Goal: Task Accomplishment & Management: Use online tool/utility

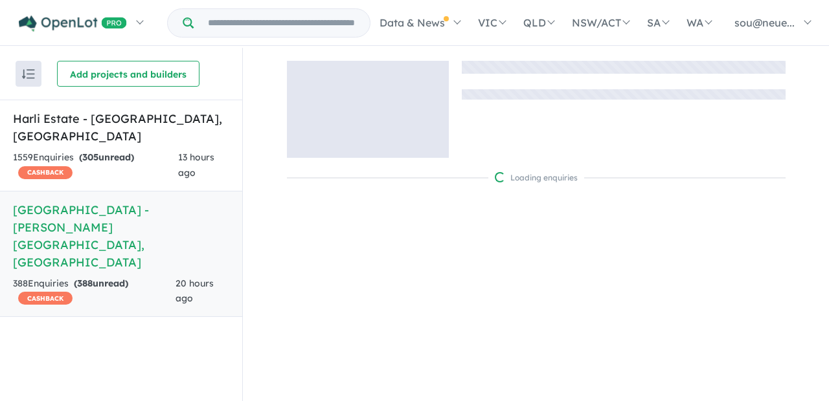
click at [113, 278] on strong "( 388 unread)" at bounding box center [101, 284] width 54 height 12
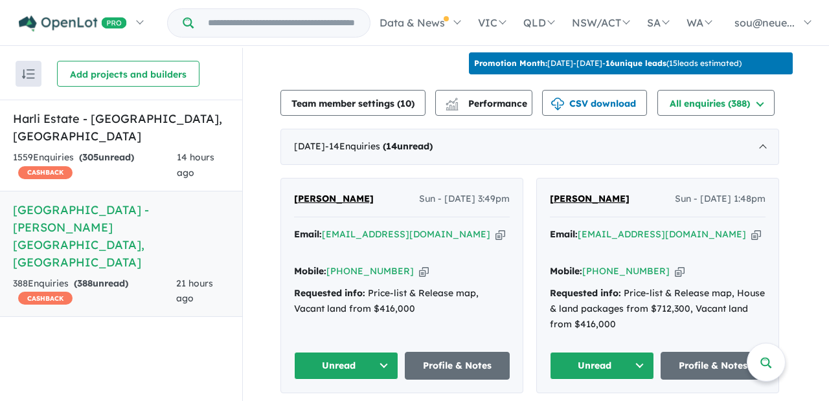
scroll to position [455, 0]
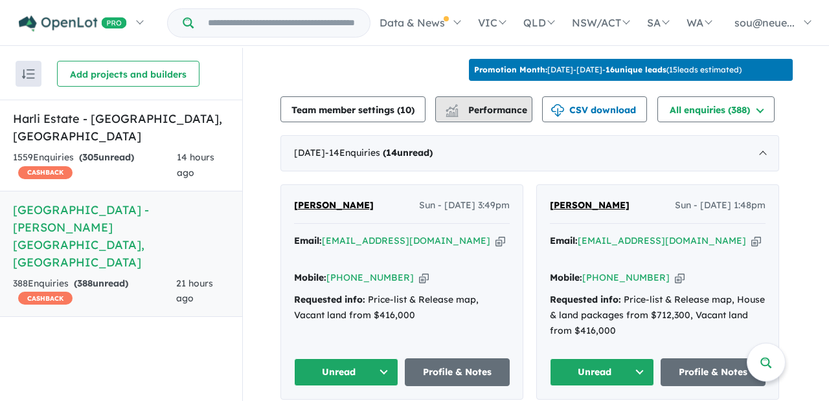
click at [482, 104] on span "Performance" at bounding box center [487, 110] width 80 height 12
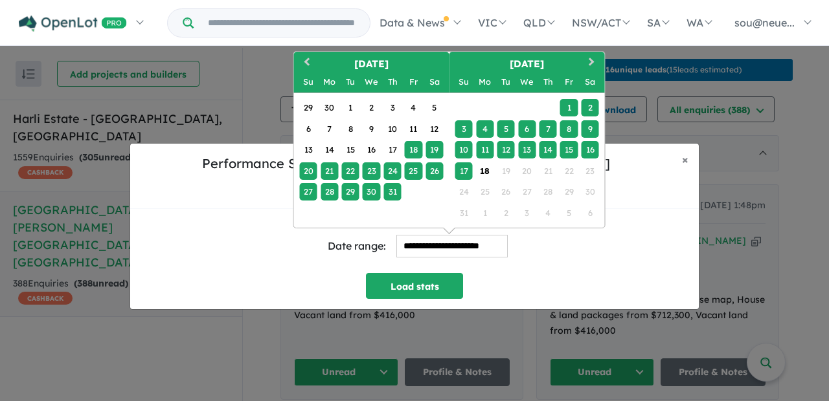
click at [449, 236] on input "**********" at bounding box center [451, 246] width 111 height 23
click at [300, 53] on button "Previous Month" at bounding box center [305, 63] width 21 height 21
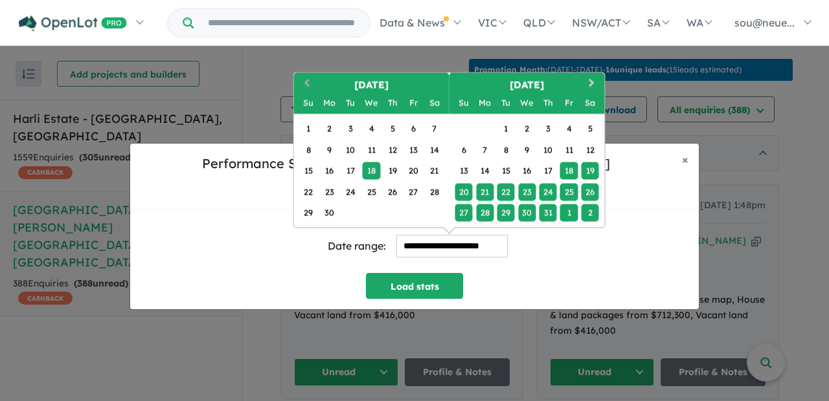
click at [302, 74] on button "Previous Month" at bounding box center [305, 84] width 21 height 21
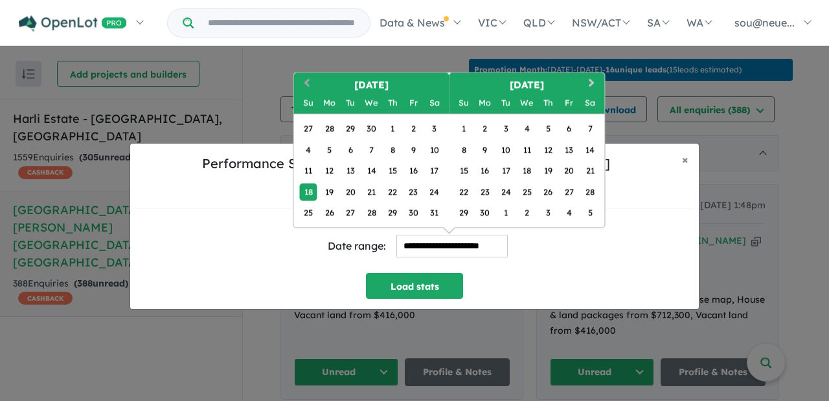
click at [304, 74] on button "Previous Month" at bounding box center [305, 84] width 21 height 21
click at [305, 74] on button "Previous Month" at bounding box center [305, 84] width 21 height 21
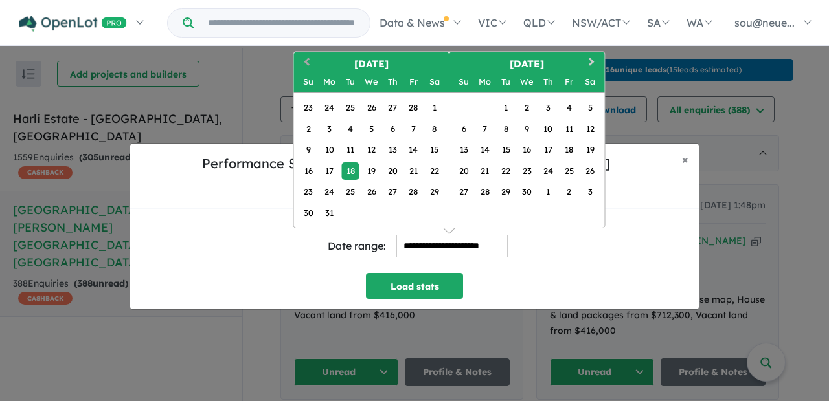
click at [302, 60] on button "Previous Month" at bounding box center [305, 63] width 21 height 21
click at [304, 60] on button "Previous Month" at bounding box center [305, 63] width 21 height 21
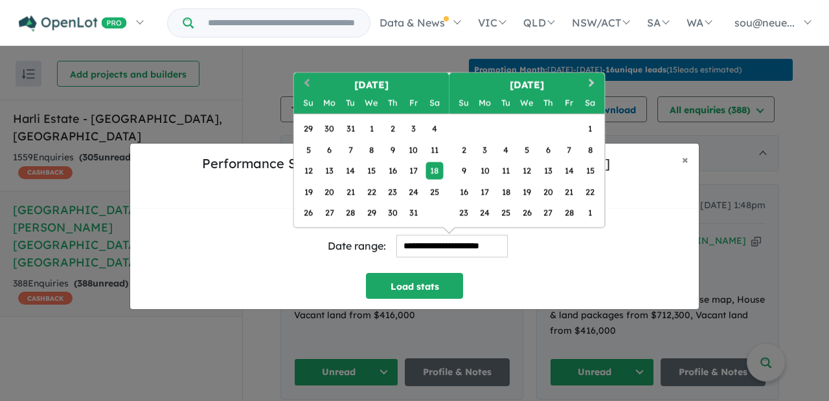
click at [307, 76] on span "Previous Month" at bounding box center [307, 84] width 0 height 16
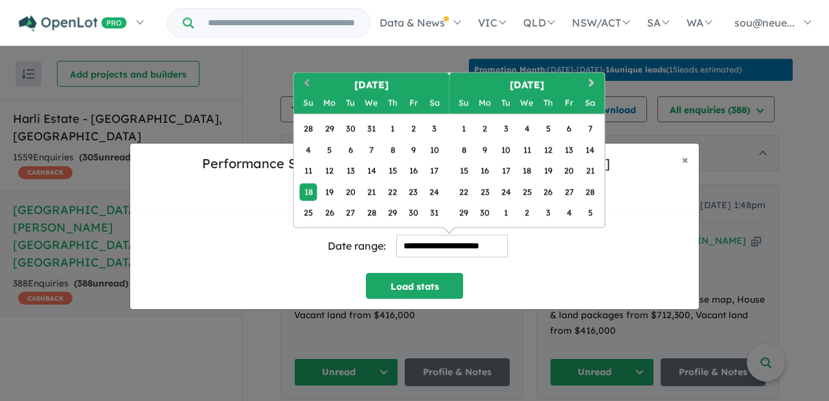
click at [307, 76] on span "Previous Month" at bounding box center [307, 84] width 0 height 16
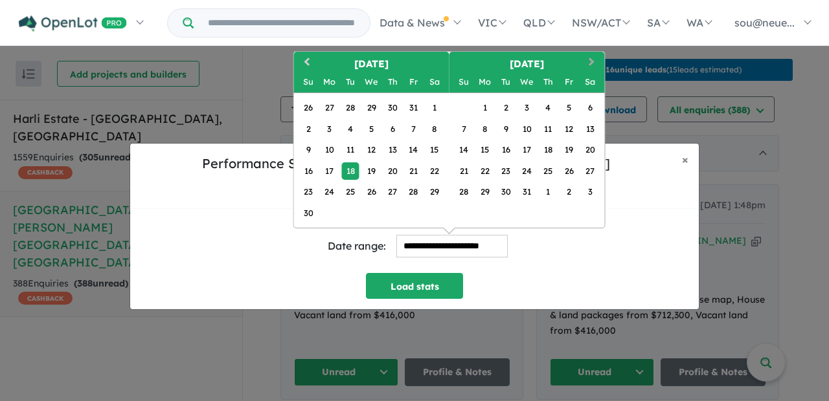
click at [594, 53] on button "Next Month" at bounding box center [593, 63] width 21 height 21
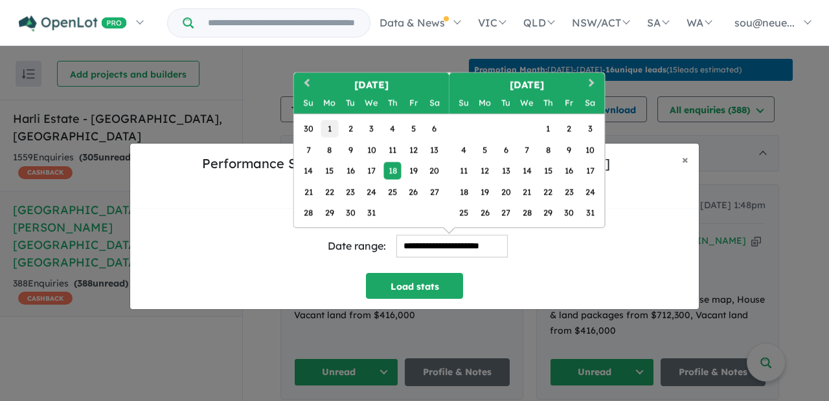
click at [330, 122] on div "1" at bounding box center [328, 128] width 17 height 17
click at [592, 75] on button "Next Month" at bounding box center [593, 84] width 21 height 21
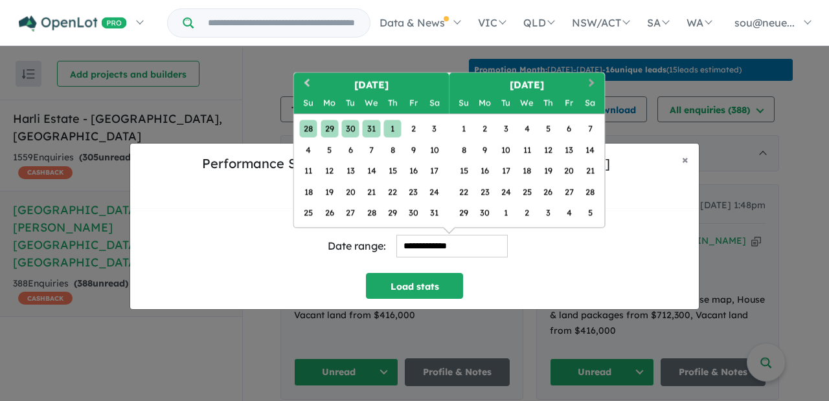
click at [592, 75] on button "Next Month" at bounding box center [593, 84] width 21 height 21
click at [592, 76] on button "Next Month" at bounding box center [593, 84] width 21 height 21
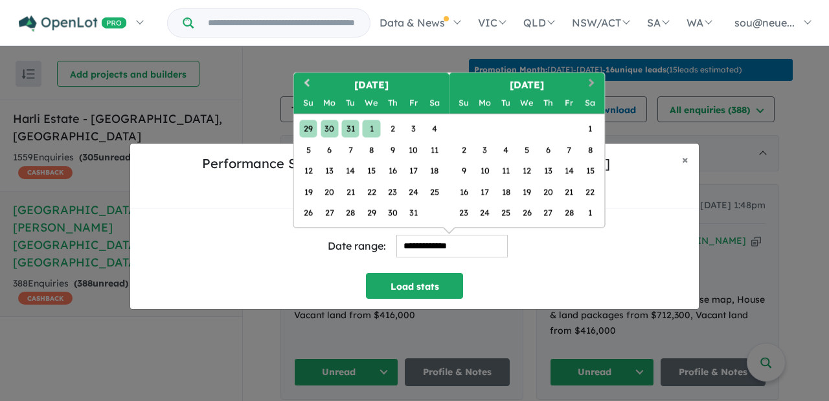
click at [592, 76] on button "Next Month" at bounding box center [593, 84] width 21 height 21
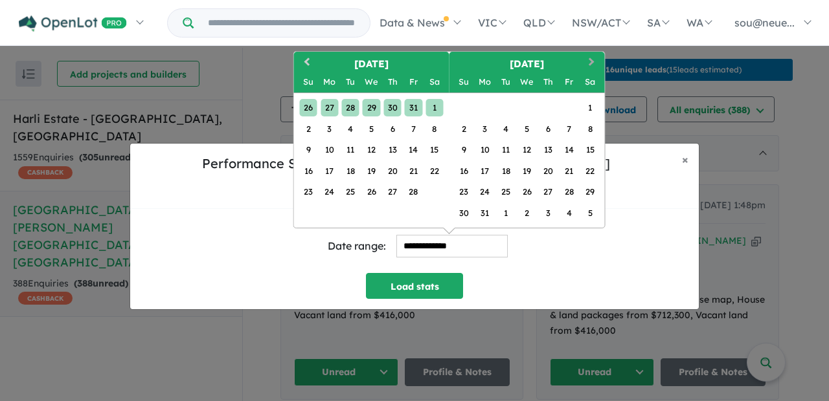
click at [592, 60] on button "Next Month" at bounding box center [593, 63] width 21 height 21
click at [592, 54] on button "Next Month" at bounding box center [593, 63] width 21 height 21
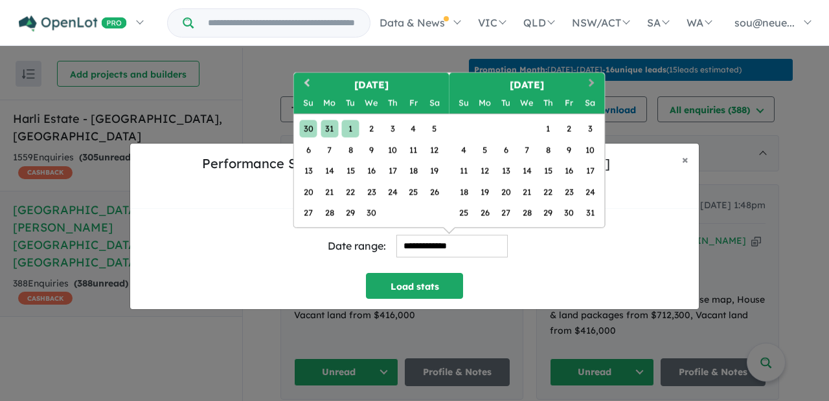
click at [592, 76] on span "Next Month" at bounding box center [592, 84] width 0 height 16
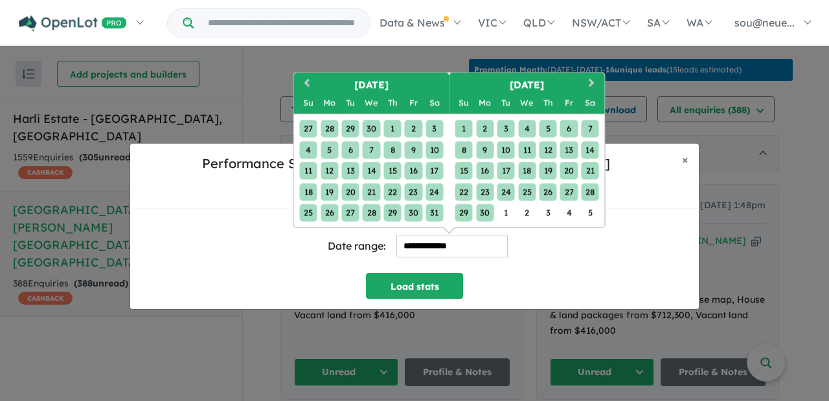
click at [486, 205] on div "30" at bounding box center [484, 213] width 17 height 17
type input "**********"
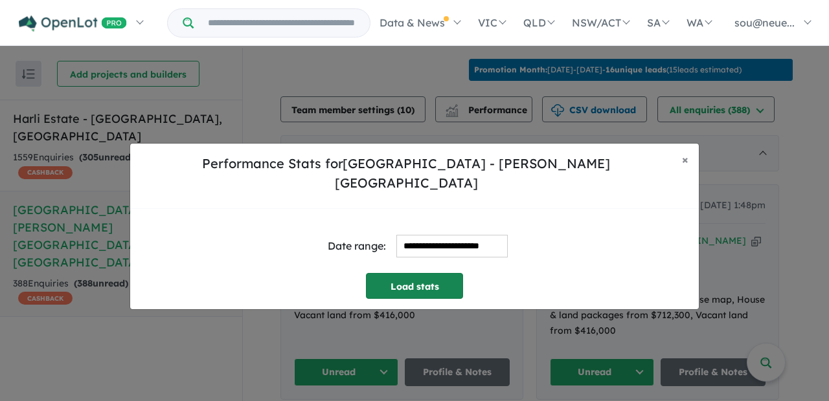
click at [403, 278] on button "Load stats" at bounding box center [414, 286] width 97 height 26
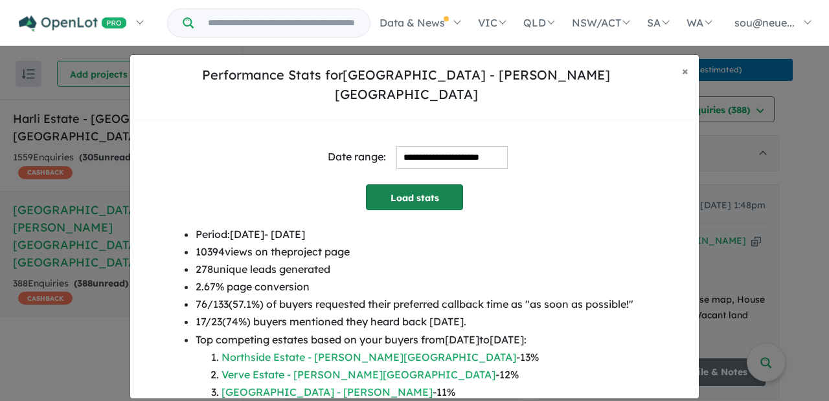
click at [432, 193] on button "Load stats" at bounding box center [414, 198] width 97 height 26
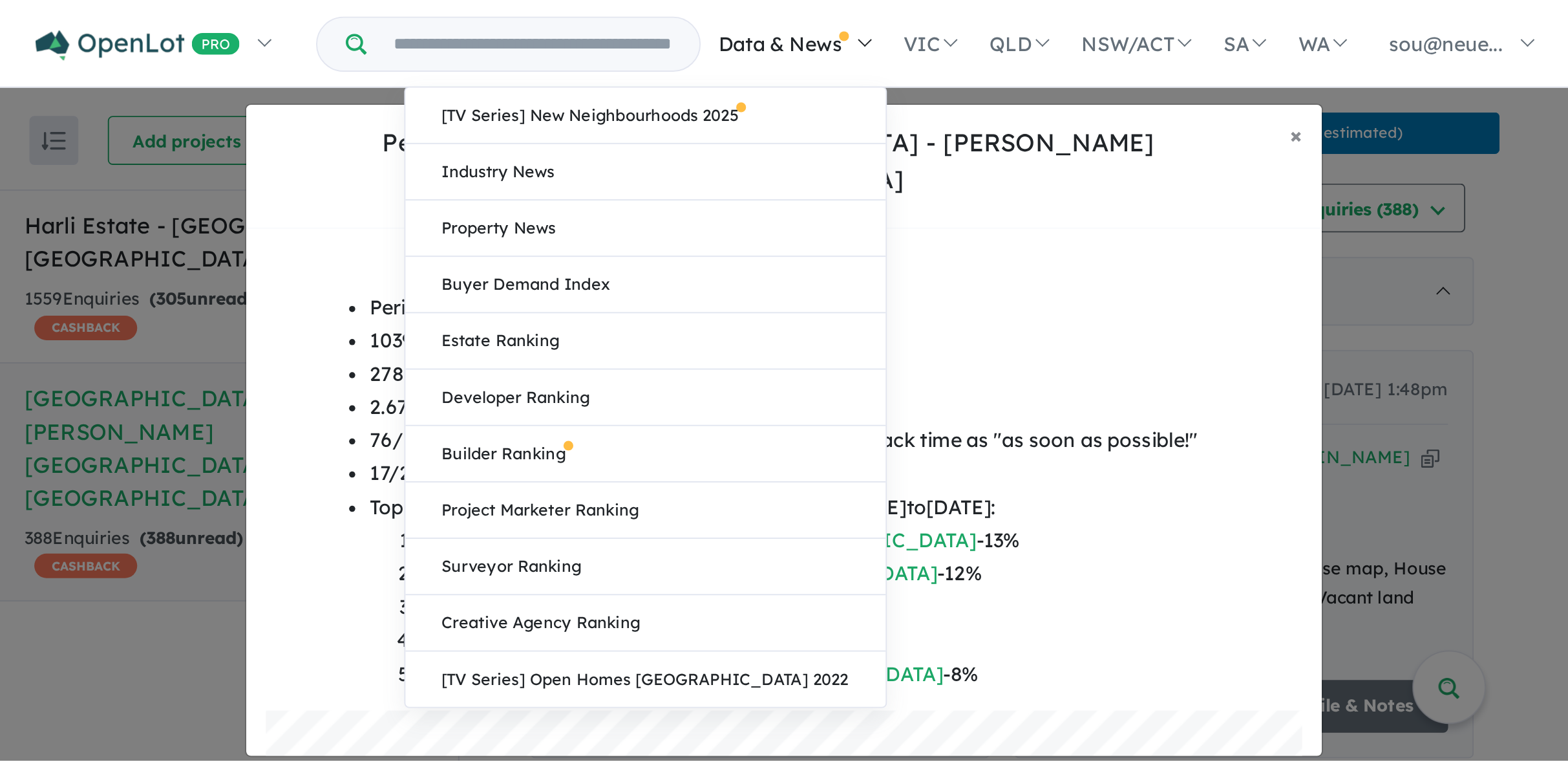
scroll to position [0, 0]
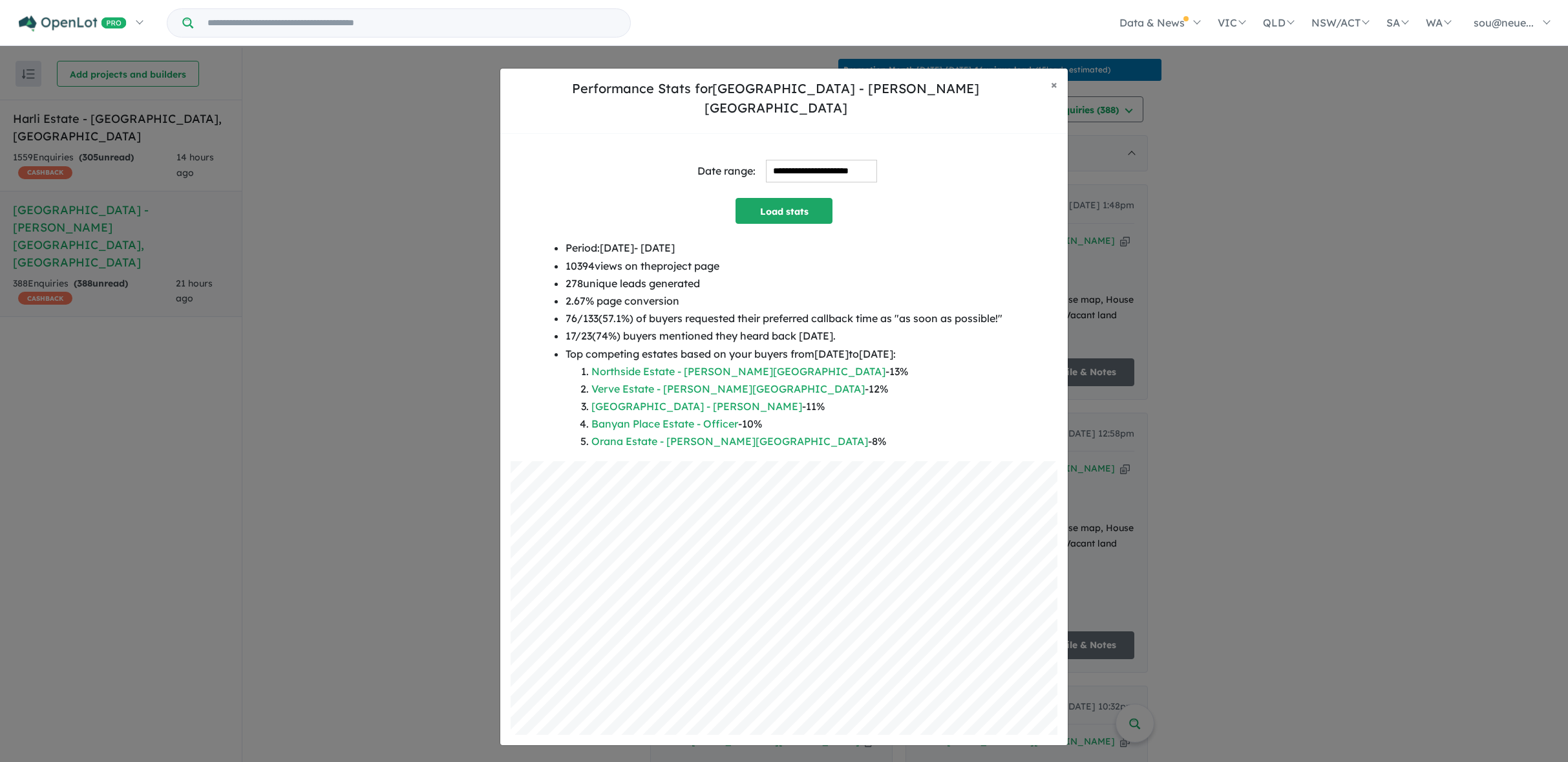
click at [788, 165] on input "**********" at bounding box center [820, 171] width 111 height 23
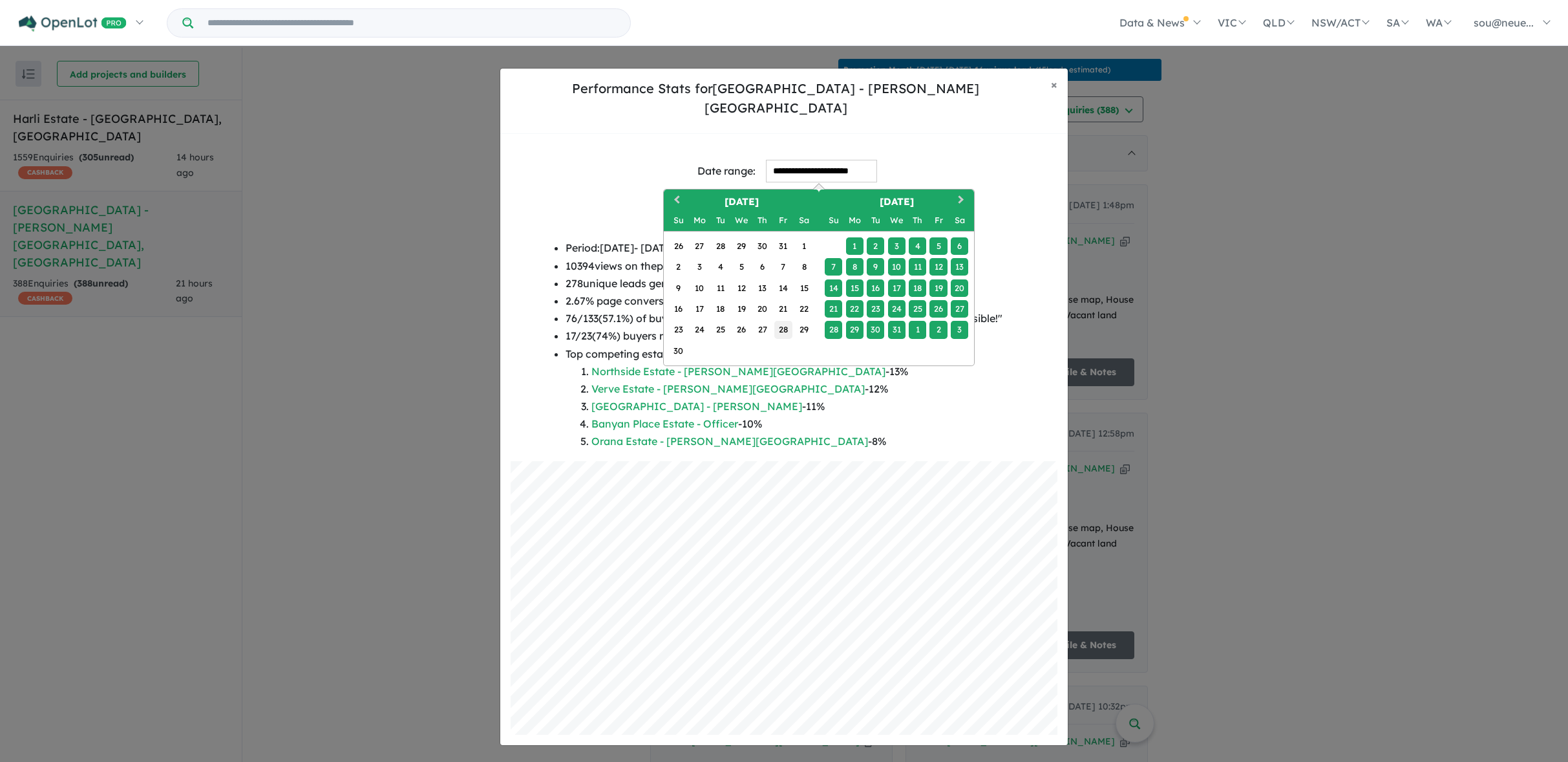
click at [786, 323] on div "28" at bounding box center [783, 329] width 17 height 17
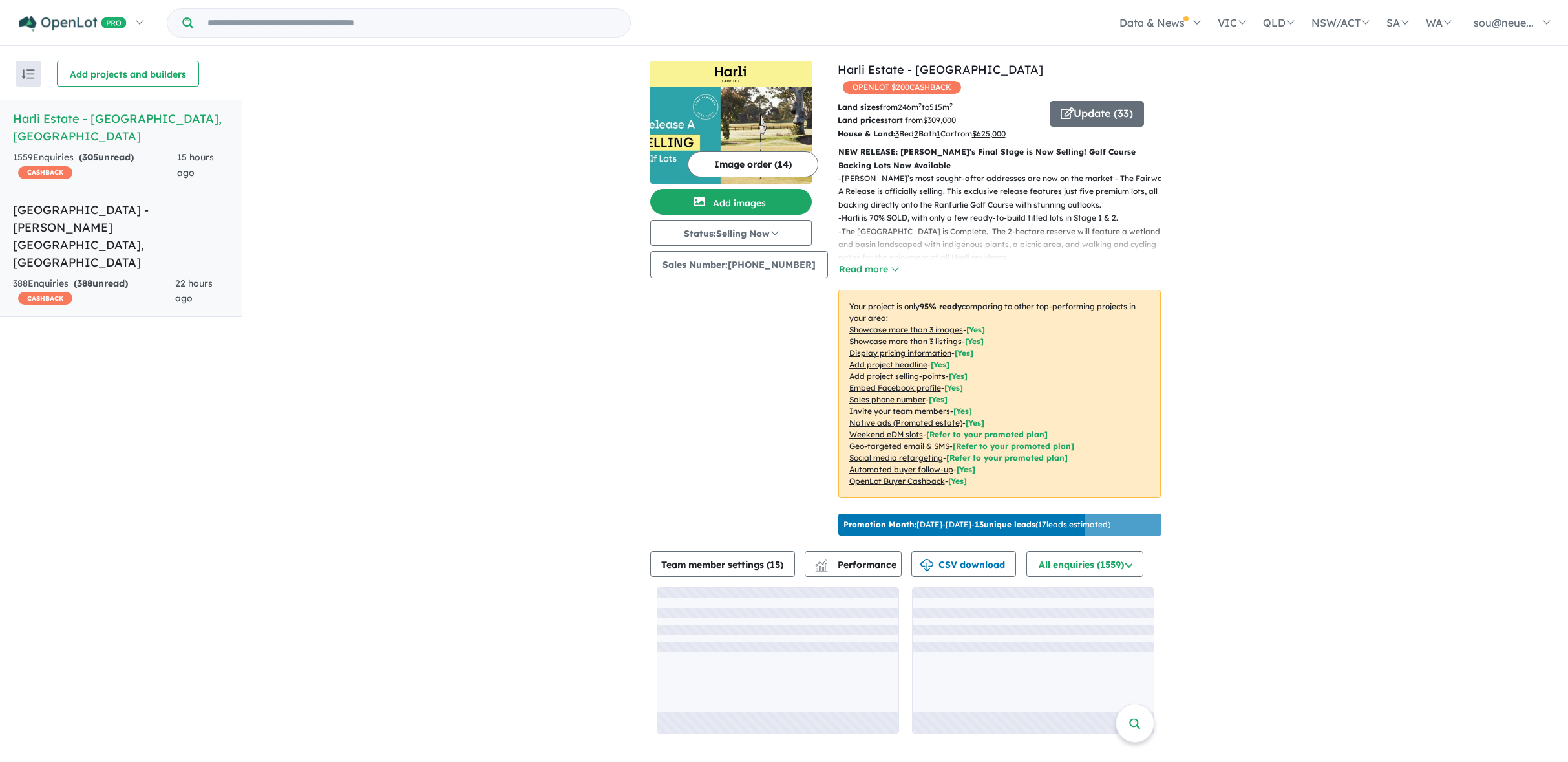
click at [146, 276] on div "388 Enquir ies ( 388 unread) CASHBACK" at bounding box center [94, 291] width 163 height 31
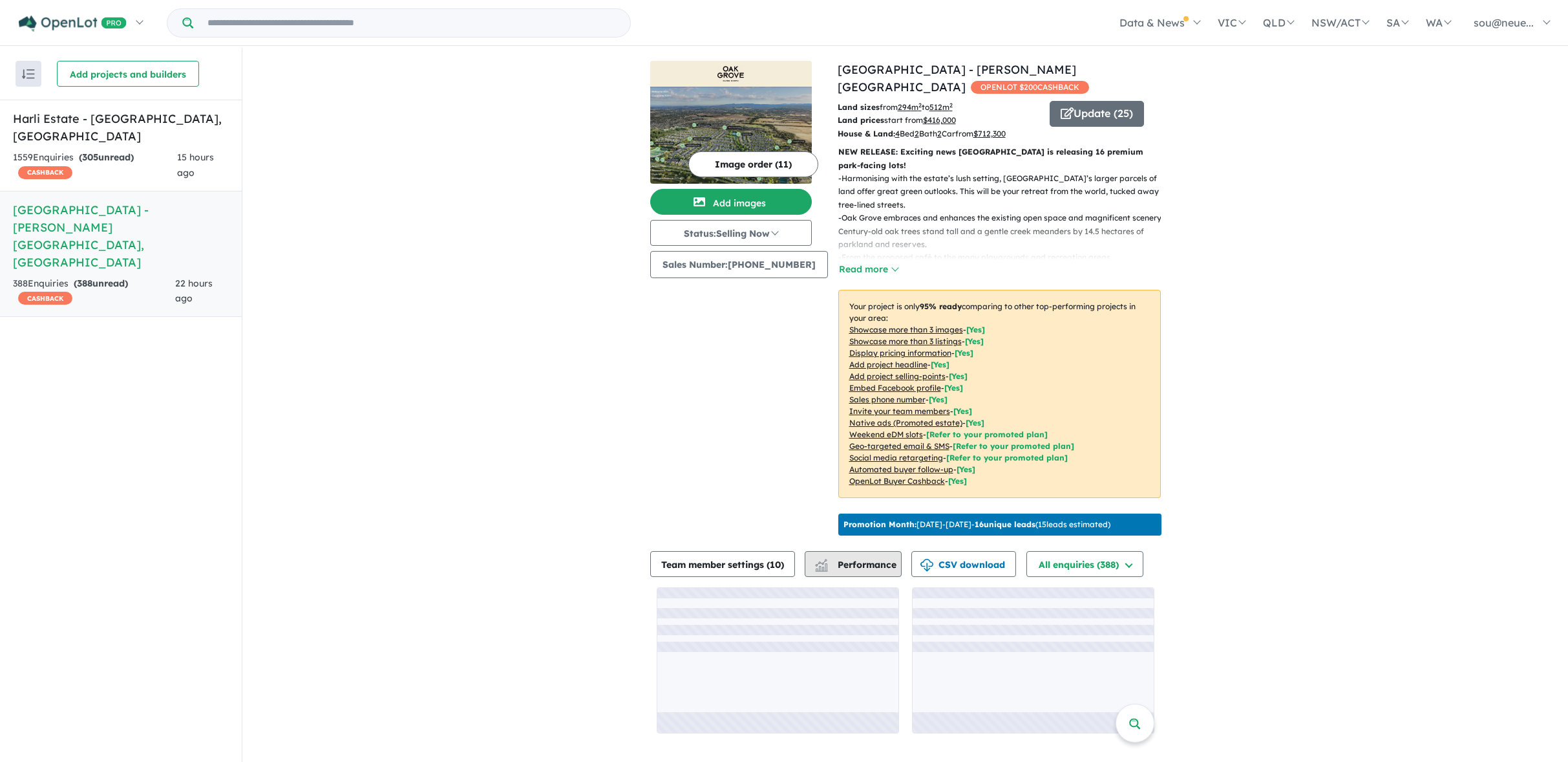
click at [860, 566] on button "Performance" at bounding box center [852, 564] width 97 height 26
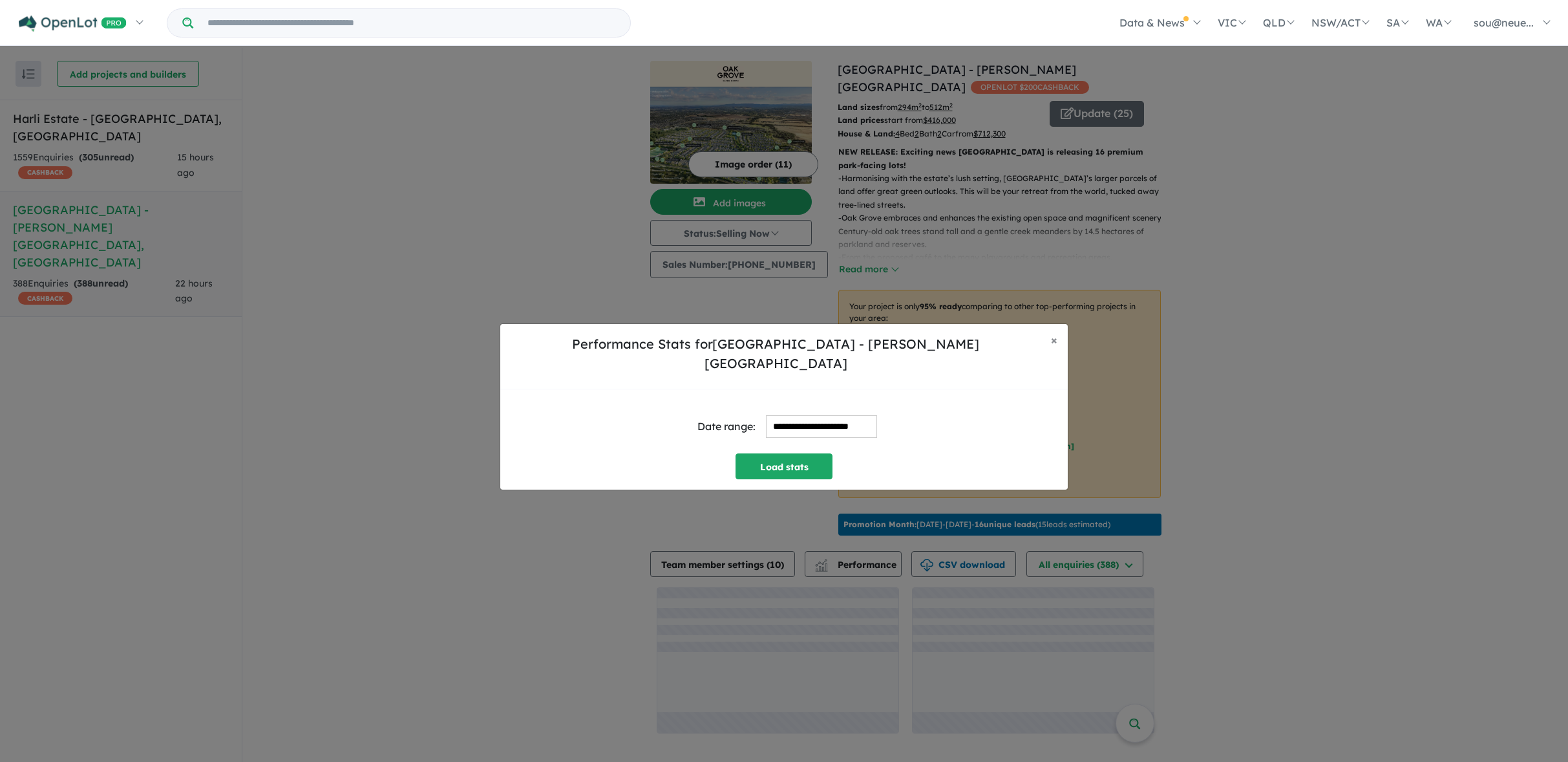
click at [804, 415] on input "**********" at bounding box center [820, 426] width 111 height 23
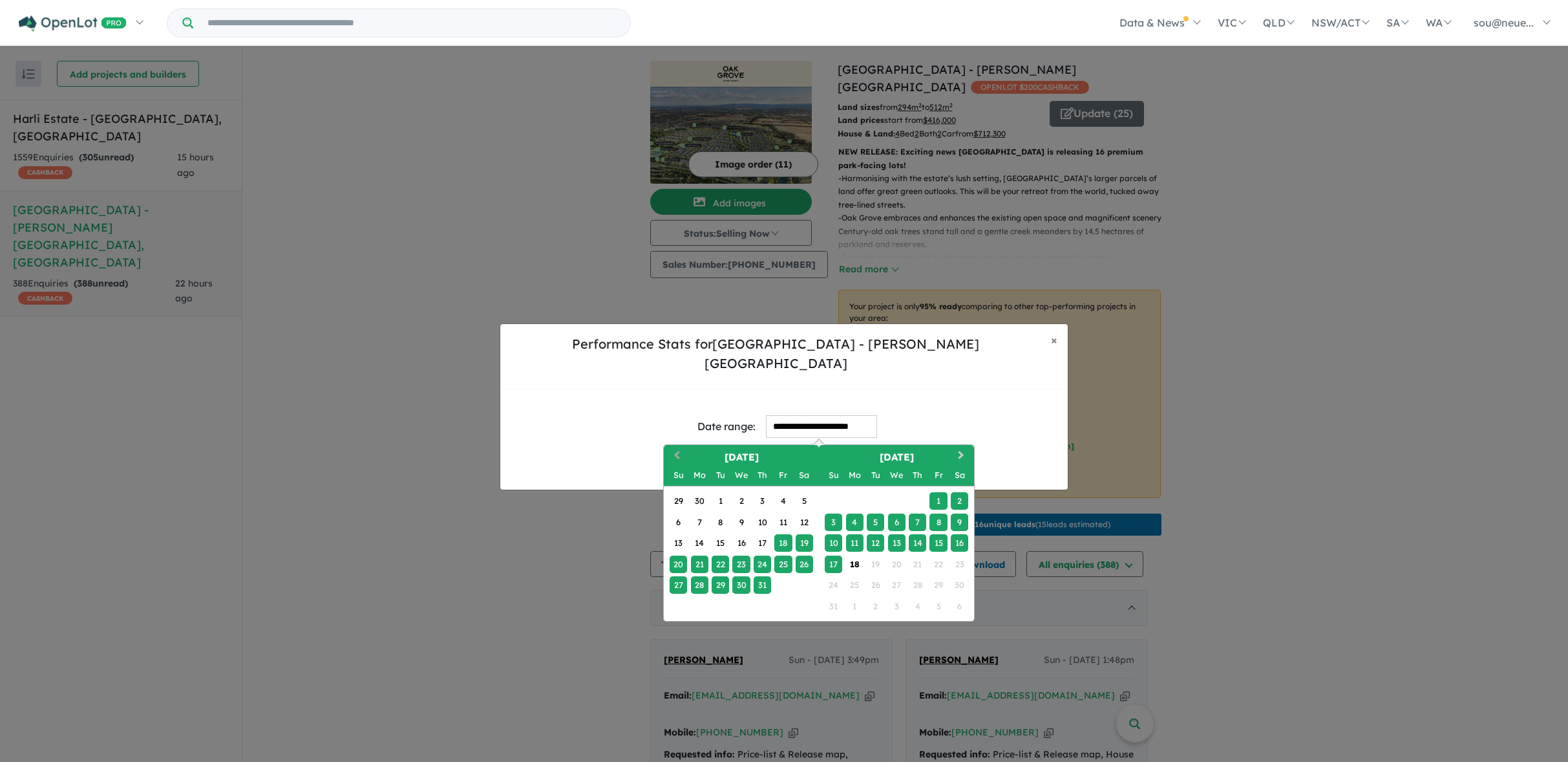
click at [677, 448] on span "Previous Month" at bounding box center [677, 456] width 0 height 16
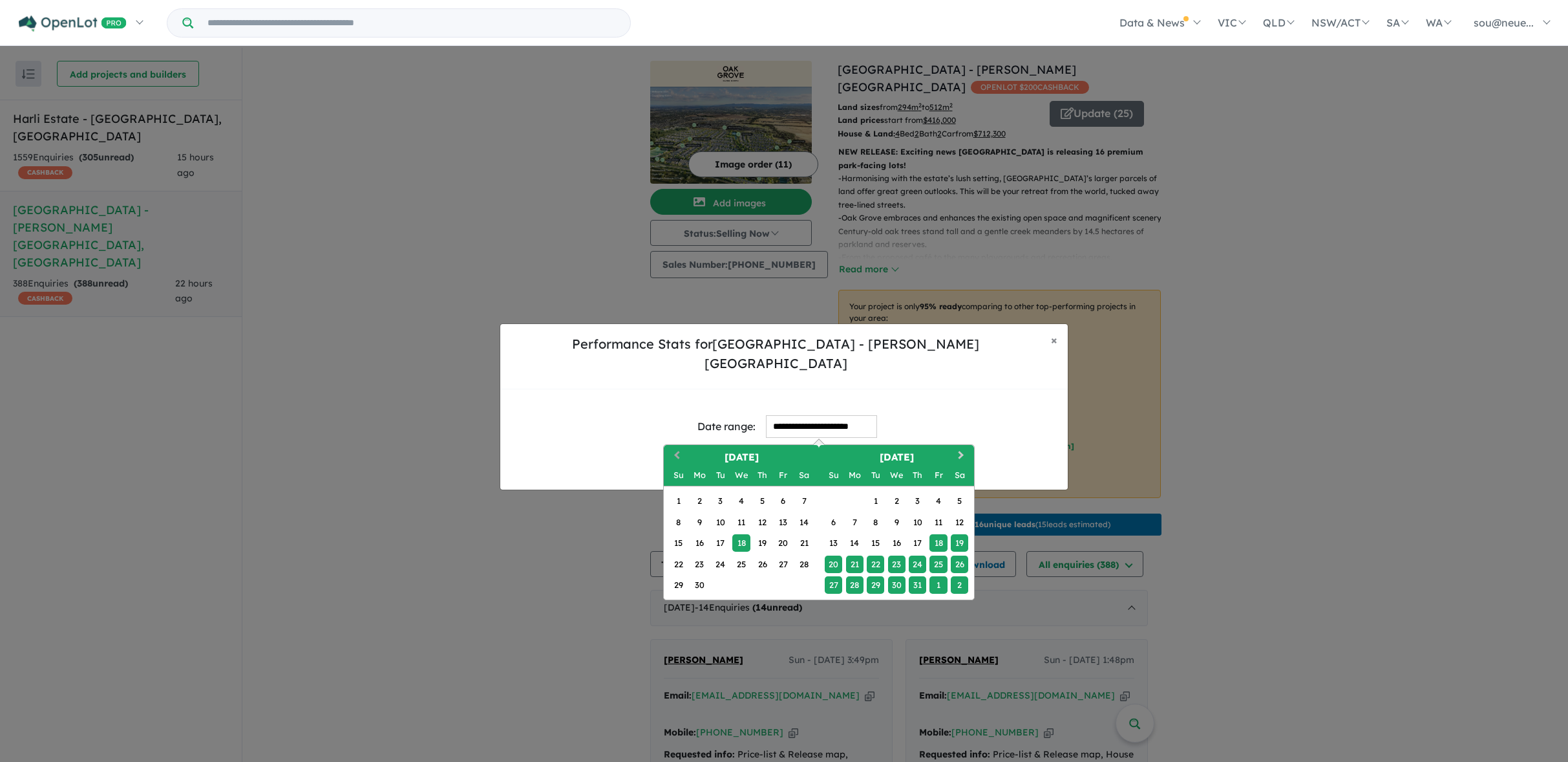
click at [677, 448] on span "Previous Month" at bounding box center [677, 456] width 0 height 16
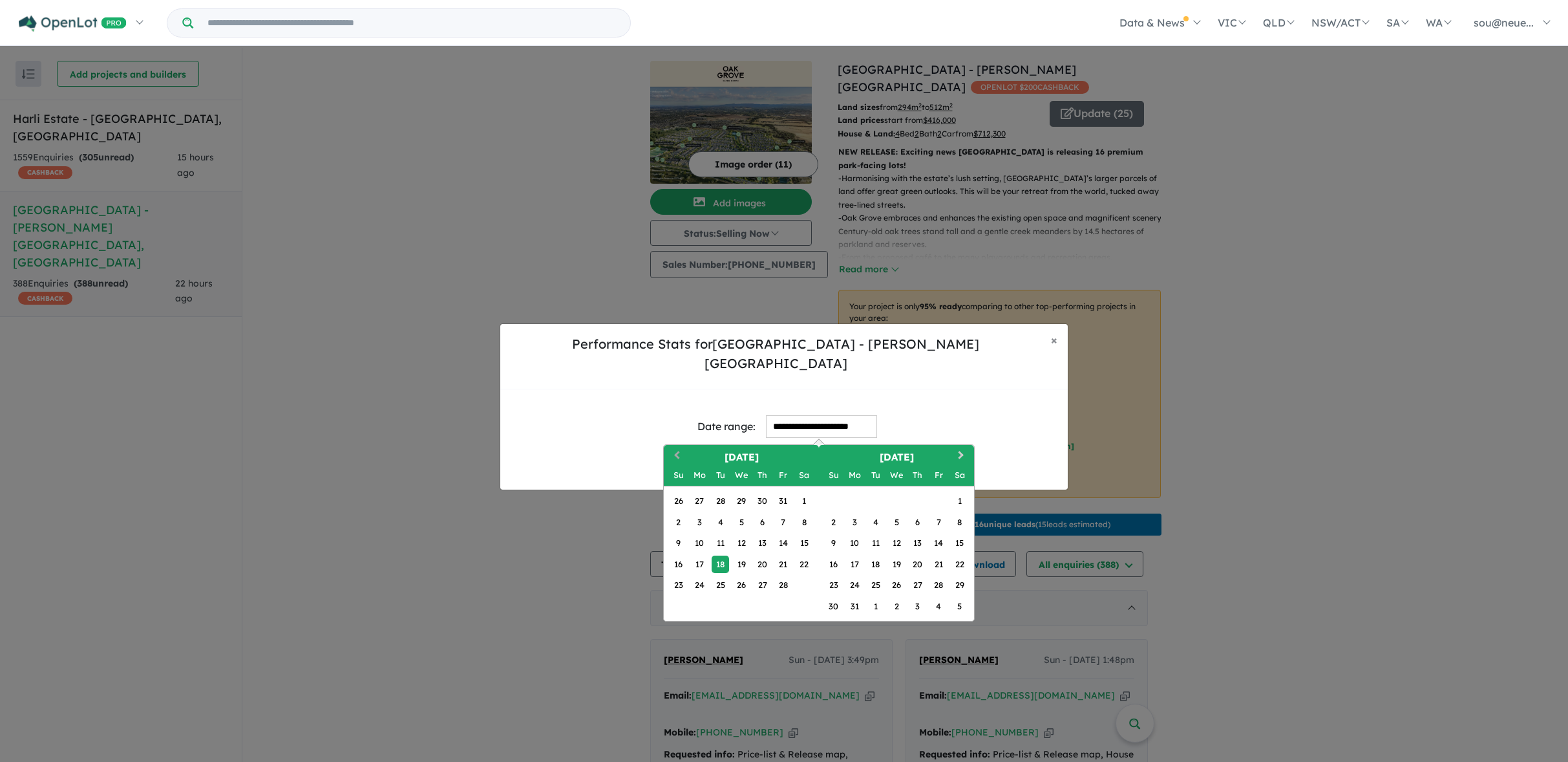
click at [677, 448] on span "Previous Month" at bounding box center [677, 456] width 0 height 16
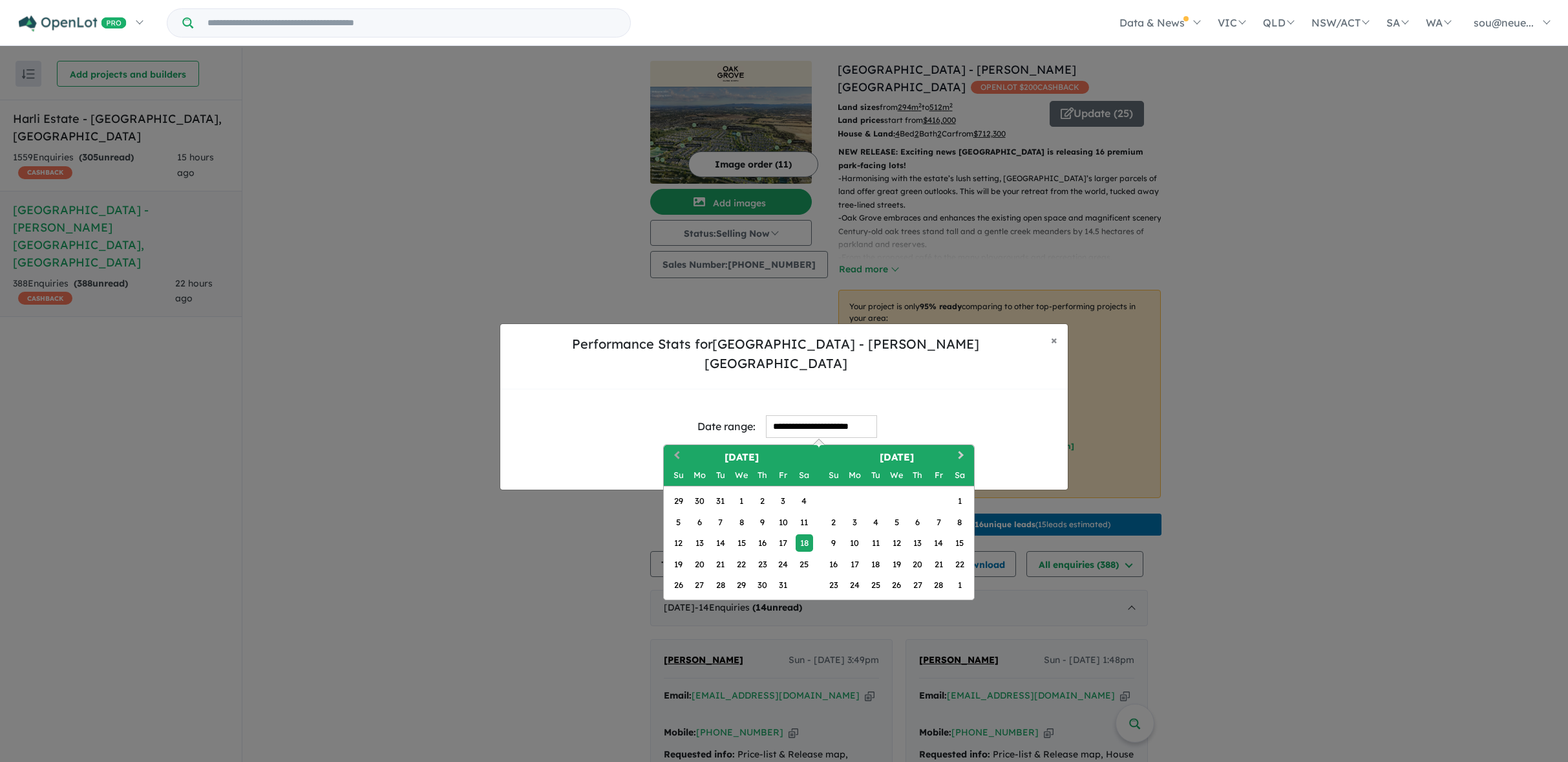
click at [677, 448] on span "Previous Month" at bounding box center [677, 456] width 0 height 16
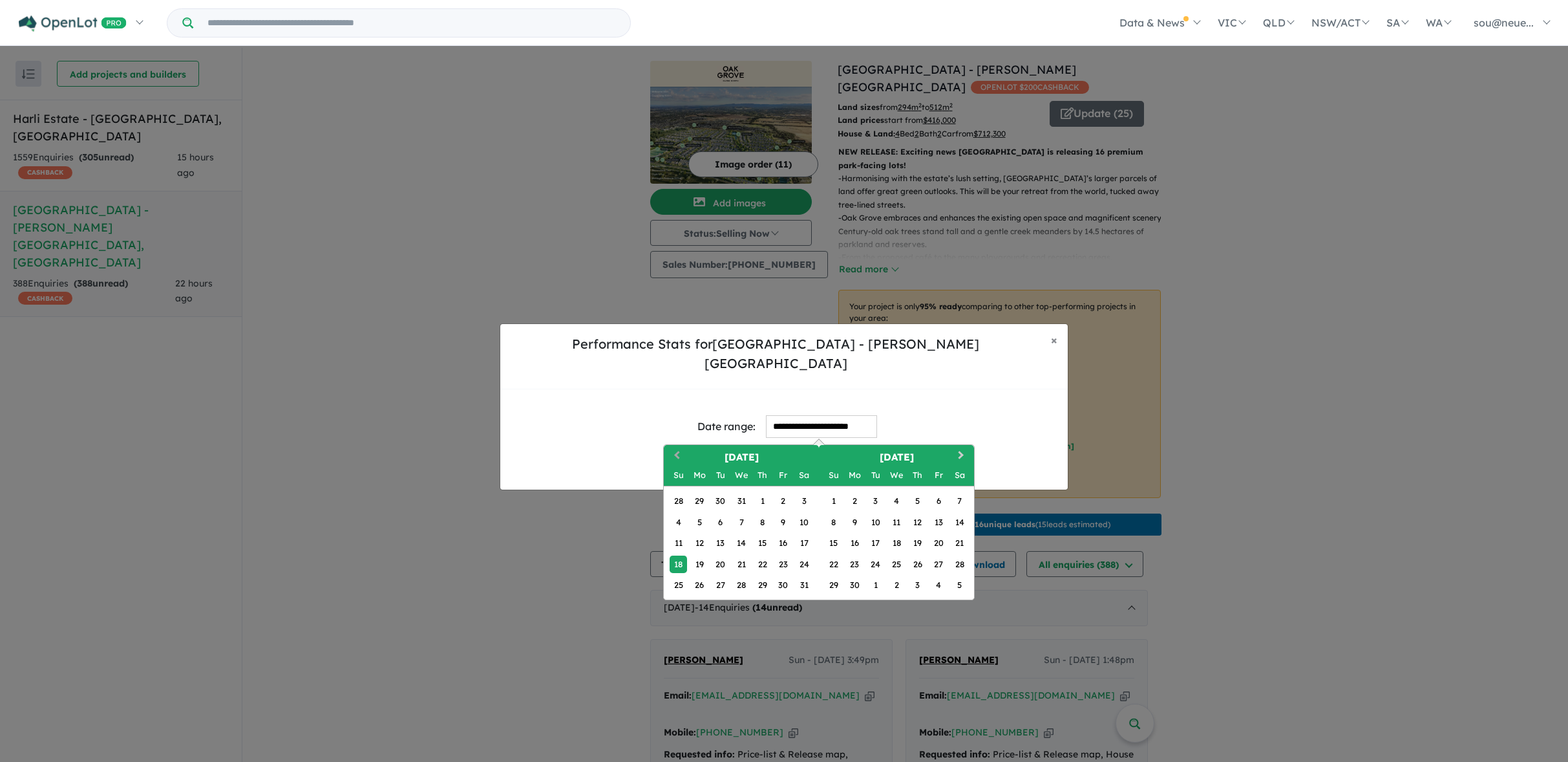
click at [677, 448] on span "Previous Month" at bounding box center [677, 456] width 0 height 16
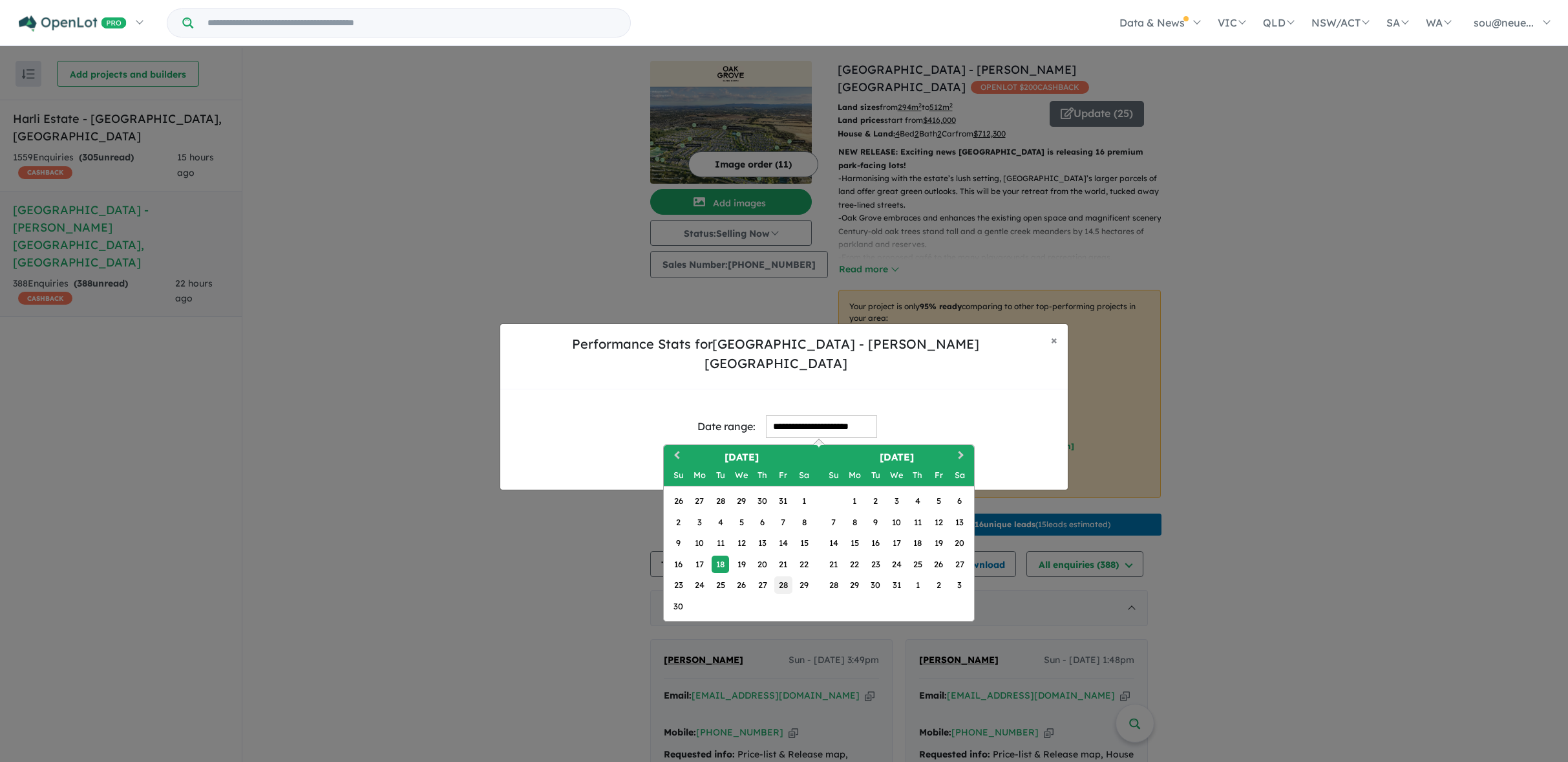
click at [780, 577] on div "28" at bounding box center [783, 584] width 17 height 17
click at [961, 448] on button "Next Month" at bounding box center [962, 456] width 21 height 21
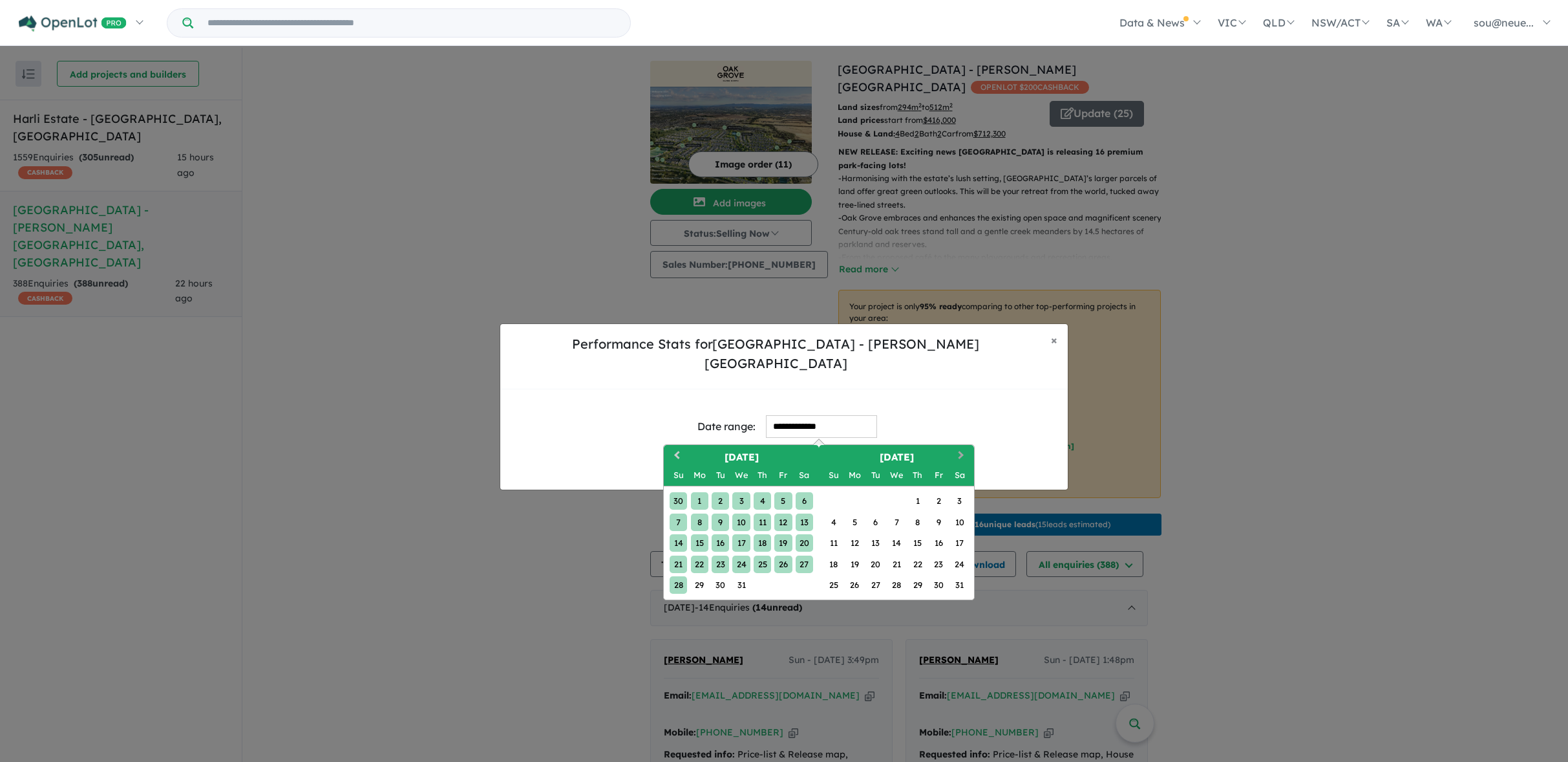
click at [961, 448] on button "Next Month" at bounding box center [962, 456] width 21 height 21
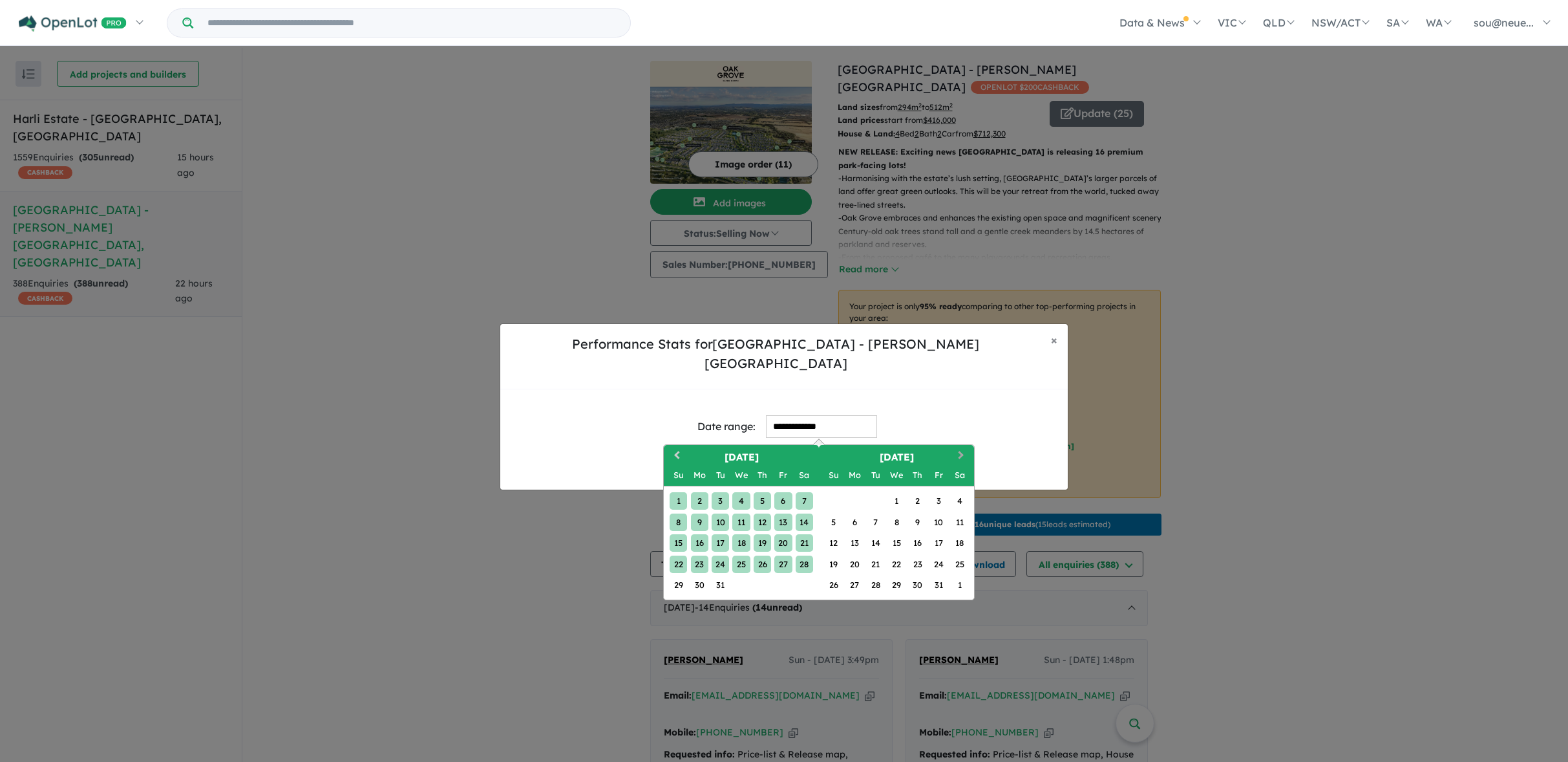
click at [961, 448] on button "Next Month" at bounding box center [962, 456] width 21 height 21
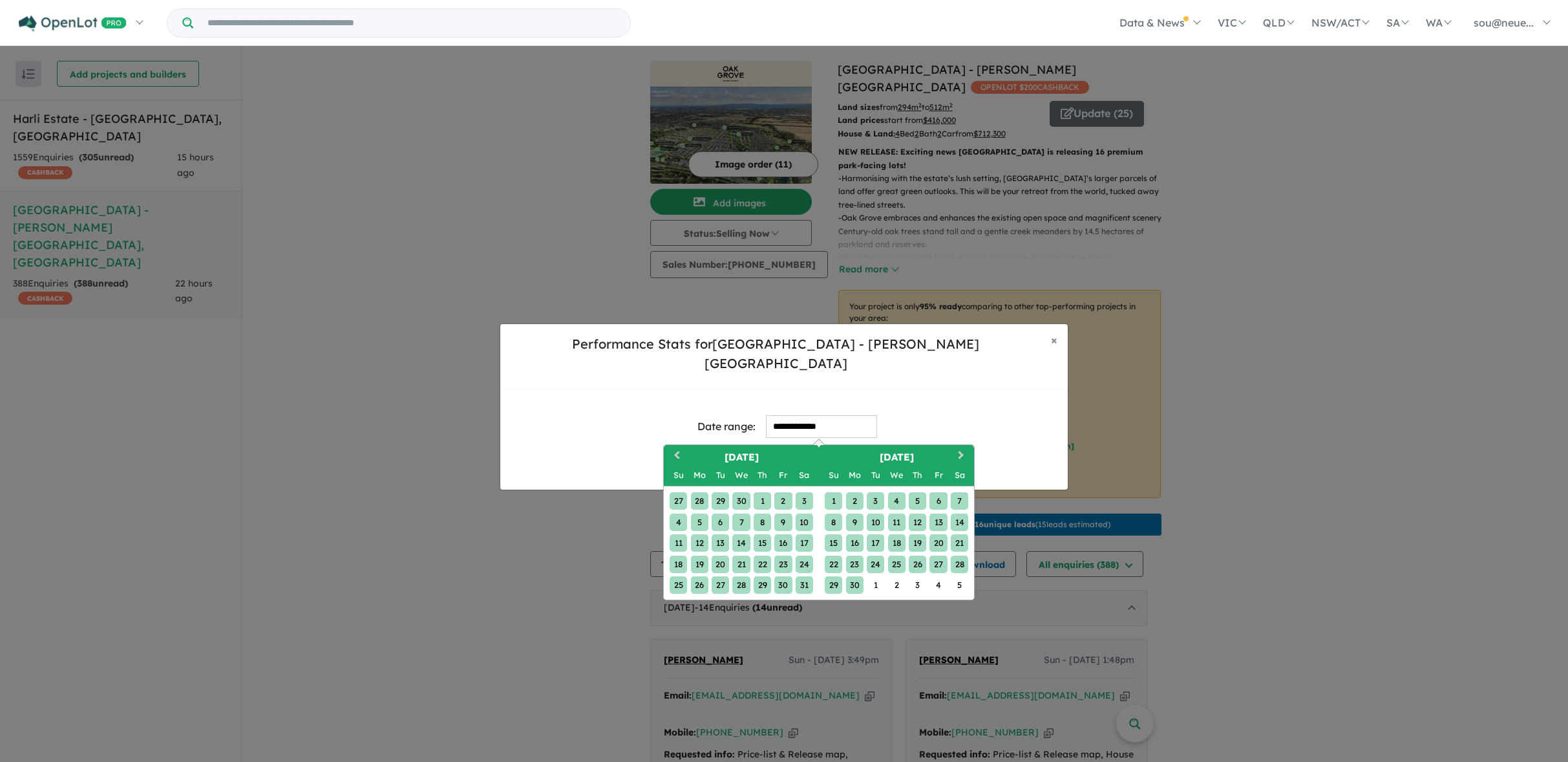
click at [857, 576] on div "30" at bounding box center [854, 584] width 17 height 17
type input "**********"
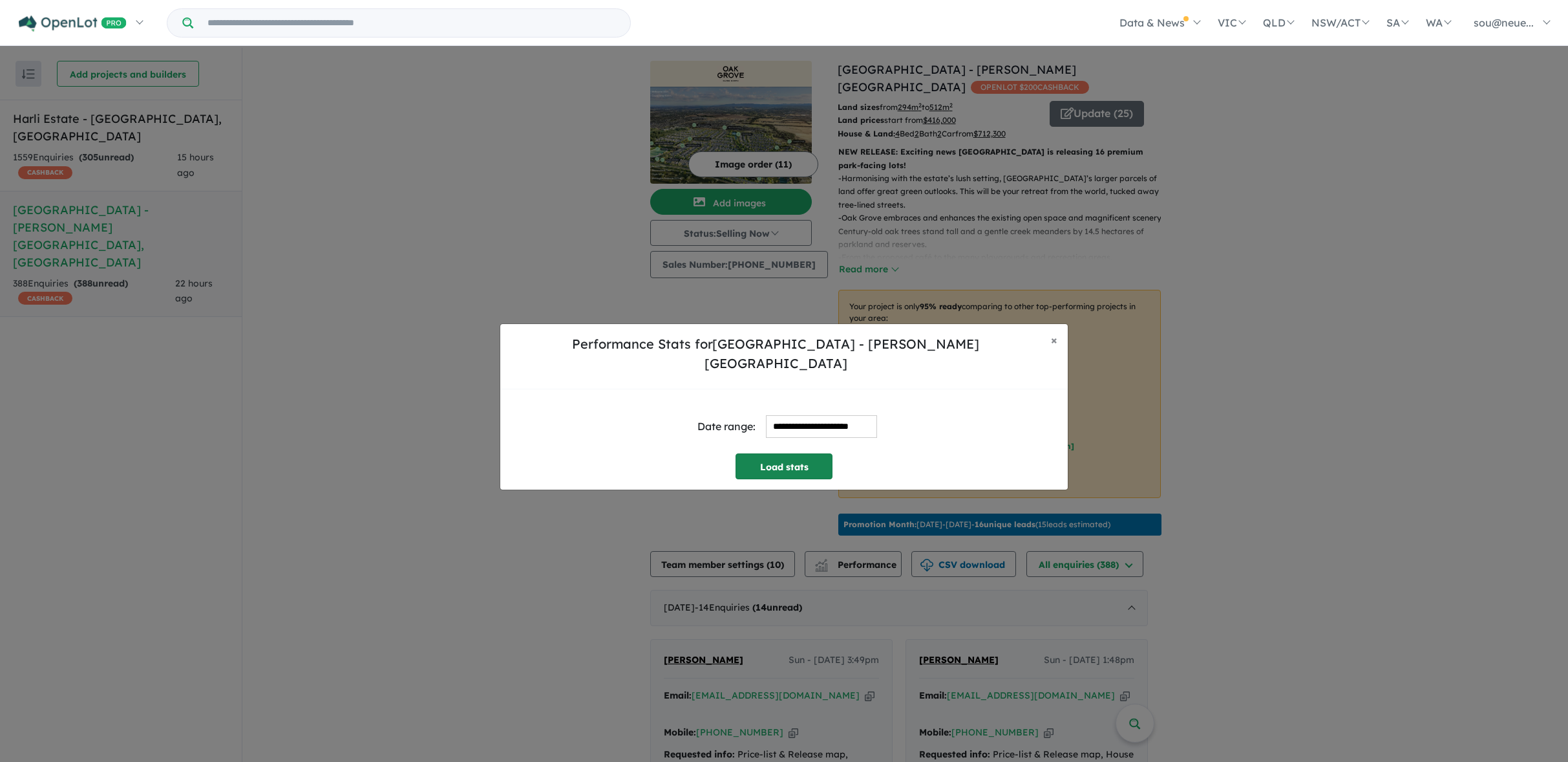
click at [809, 460] on button "Load stats" at bounding box center [784, 466] width 97 height 26
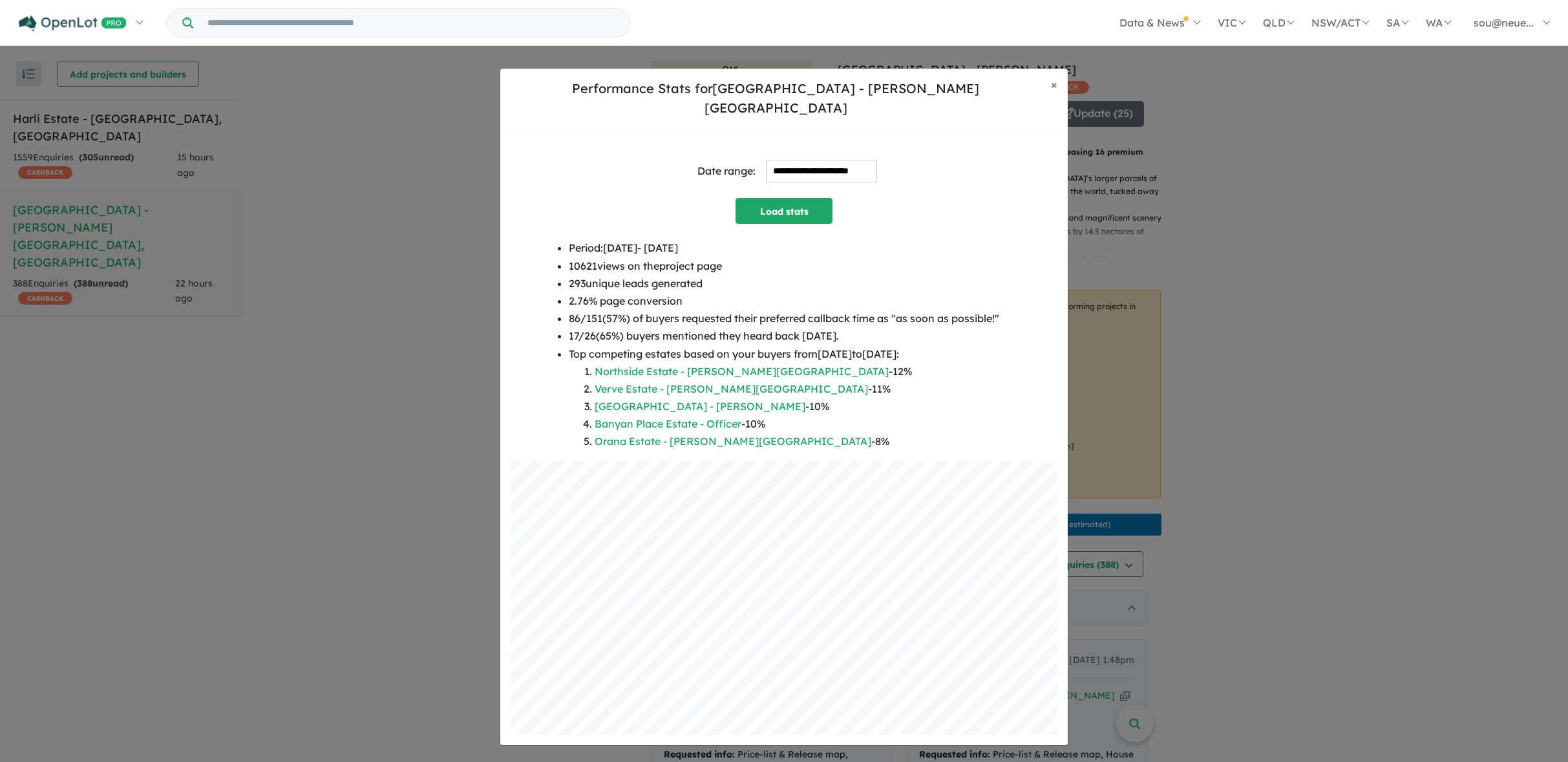
click at [811, 160] on input "**********" at bounding box center [820, 171] width 111 height 23
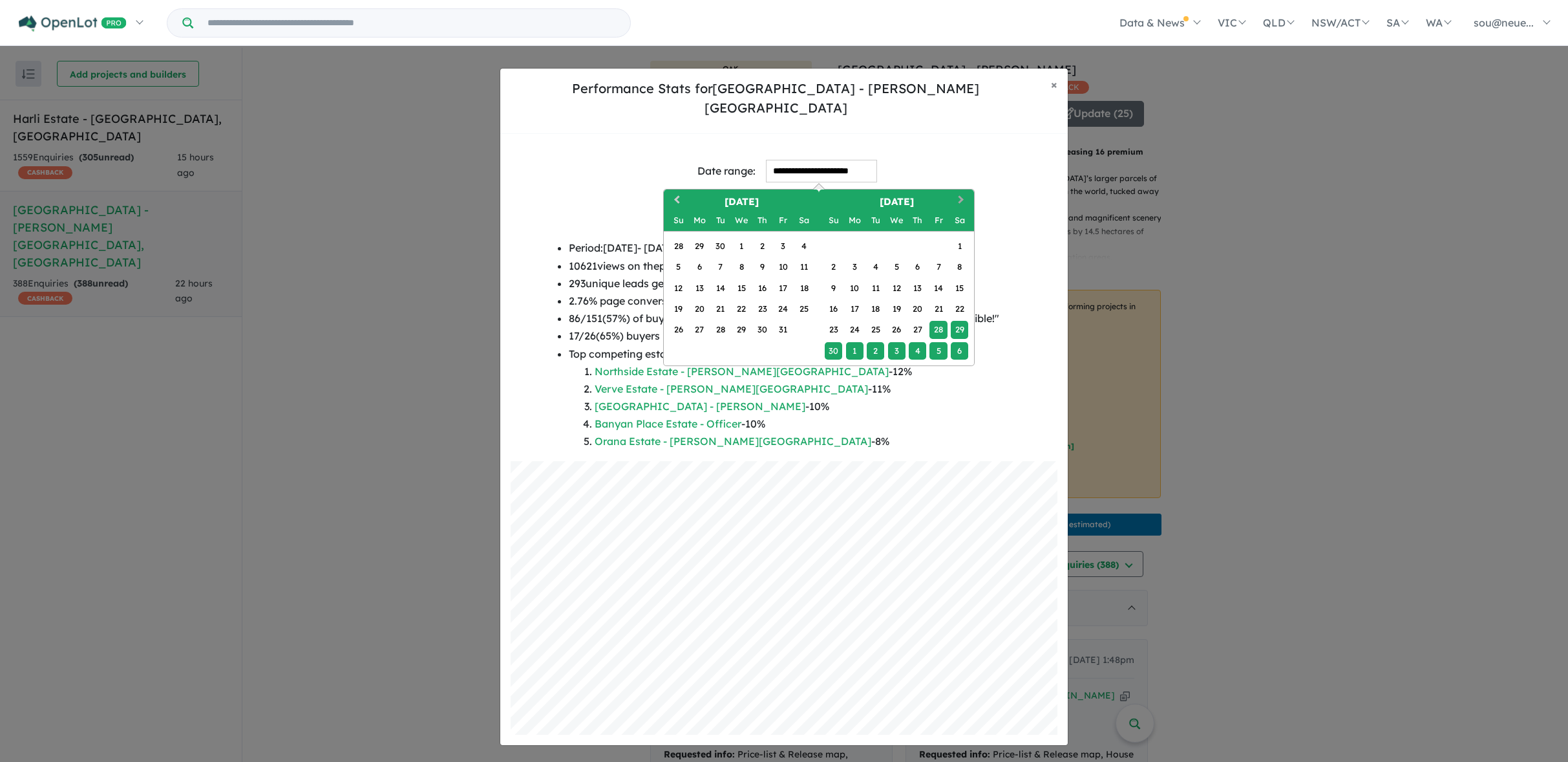
click at [961, 193] on span "Next Month" at bounding box center [961, 201] width 0 height 16
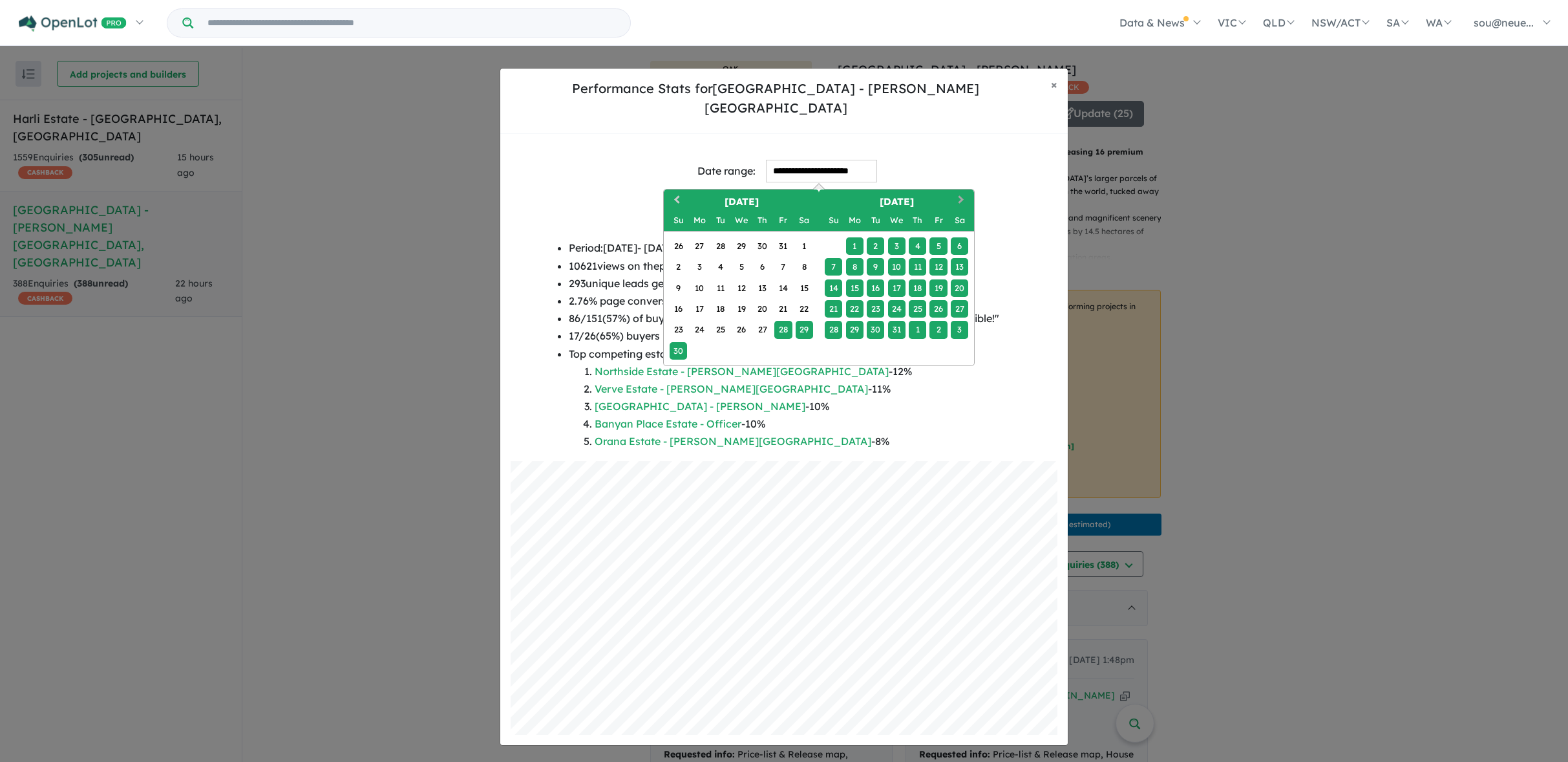
click at [967, 191] on button "Next Month" at bounding box center [962, 201] width 21 height 21
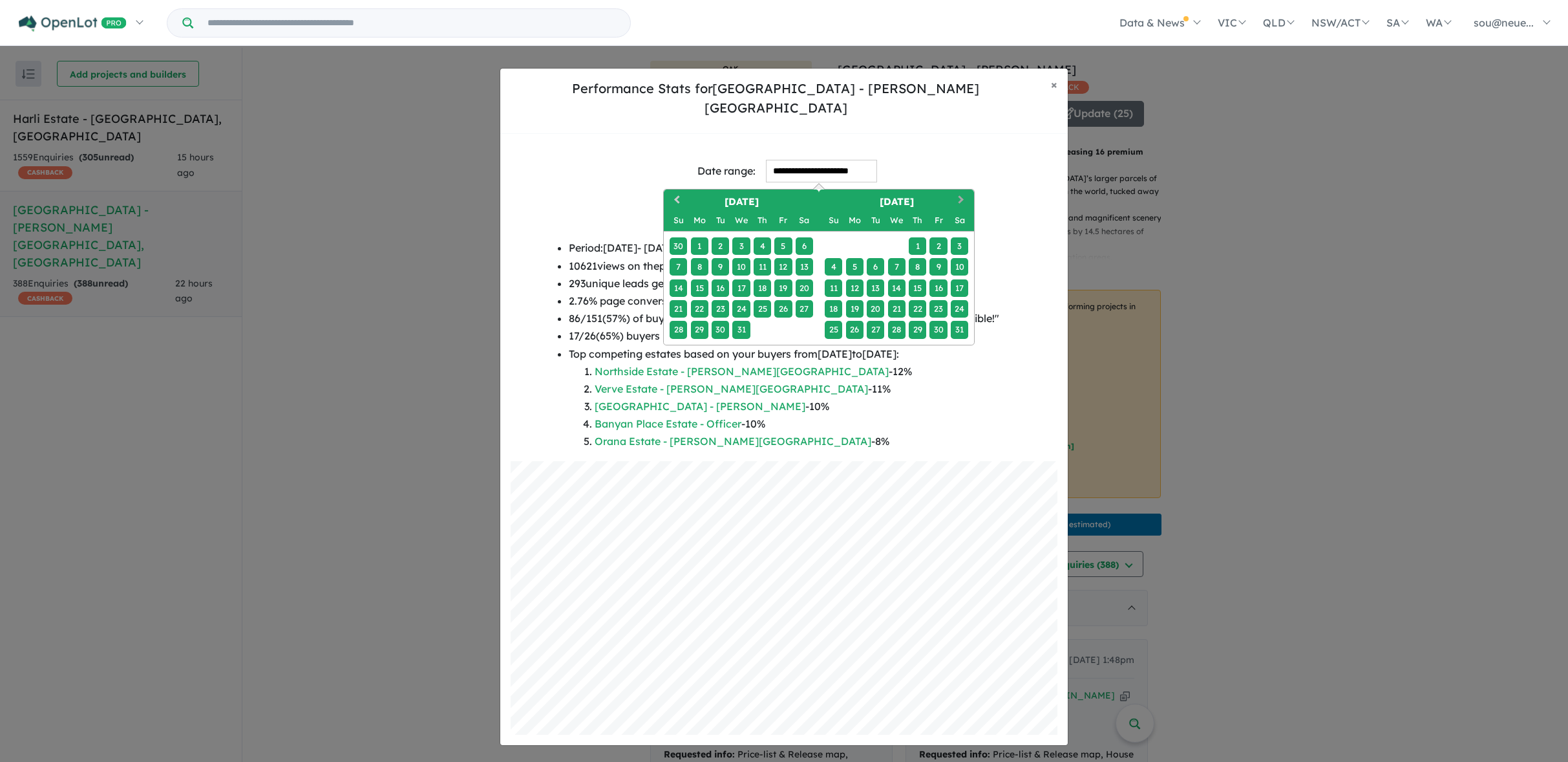
click at [965, 191] on button "Next Month" at bounding box center [962, 201] width 21 height 21
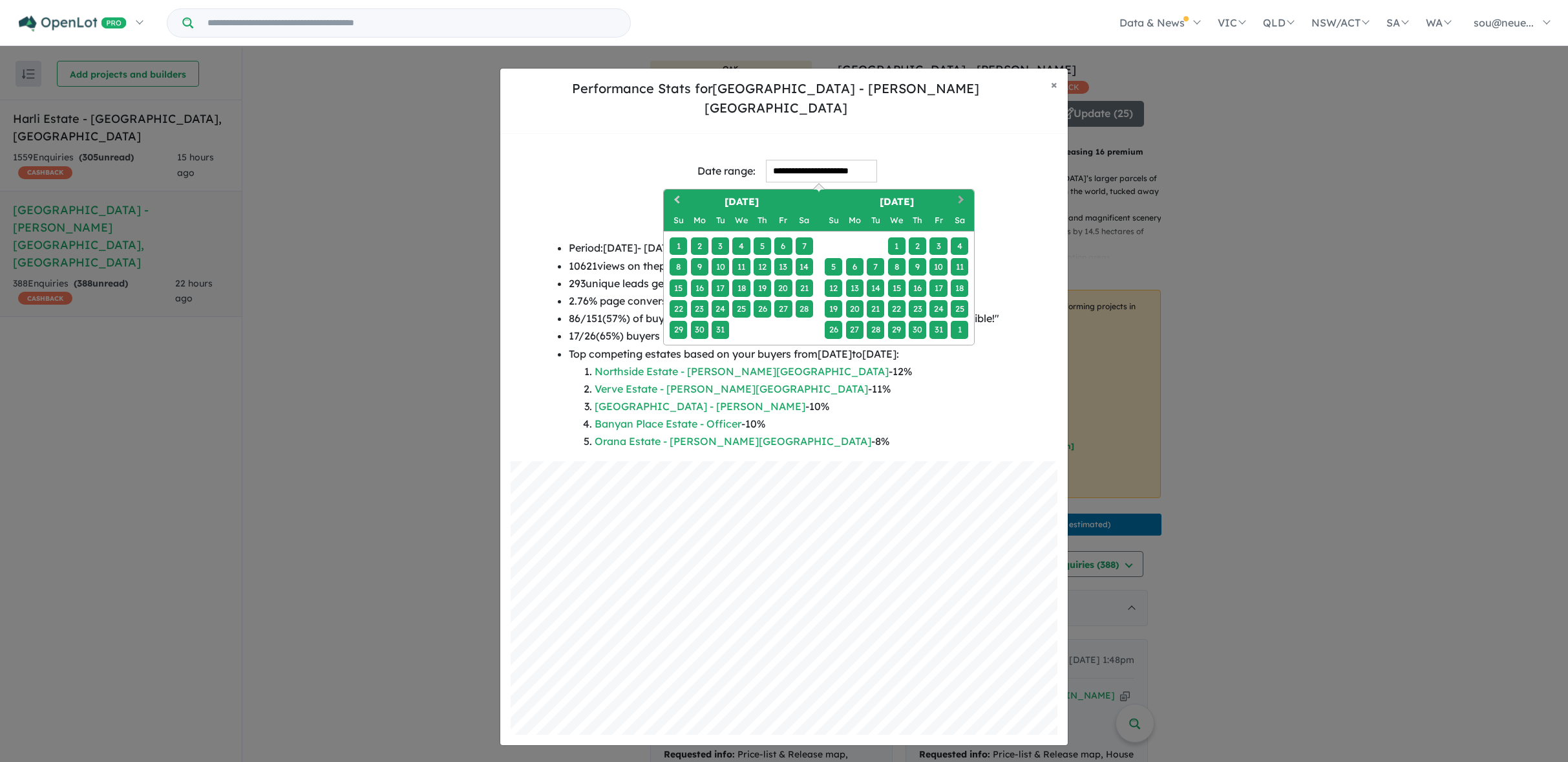
click at [965, 191] on button "Next Month" at bounding box center [962, 201] width 21 height 21
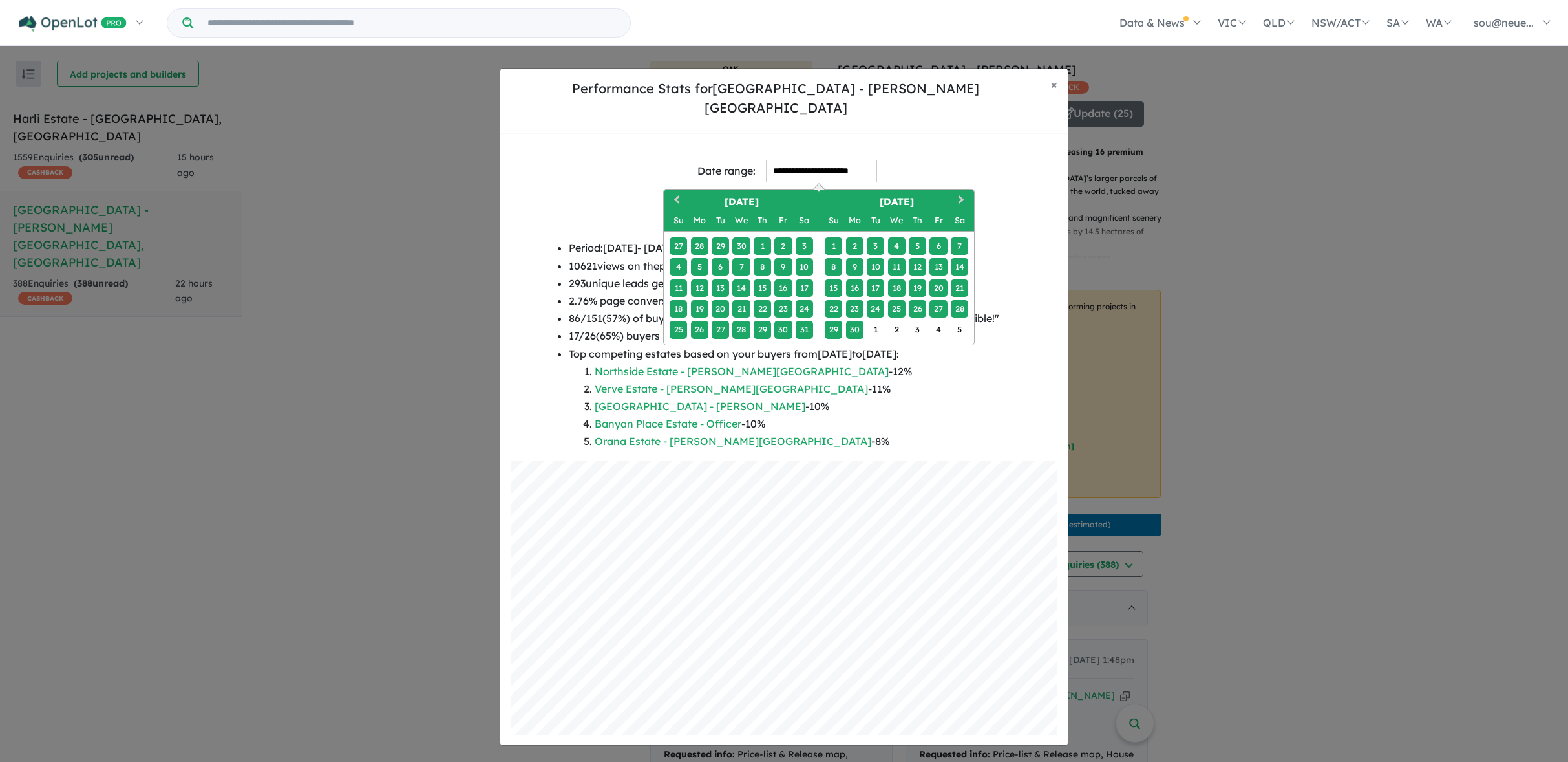
click at [957, 300] on div "28" at bounding box center [958, 308] width 17 height 17
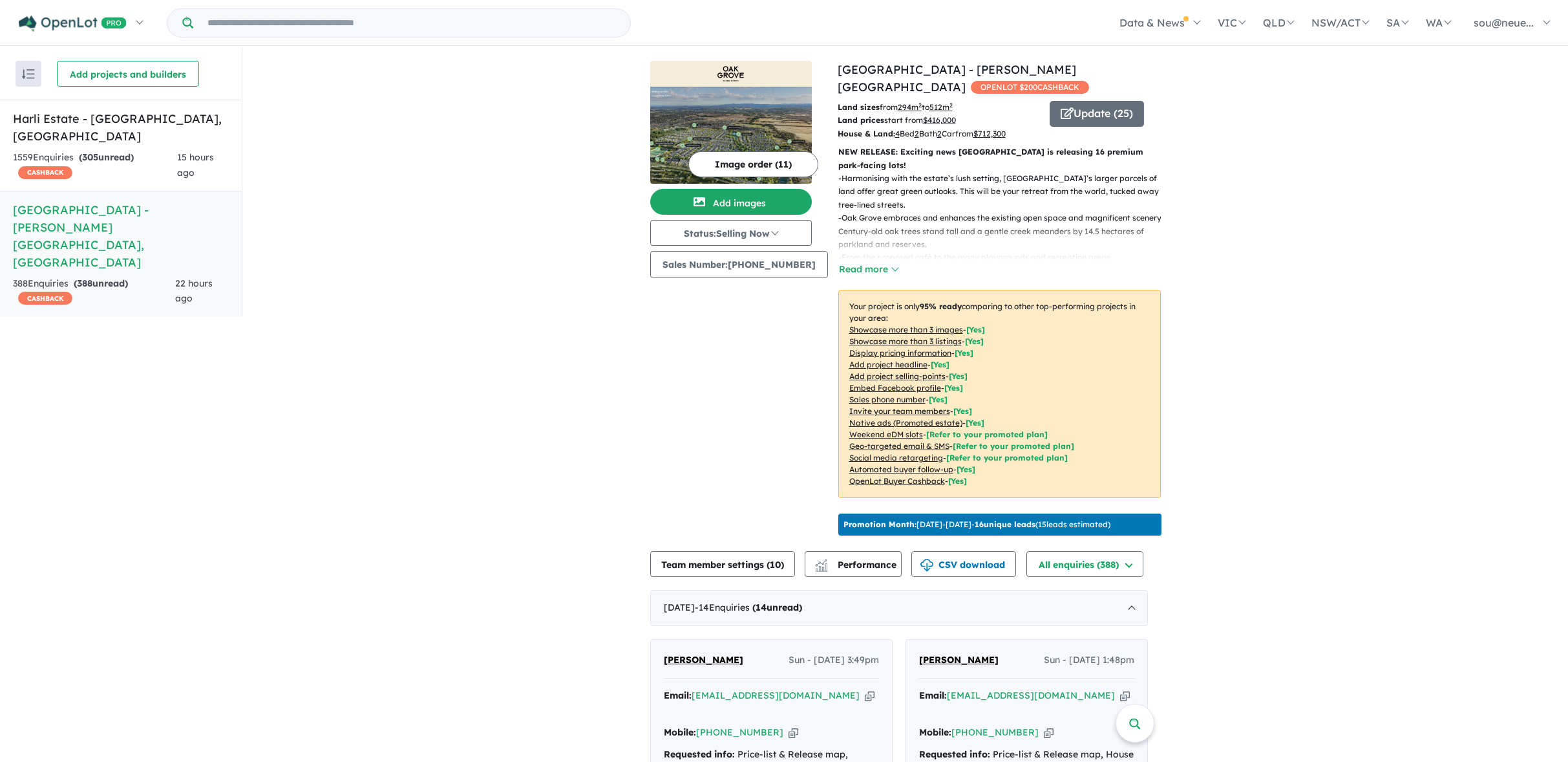
click at [109, 276] on div "388 Enquir ies ( 388 unread) CASHBACK" at bounding box center [94, 291] width 163 height 31
click at [824, 563] on img "button" at bounding box center [820, 567] width 13 height 8
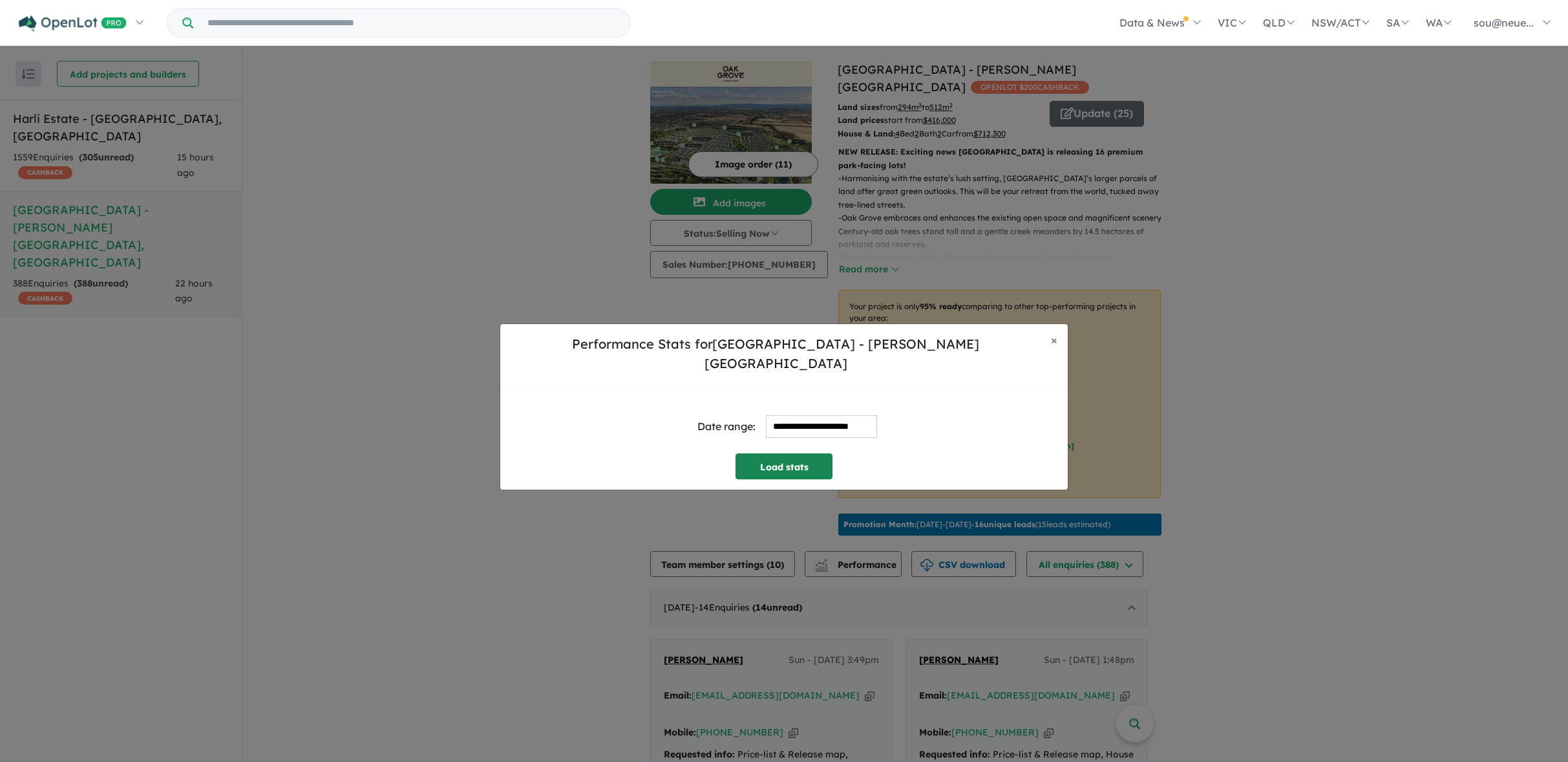
click at [794, 465] on button "Load stats" at bounding box center [784, 466] width 97 height 26
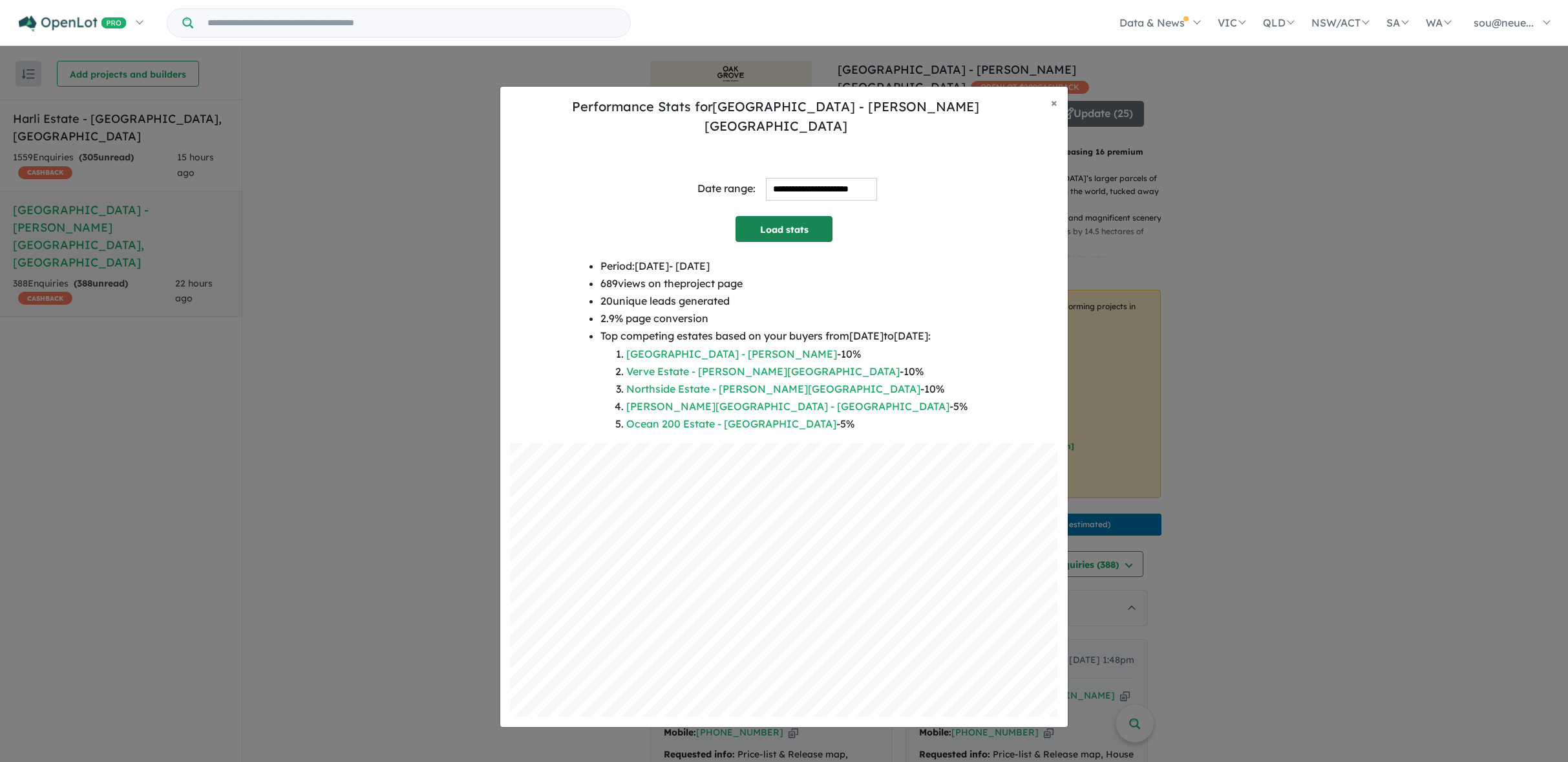
click at [789, 226] on button "Load stats" at bounding box center [784, 229] width 97 height 26
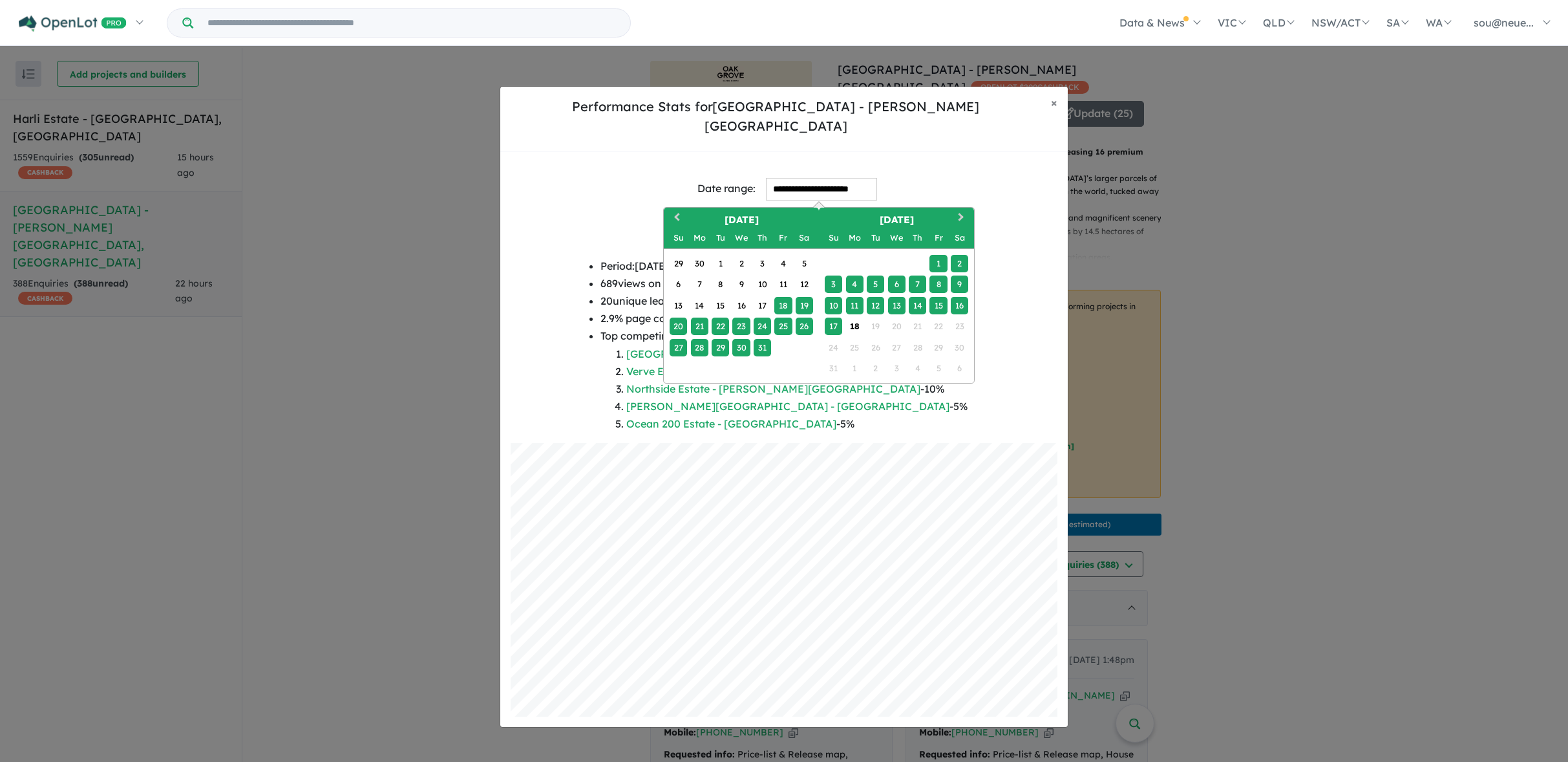
click at [809, 178] on input "**********" at bounding box center [820, 189] width 111 height 23
click at [677, 210] on span "Previous Month" at bounding box center [677, 218] width 0 height 16
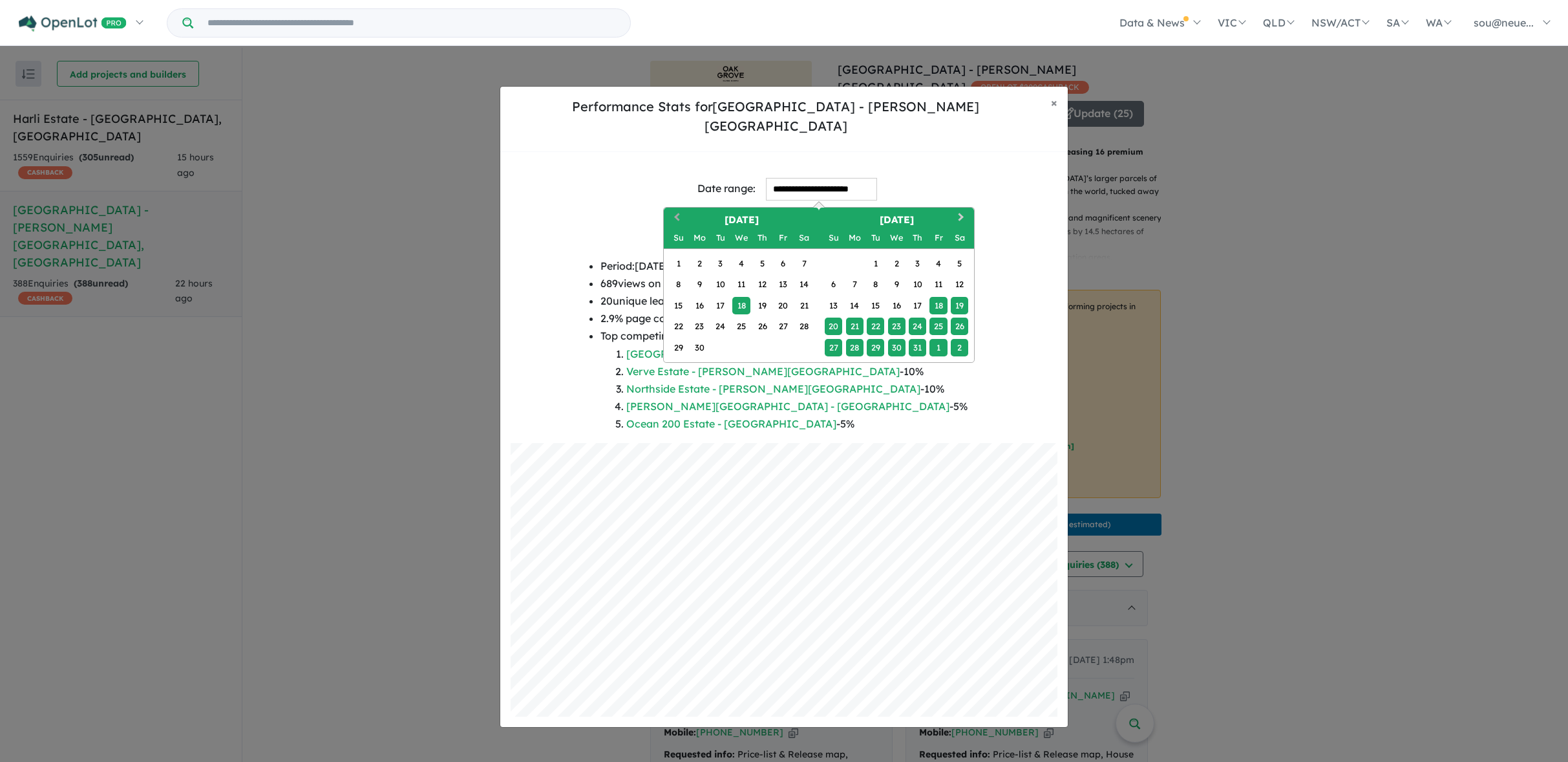
click at [677, 210] on span "Previous Month" at bounding box center [677, 218] width 0 height 16
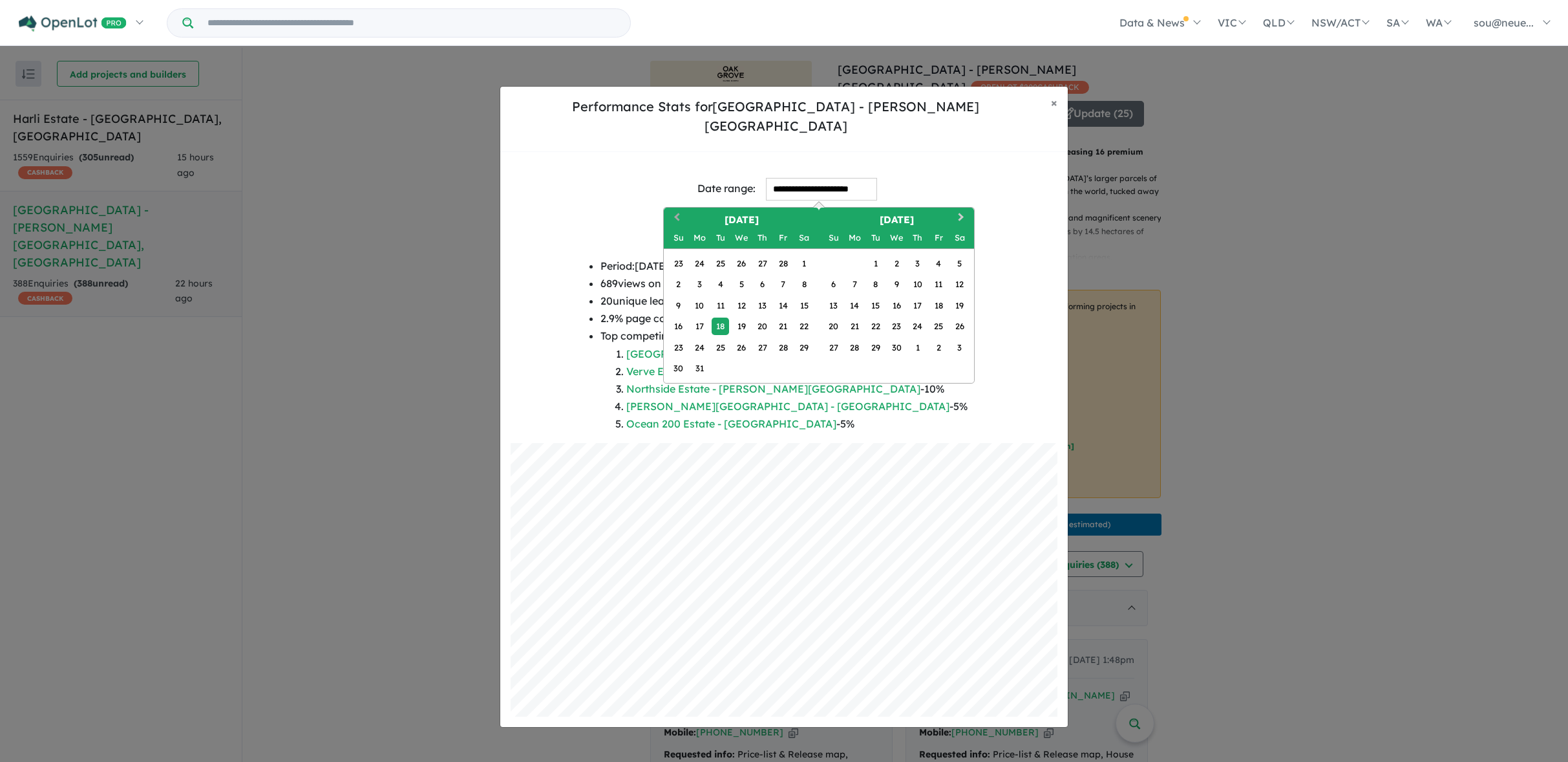
click at [677, 210] on span "Previous Month" at bounding box center [677, 218] width 0 height 16
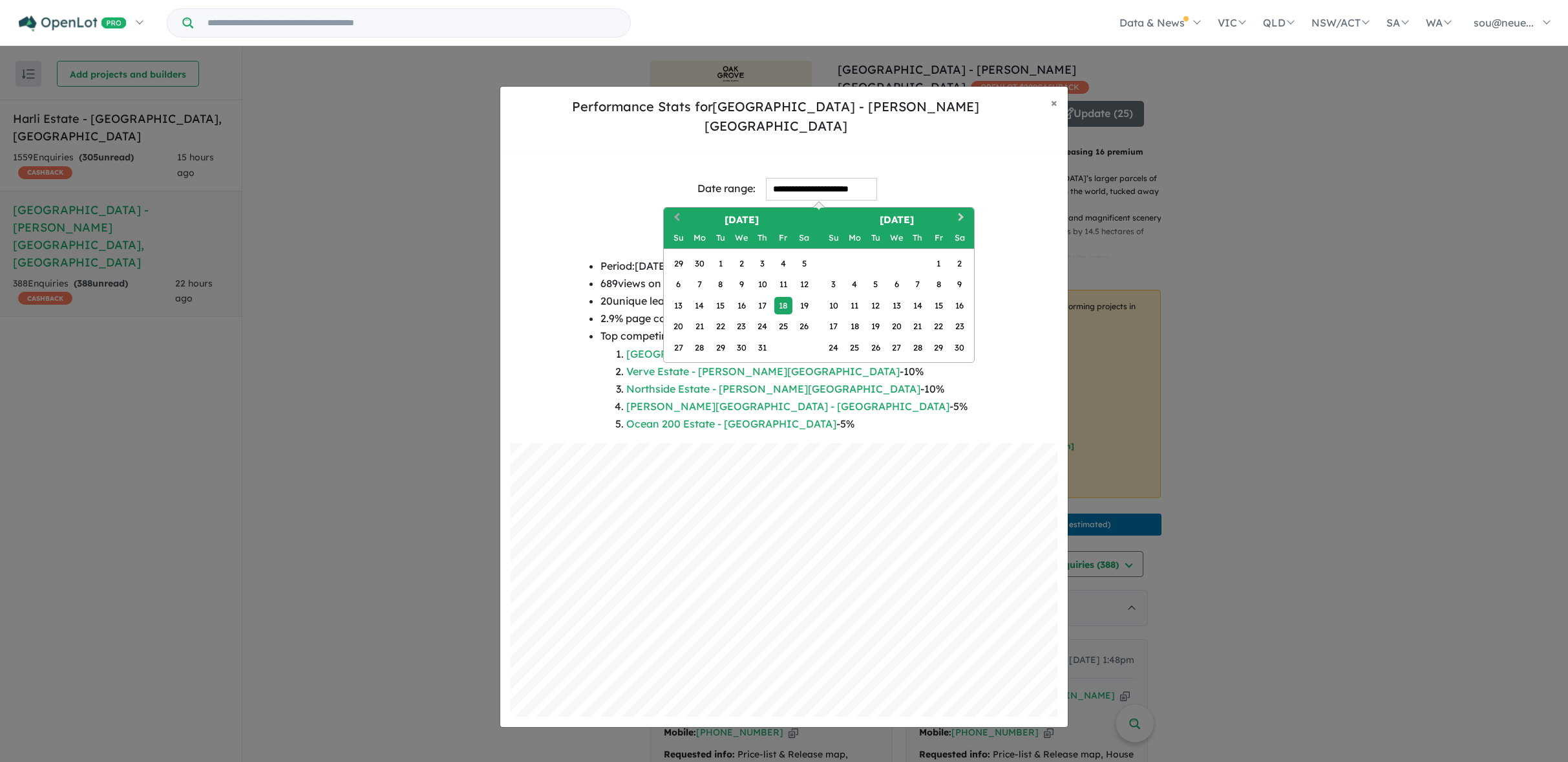
click at [677, 210] on span "Previous Month" at bounding box center [677, 218] width 0 height 16
click at [777, 343] on div "28" at bounding box center [783, 347] width 17 height 17
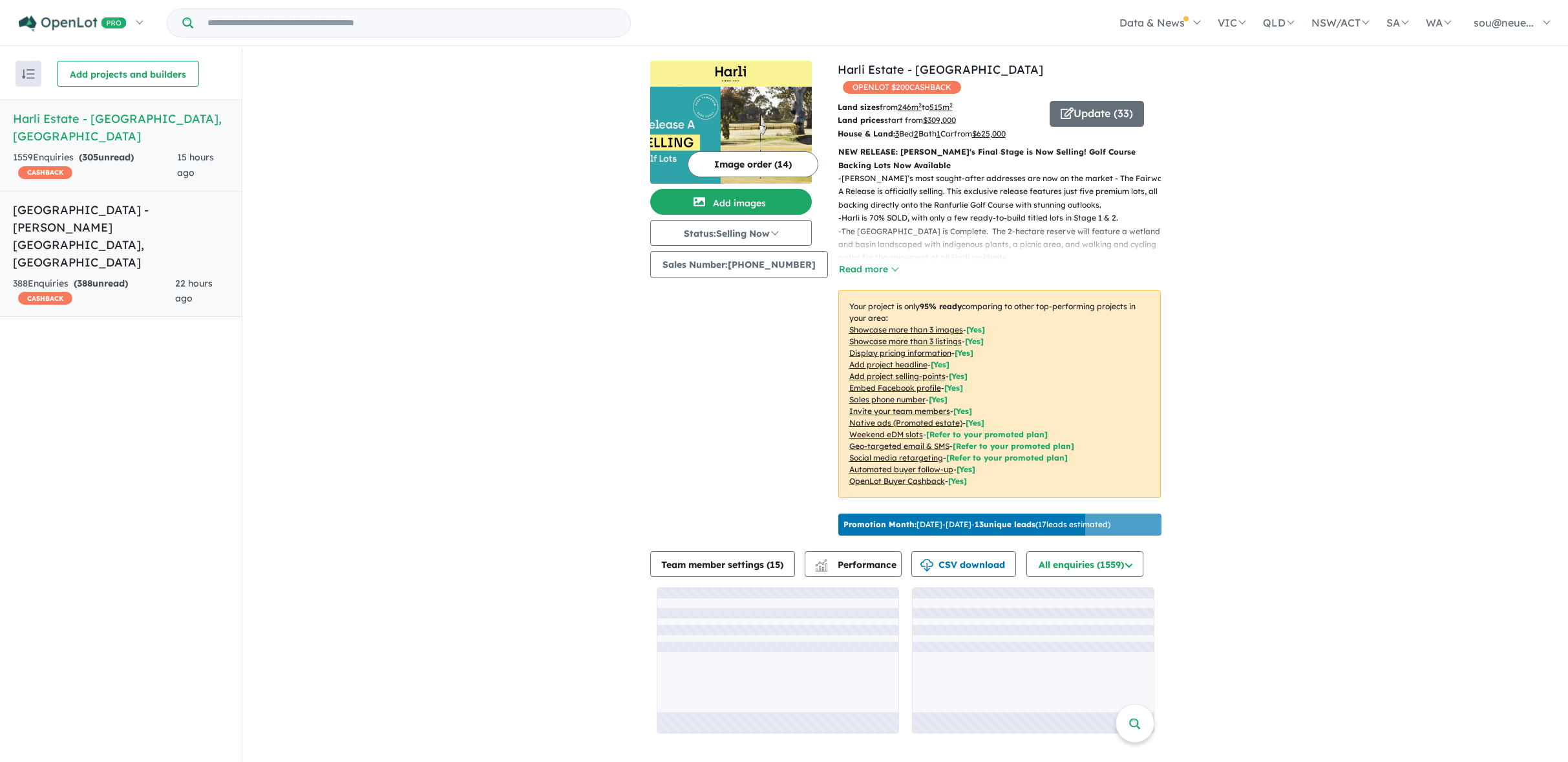
click at [128, 278] on strong "( 388 unread)" at bounding box center [101, 284] width 54 height 12
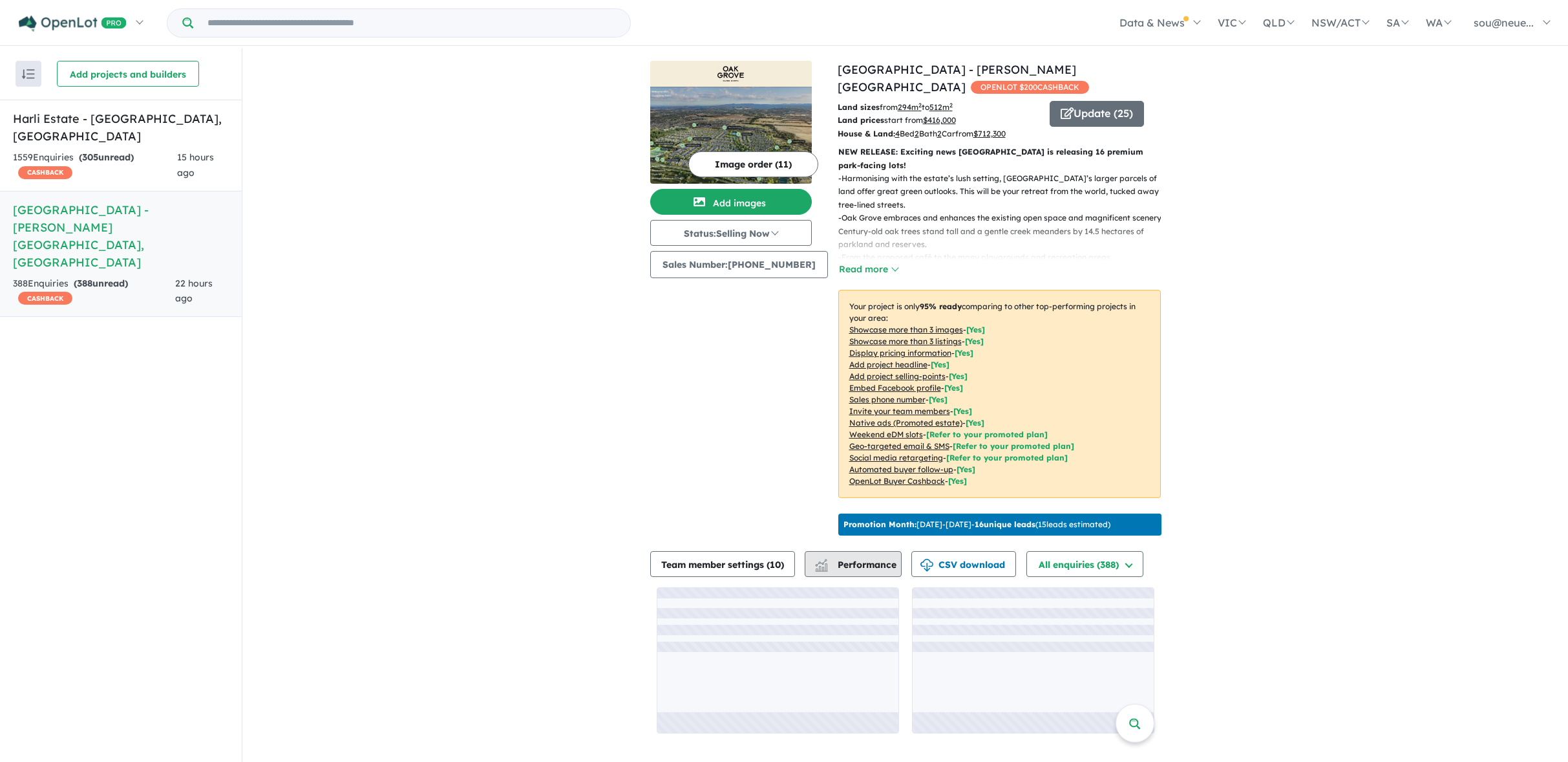
click at [865, 560] on span "Performance" at bounding box center [856, 564] width 80 height 12
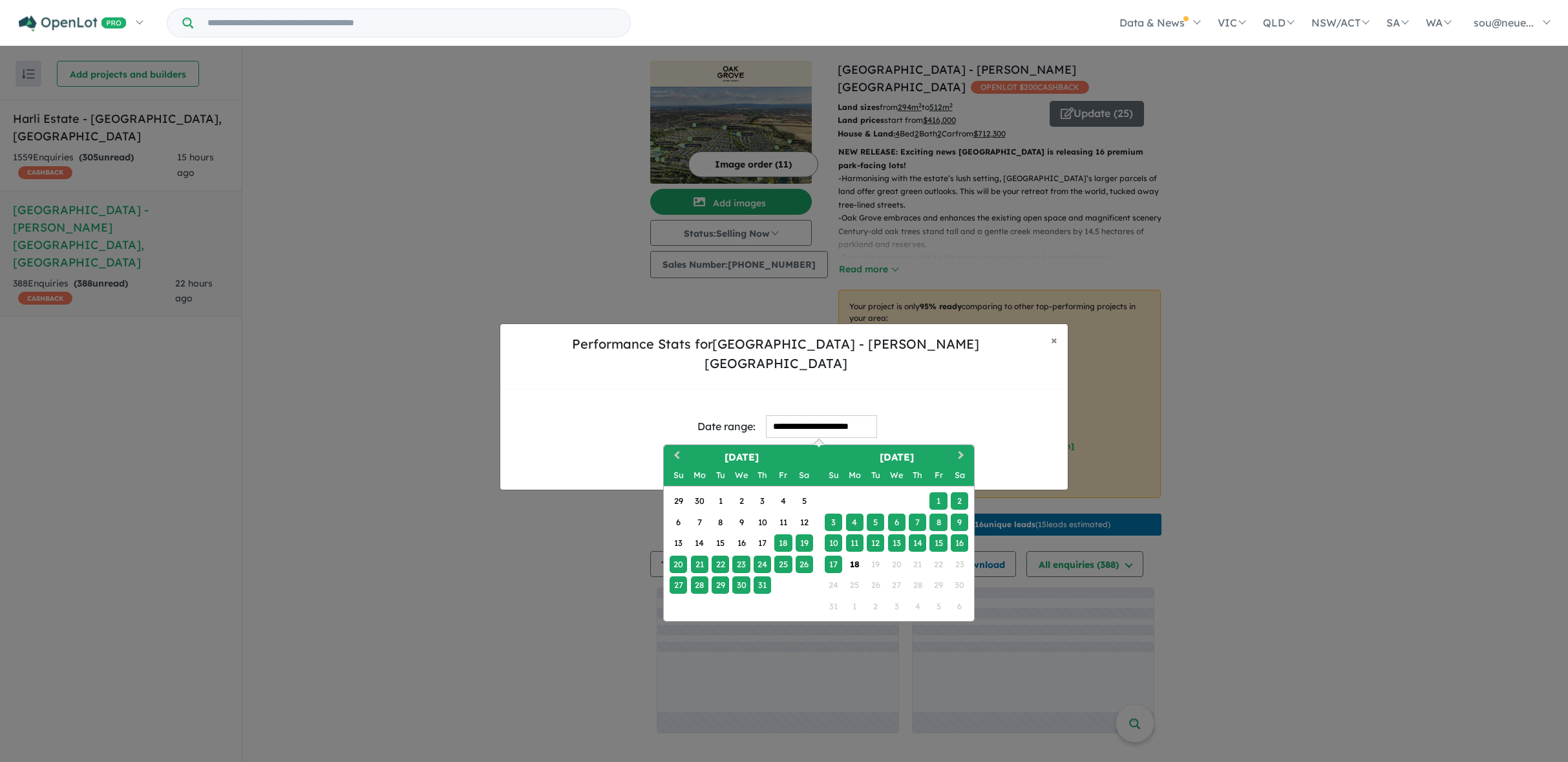
click at [814, 415] on input "**********" at bounding box center [820, 426] width 111 height 23
click at [675, 446] on button "Previous Month" at bounding box center [675, 456] width 21 height 21
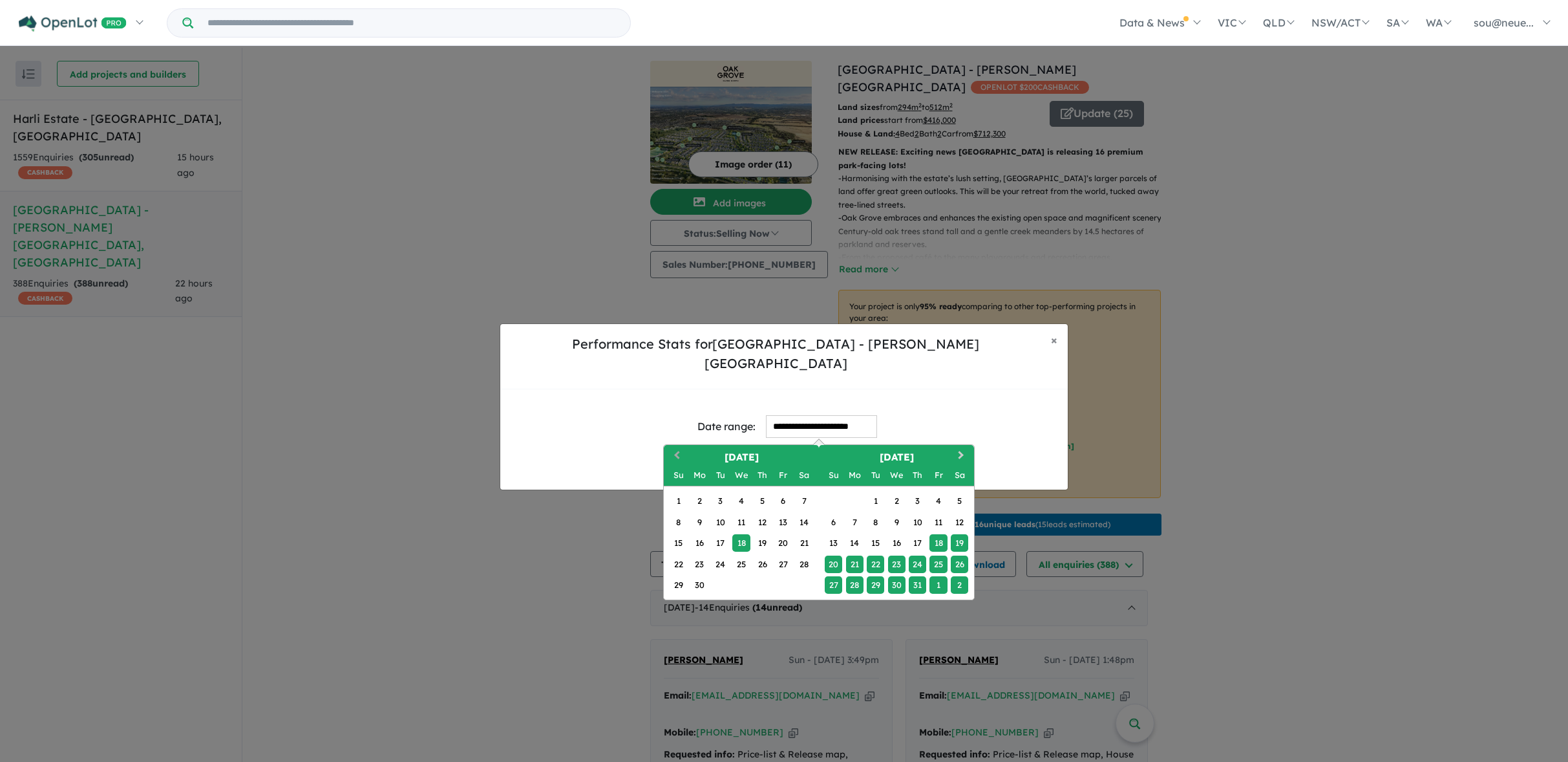
click at [675, 446] on button "Previous Month" at bounding box center [675, 456] width 21 height 21
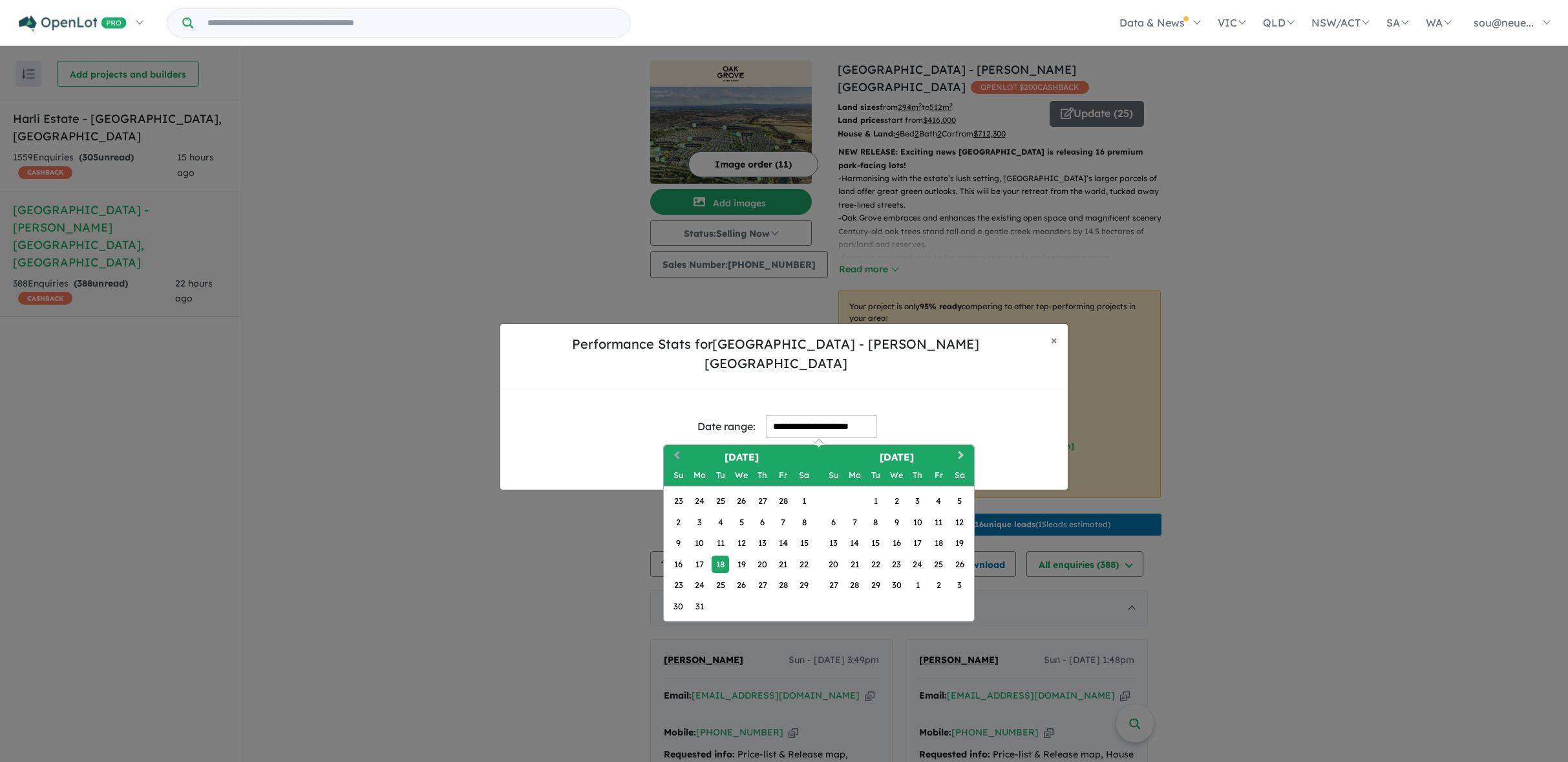
click at [675, 446] on button "Previous Month" at bounding box center [675, 456] width 21 height 21
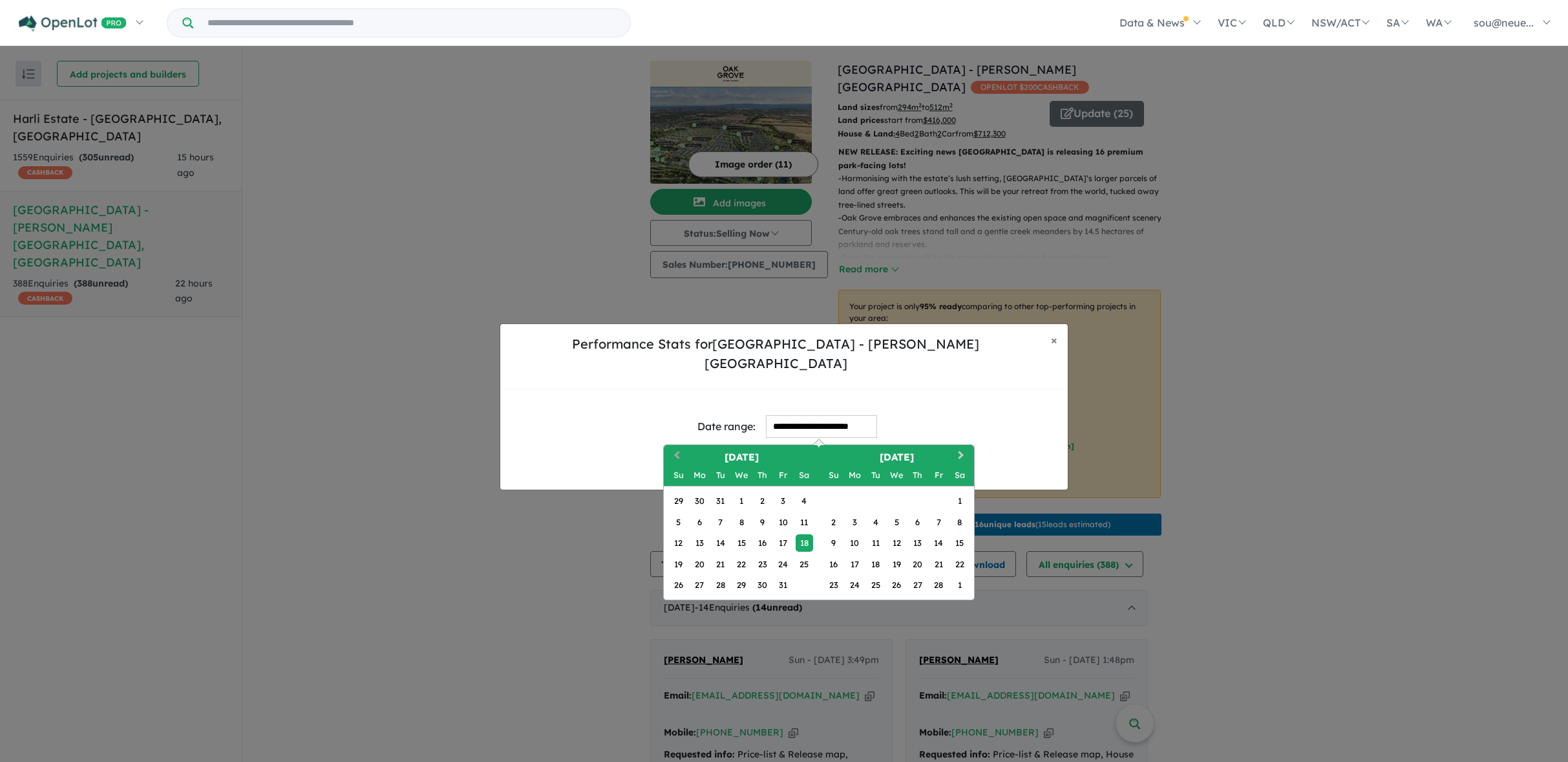
click at [677, 448] on span "Previous Month" at bounding box center [677, 456] width 0 height 16
click at [685, 446] on button "Previous Month" at bounding box center [675, 456] width 21 height 21
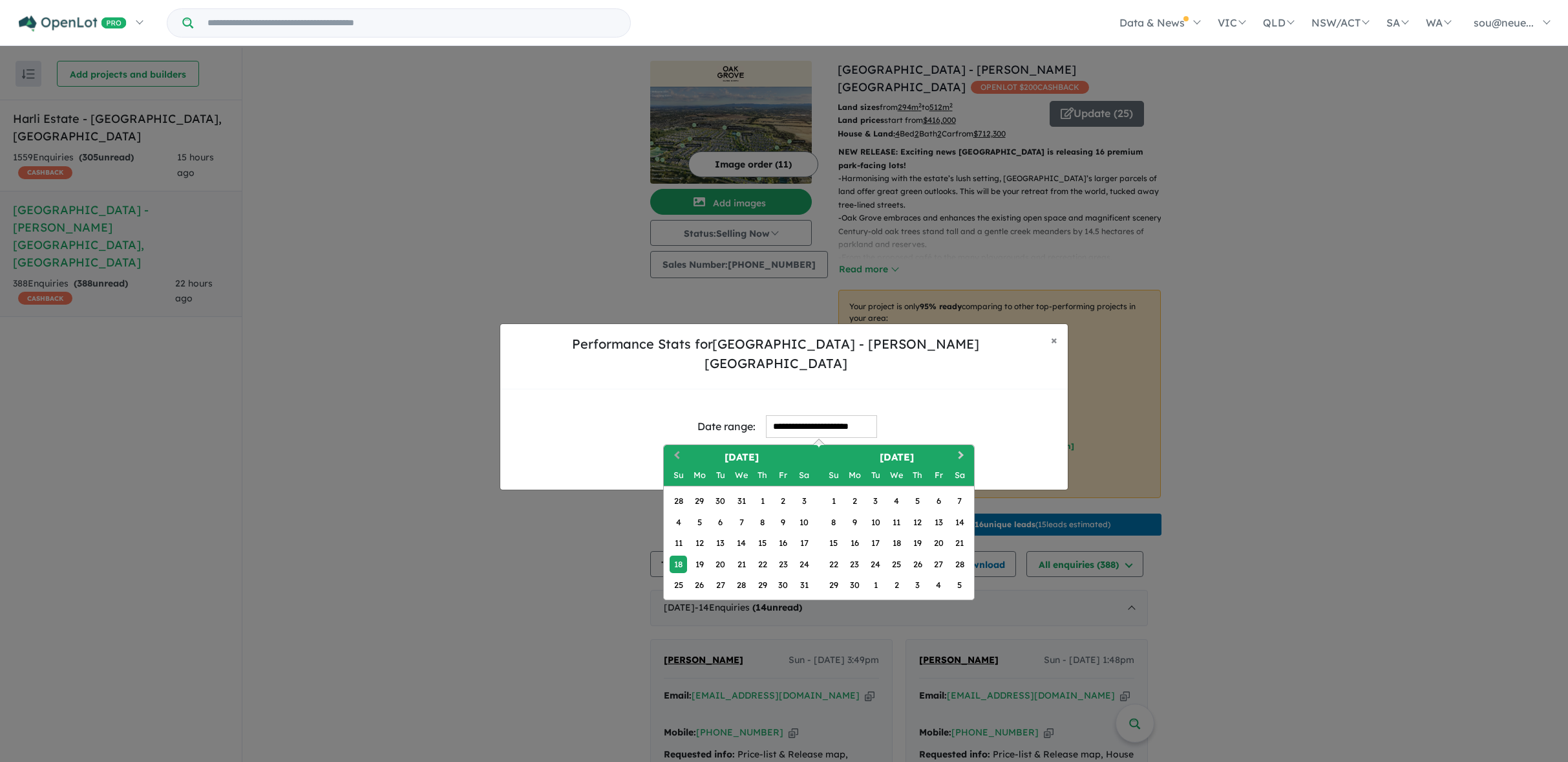
click at [685, 446] on button "Previous Month" at bounding box center [675, 456] width 21 height 21
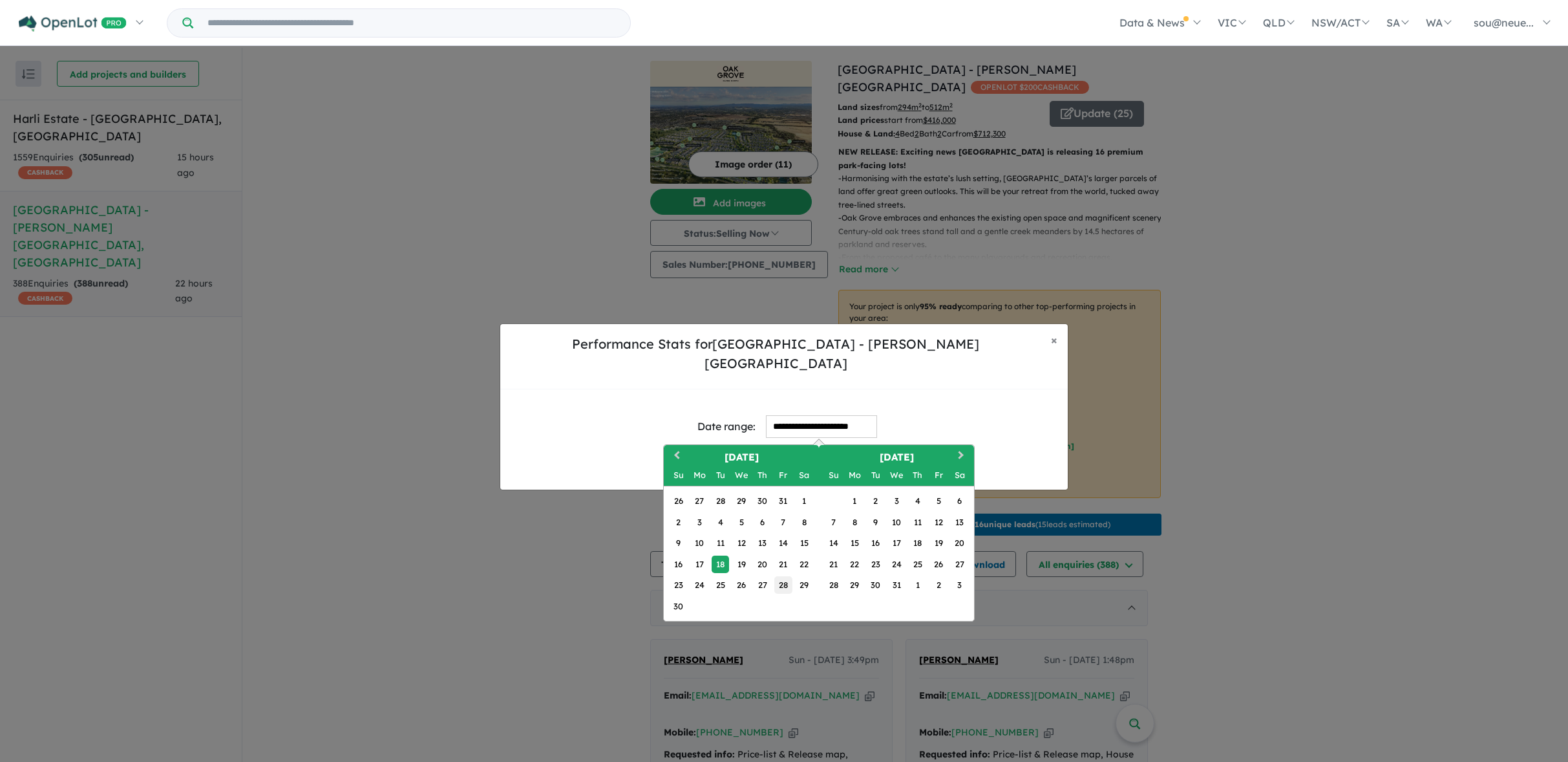
click at [785, 577] on div "28" at bounding box center [783, 584] width 17 height 17
click at [961, 446] on button "Next Month" at bounding box center [962, 456] width 21 height 21
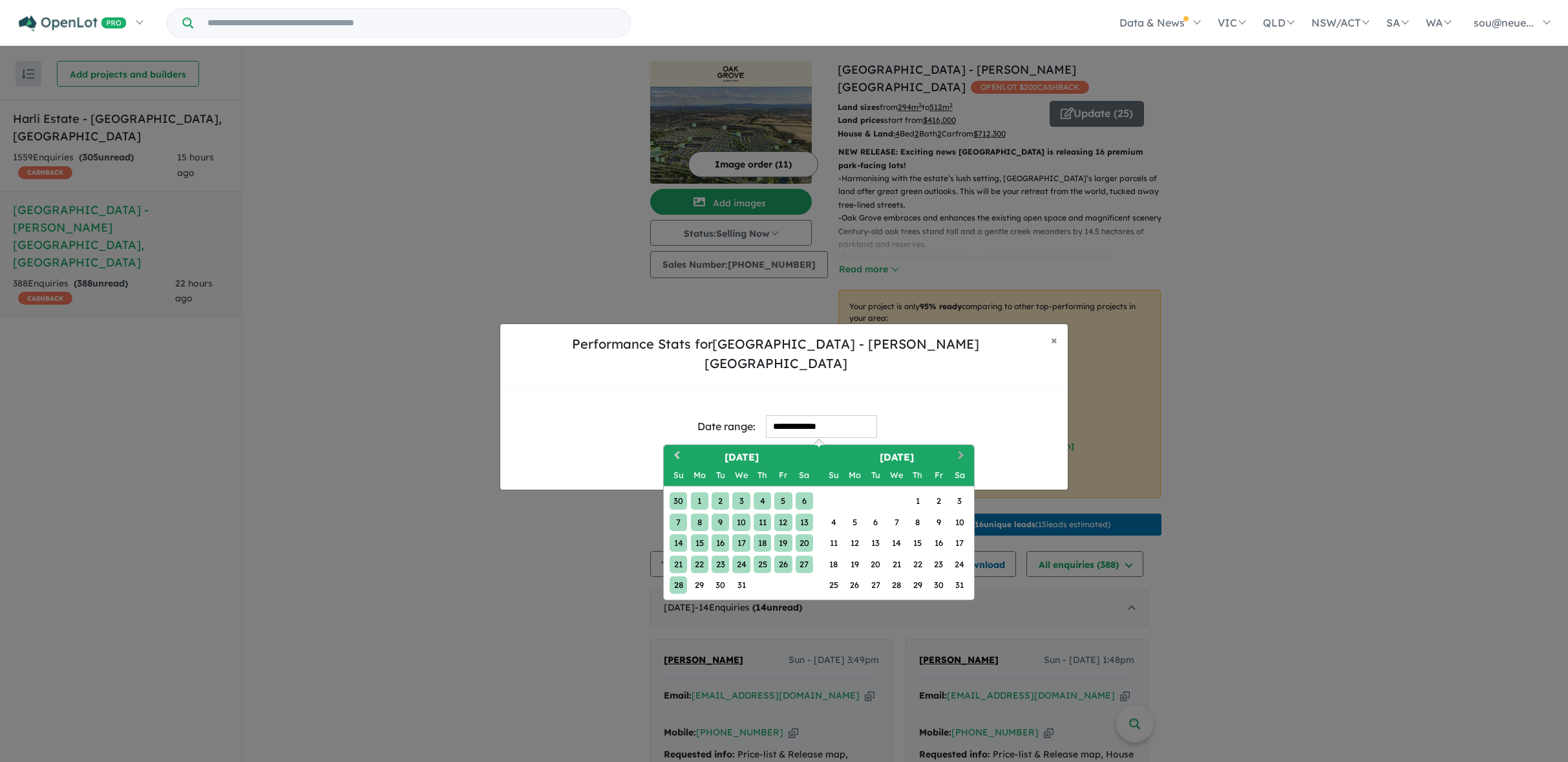
click at [961, 446] on button "Next Month" at bounding box center [962, 456] width 21 height 21
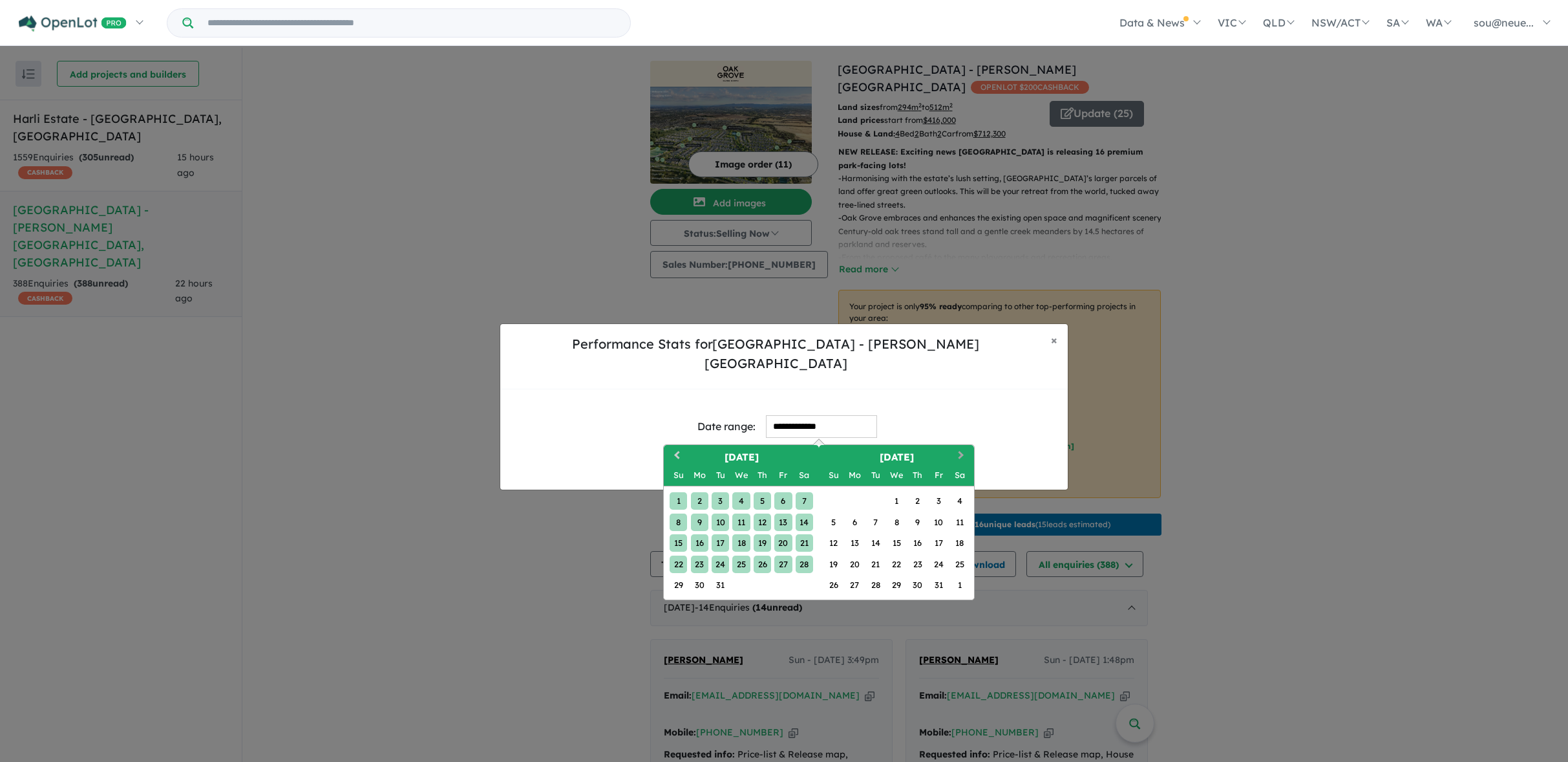
click at [961, 446] on button "Next Month" at bounding box center [962, 456] width 21 height 21
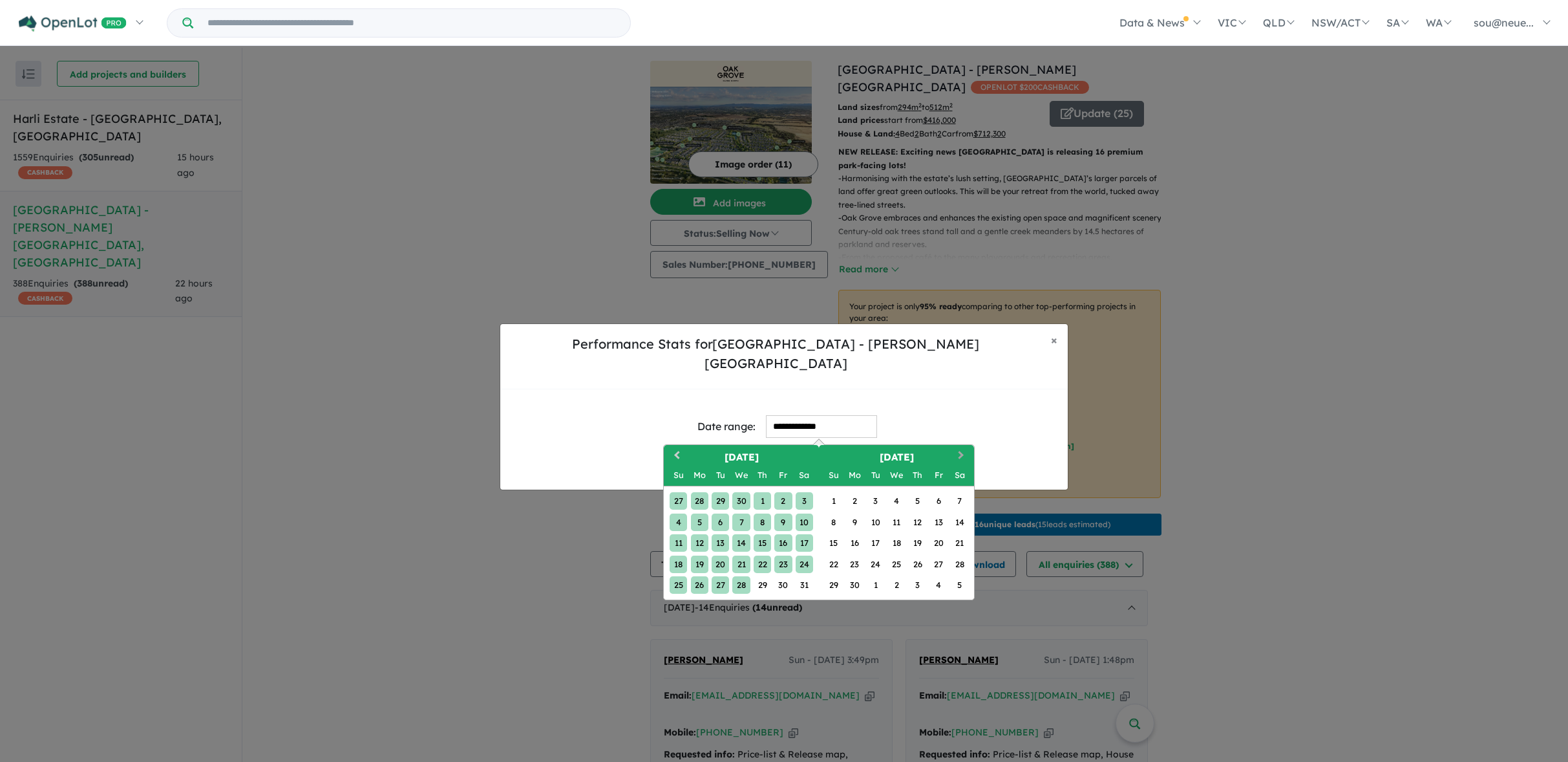
click at [961, 448] on span "Next Month" at bounding box center [961, 456] width 0 height 16
click at [803, 558] on div "28" at bounding box center [803, 563] width 17 height 17
type input "**********"
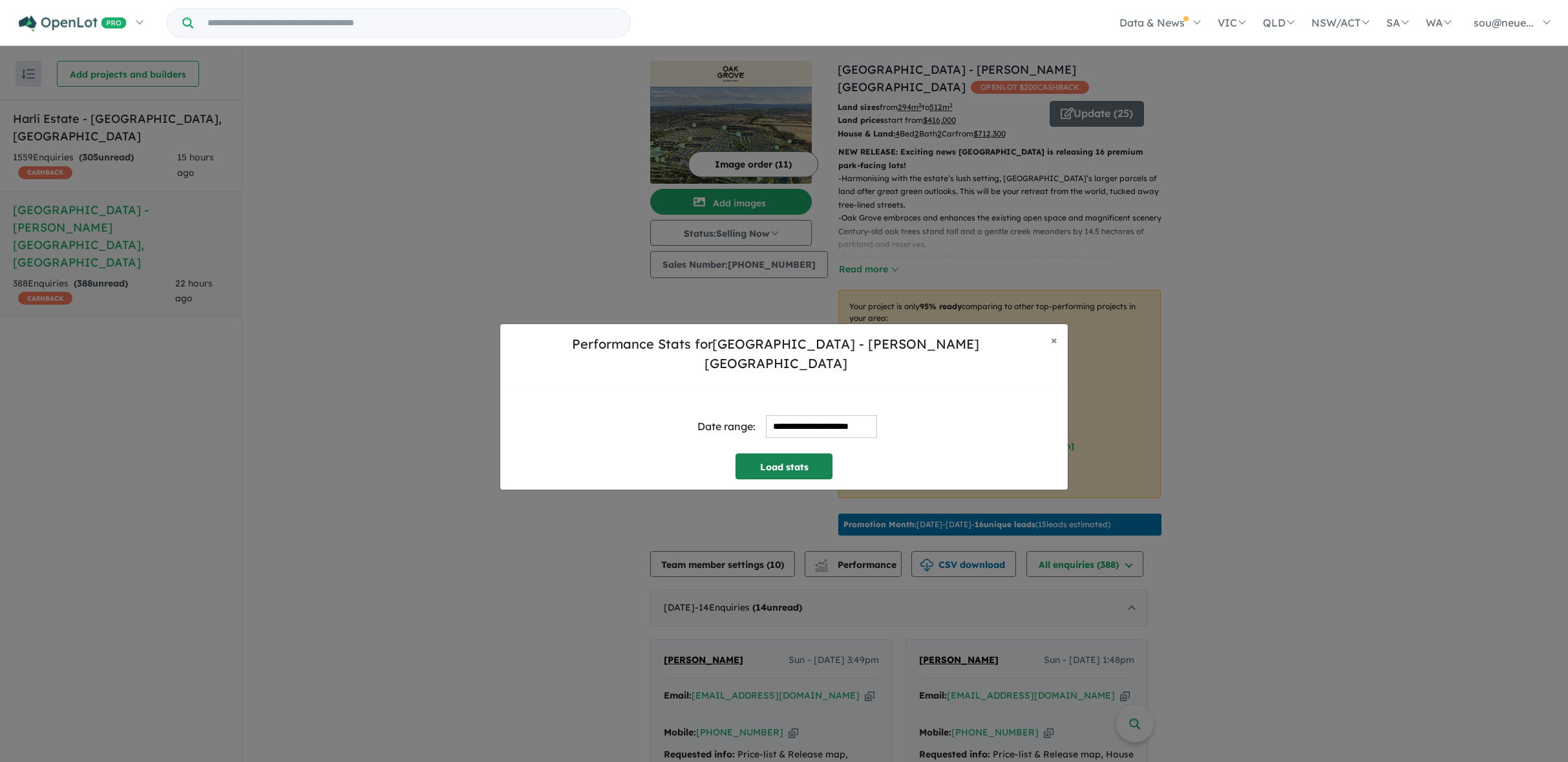
click at [816, 465] on button "Load stats" at bounding box center [784, 466] width 97 height 26
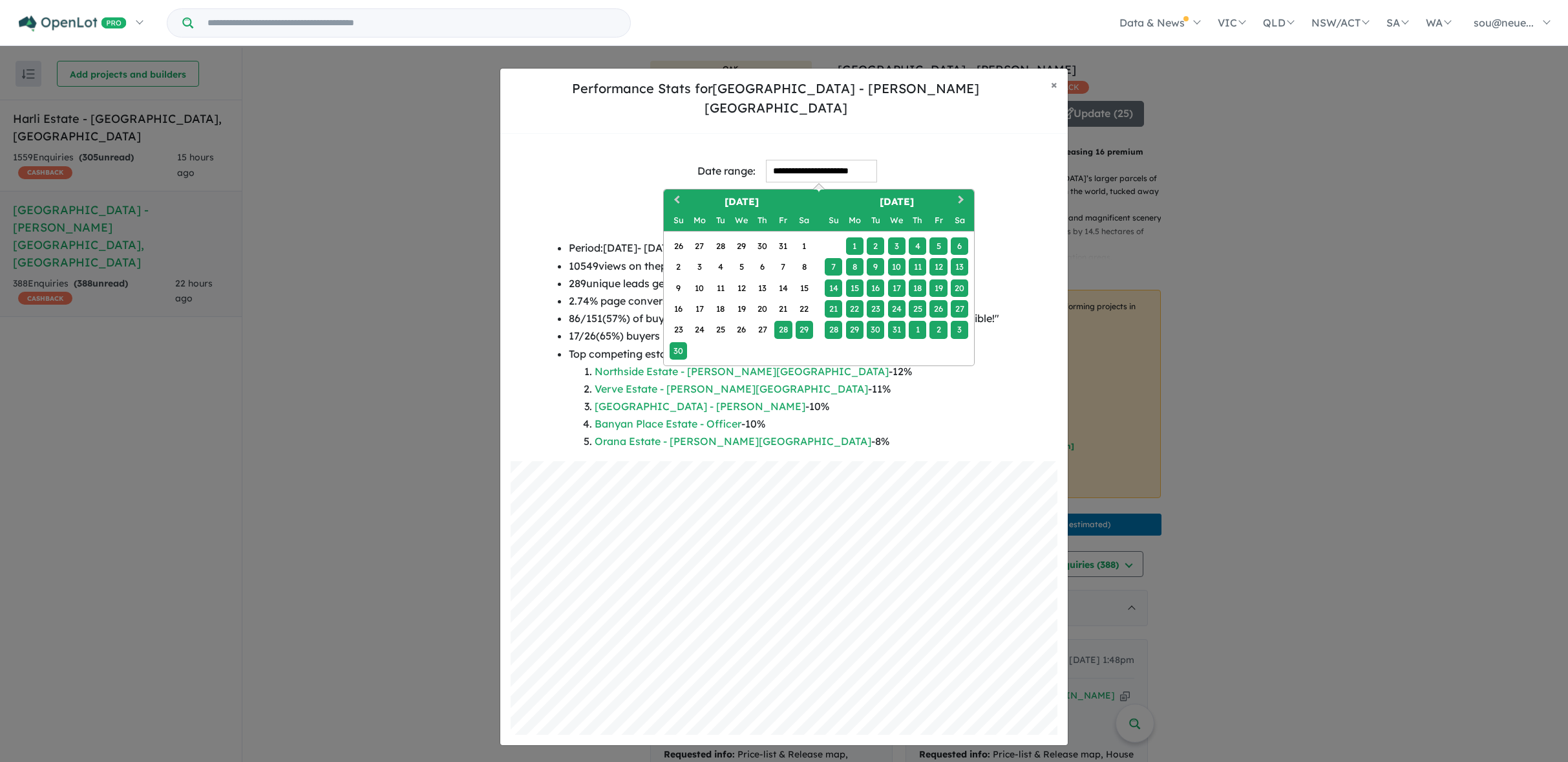
click at [840, 161] on input "**********" at bounding box center [820, 171] width 111 height 23
click at [854, 238] on div "1" at bounding box center [854, 246] width 17 height 17
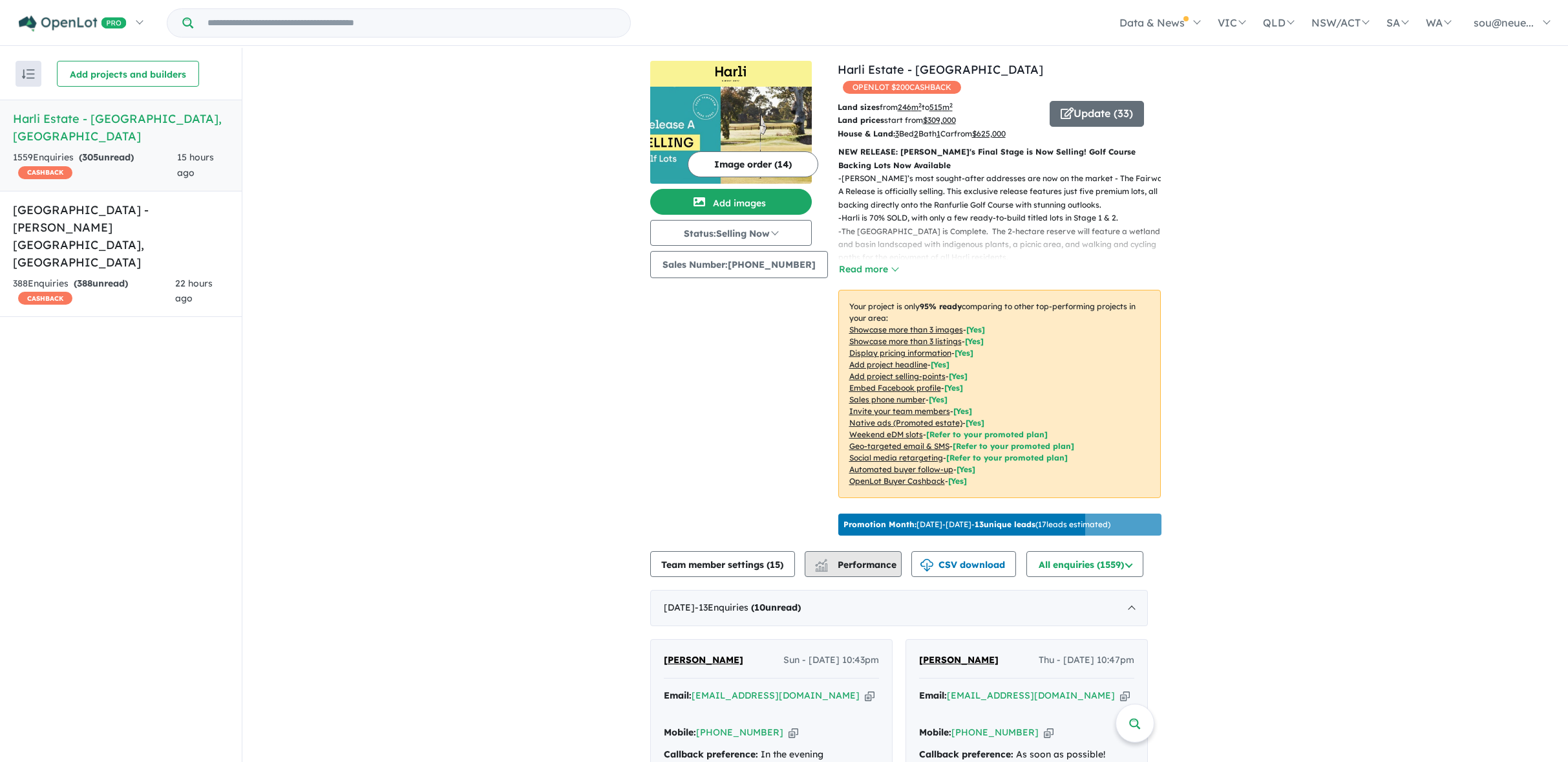
click at [855, 566] on button "Performance" at bounding box center [852, 564] width 97 height 26
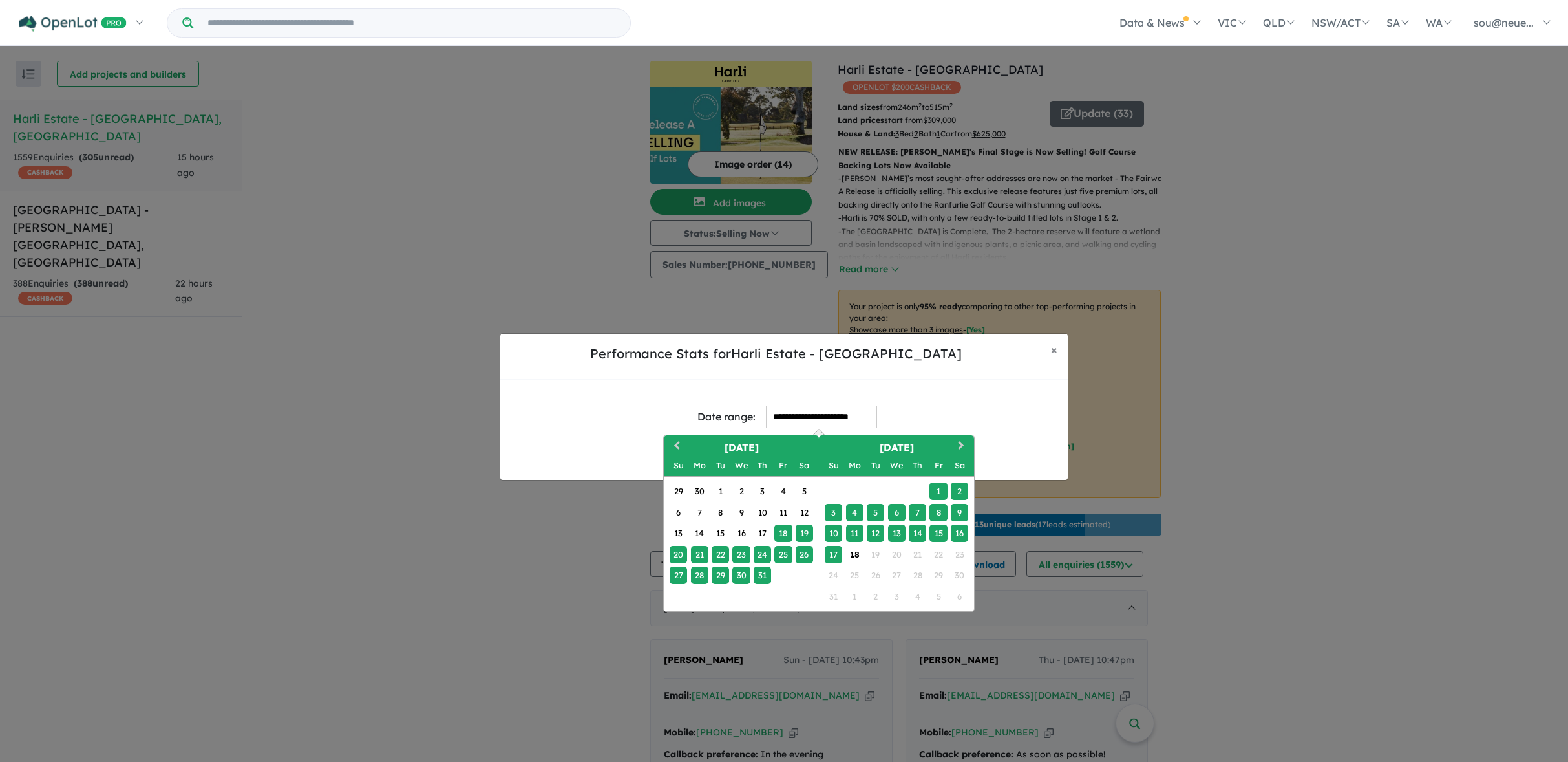
click at [837, 415] on input "**********" at bounding box center [820, 416] width 111 height 23
click at [677, 446] on span "Previous Month" at bounding box center [677, 446] width 0 height 16
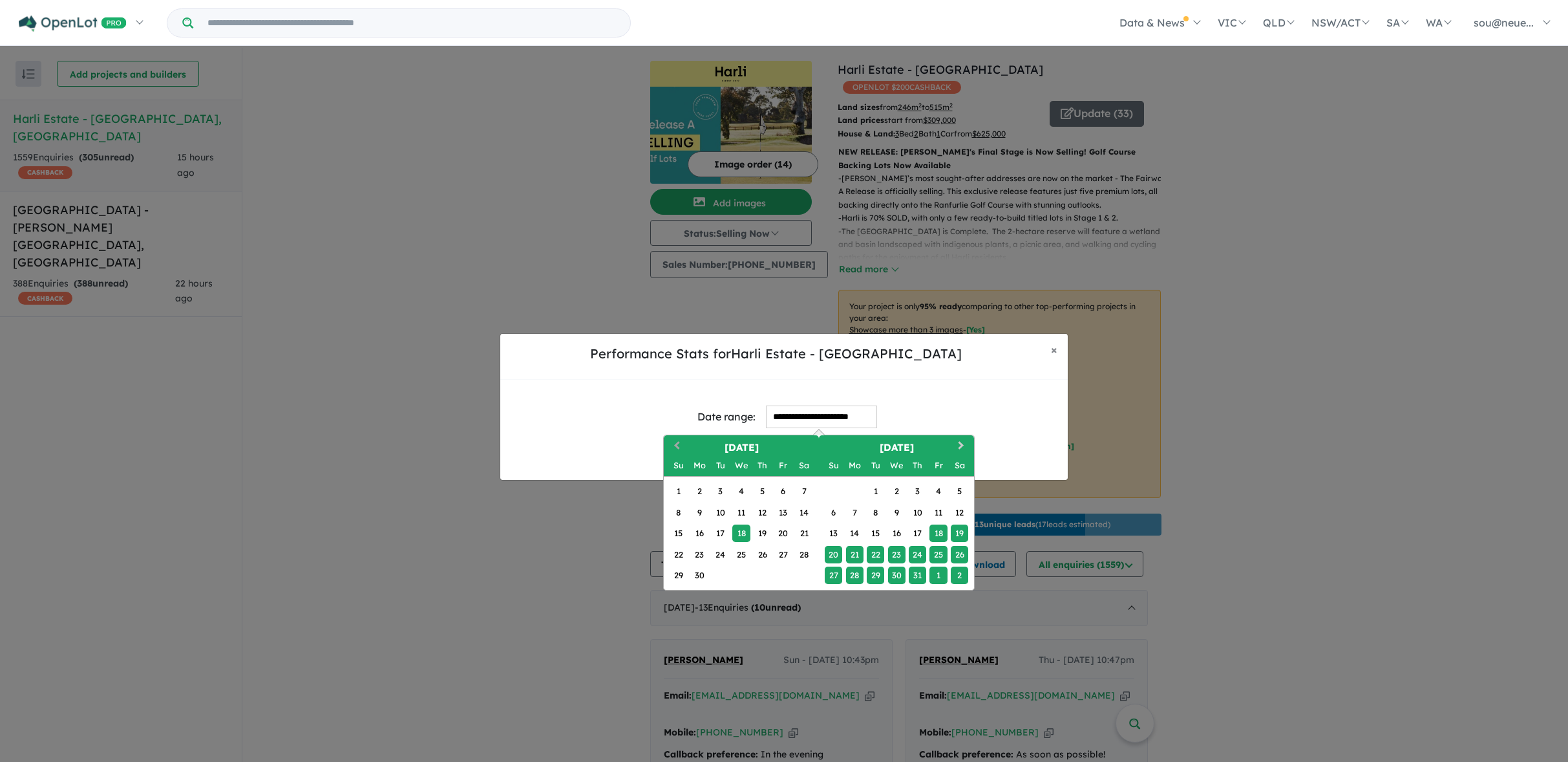
click at [676, 448] on button "Previous Month" at bounding box center [675, 446] width 21 height 21
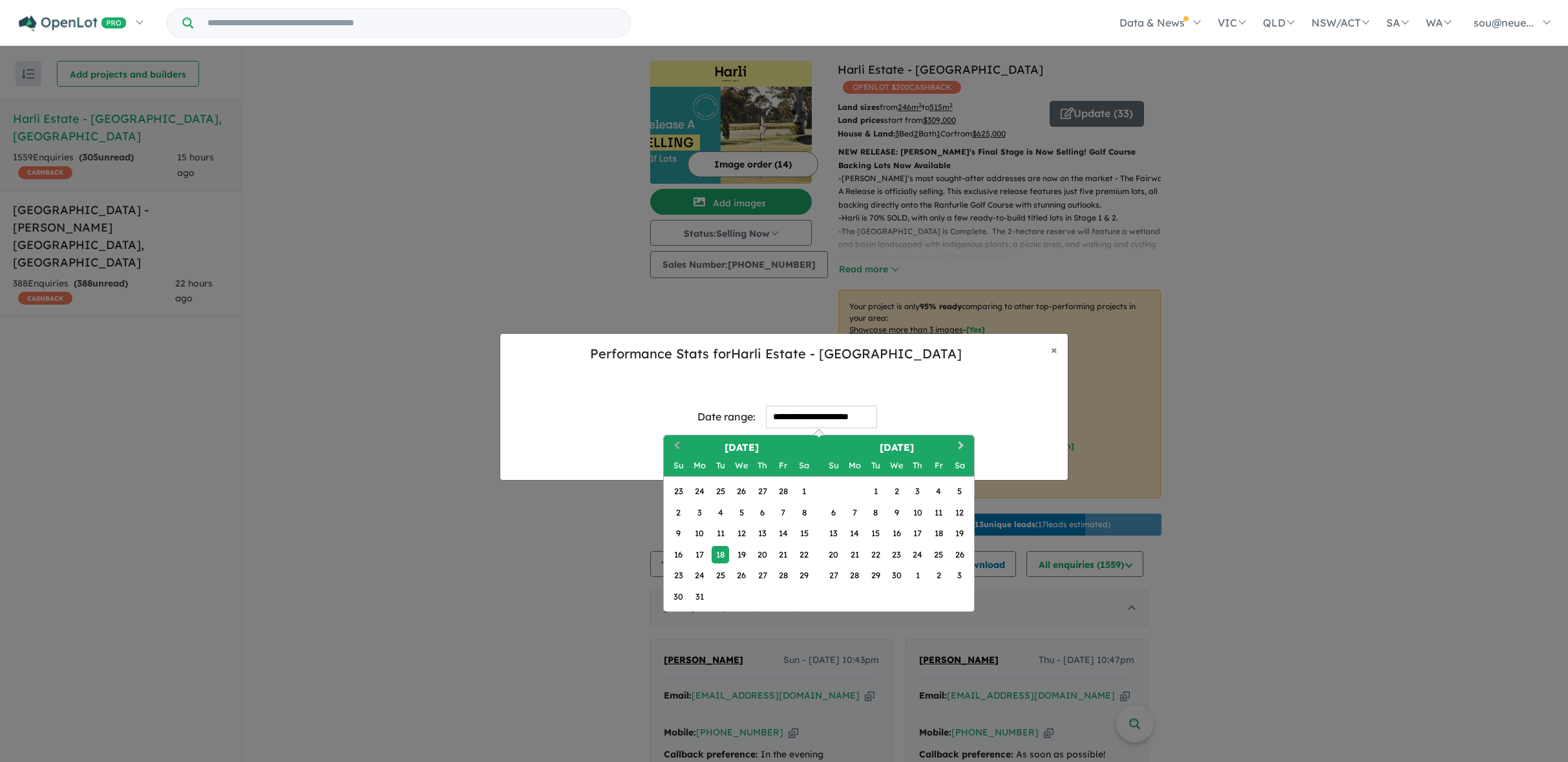
click at [676, 448] on button "Previous Month" at bounding box center [675, 446] width 21 height 21
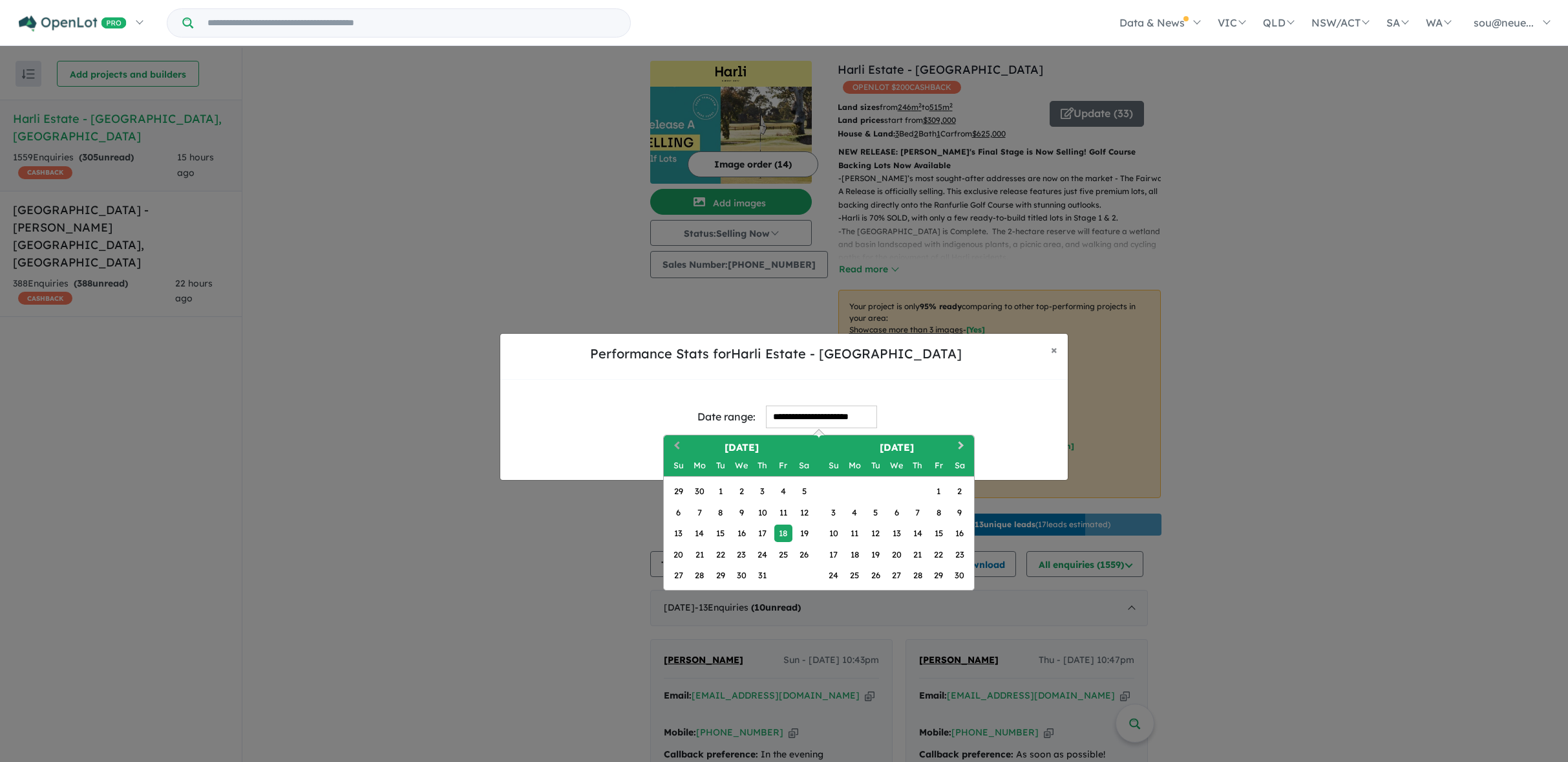
click at [676, 448] on button "Previous Month" at bounding box center [675, 446] width 21 height 21
click at [677, 450] on button "Previous Month" at bounding box center [675, 446] width 21 height 21
click at [856, 495] on div "1" at bounding box center [854, 490] width 17 height 17
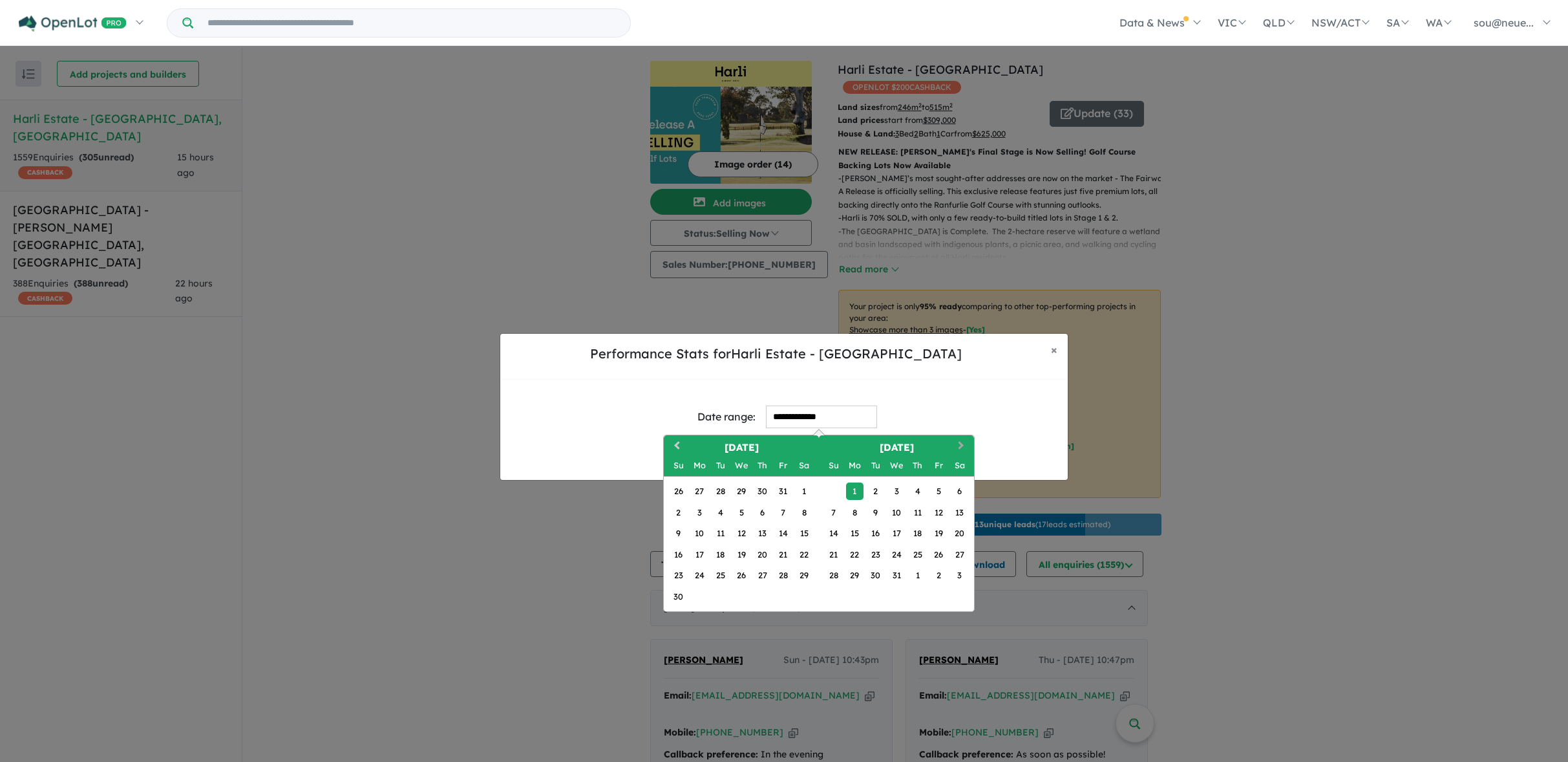
click at [968, 444] on button "Next Month" at bounding box center [962, 446] width 21 height 21
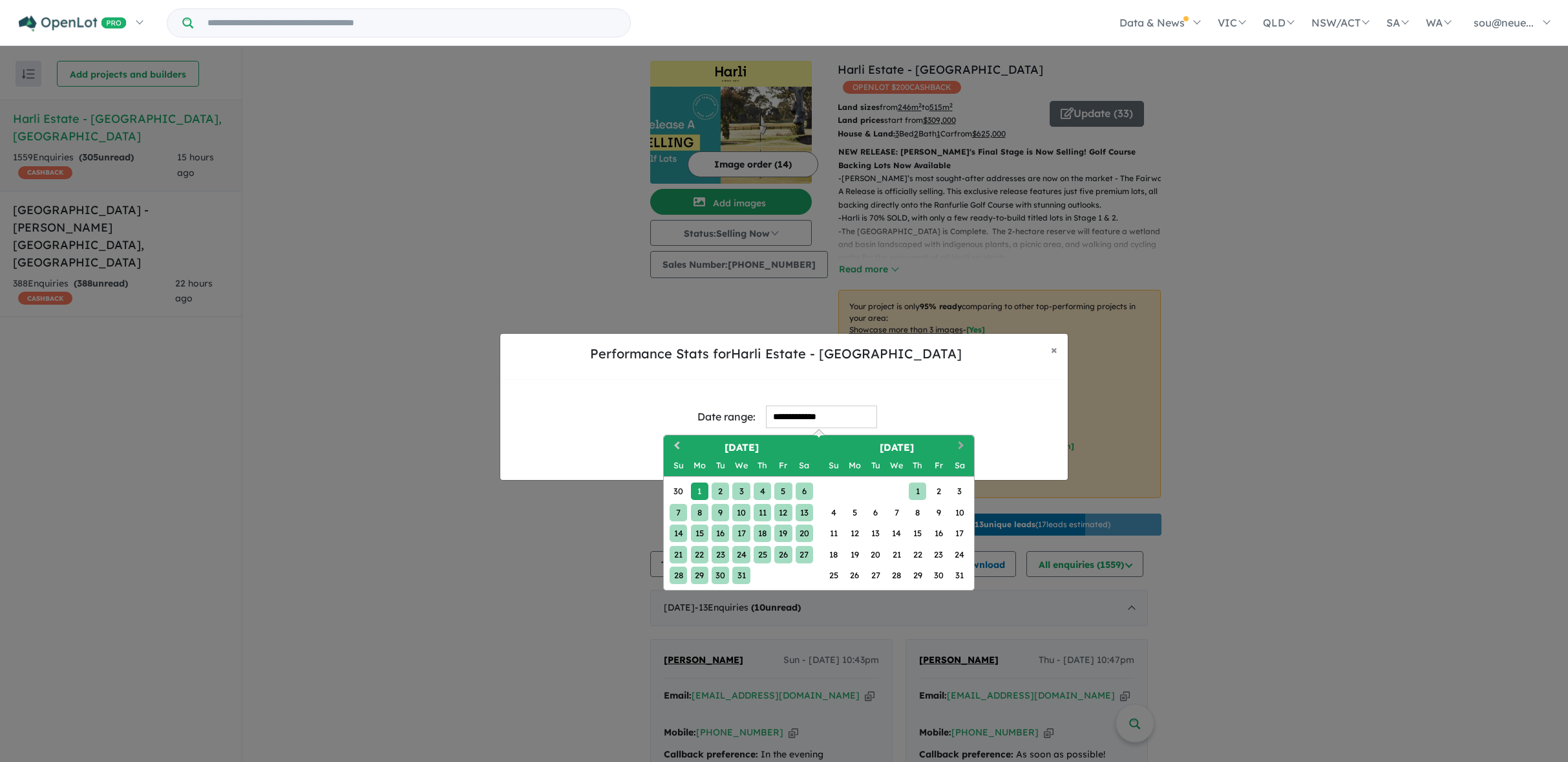
click at [965, 444] on button "Next Month" at bounding box center [962, 446] width 21 height 21
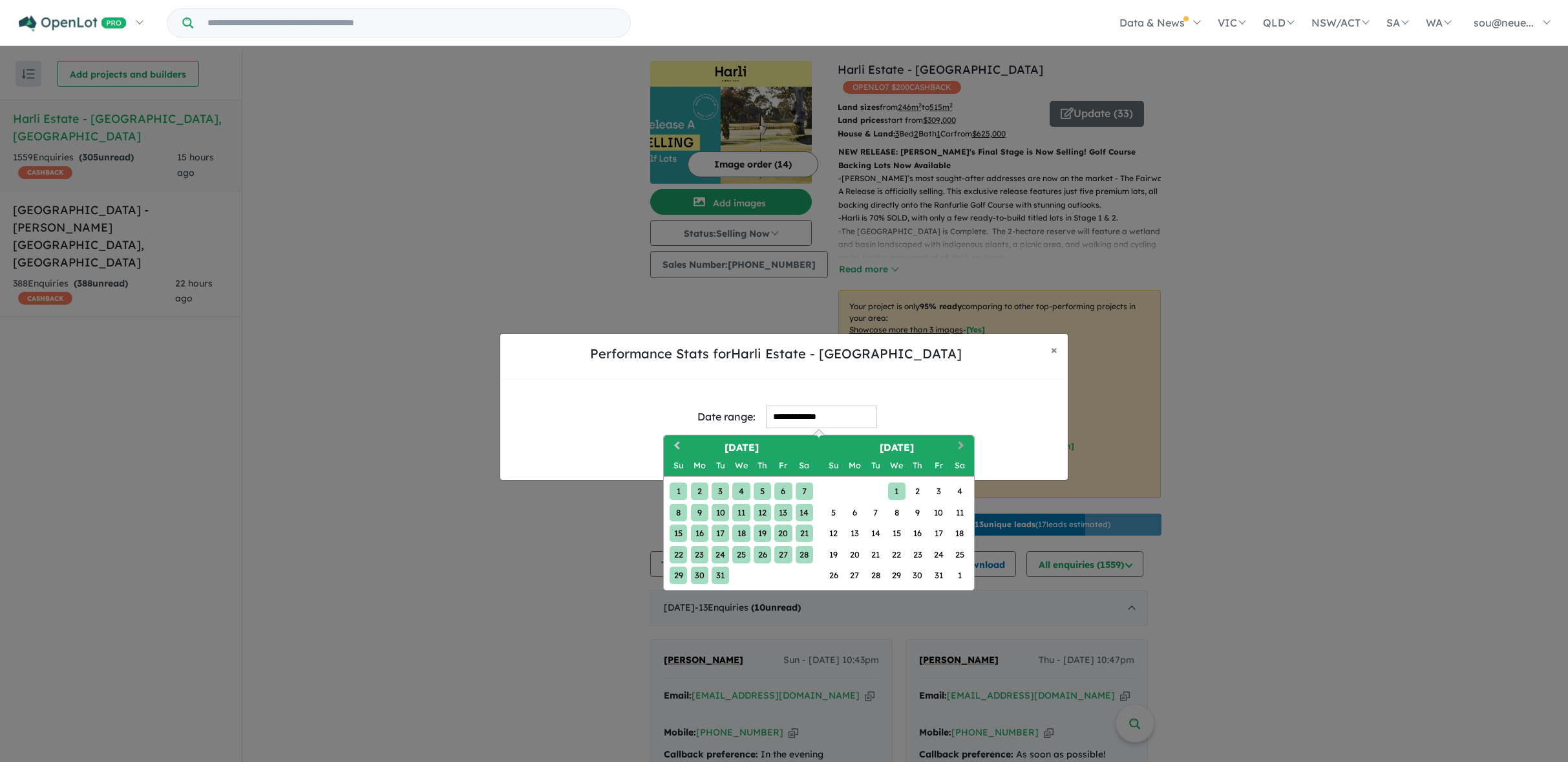
click at [965, 444] on button "Next Month" at bounding box center [962, 446] width 21 height 21
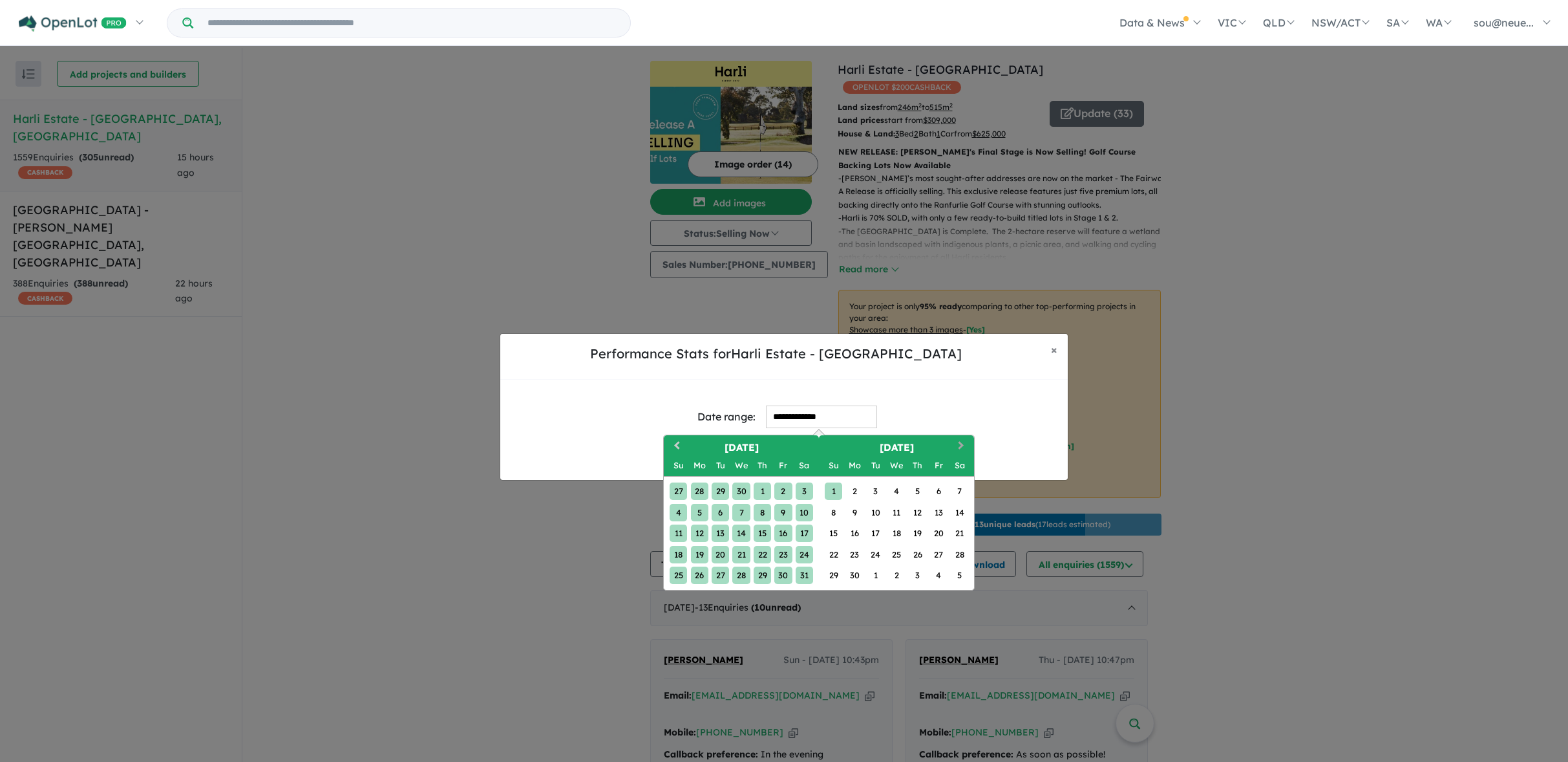
click at [965, 444] on button "Next Month" at bounding box center [962, 446] width 21 height 21
click at [700, 580] on div "30" at bounding box center [699, 574] width 17 height 17
type input "**********"
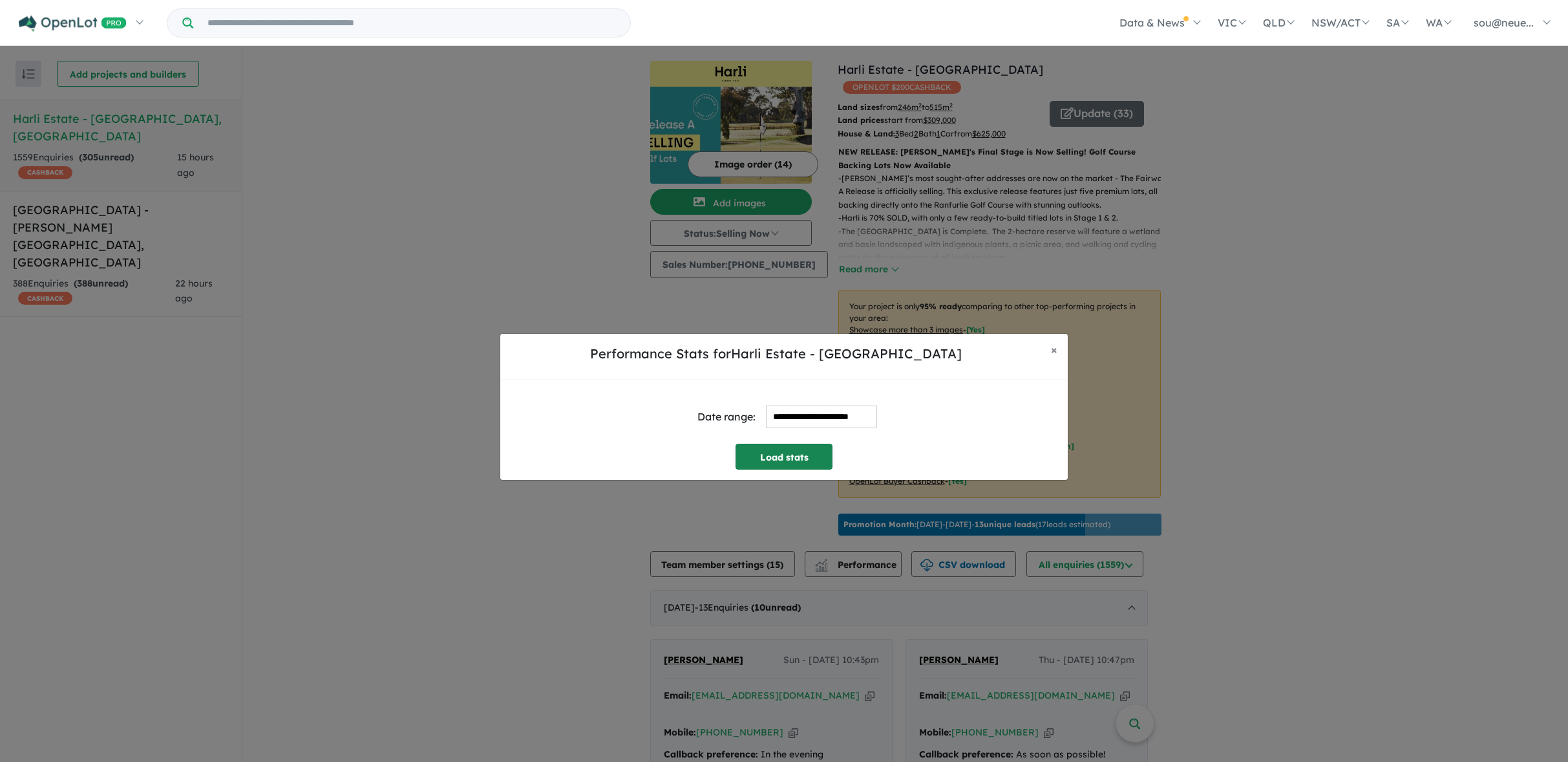
click at [802, 464] on button "Load stats" at bounding box center [784, 456] width 97 height 26
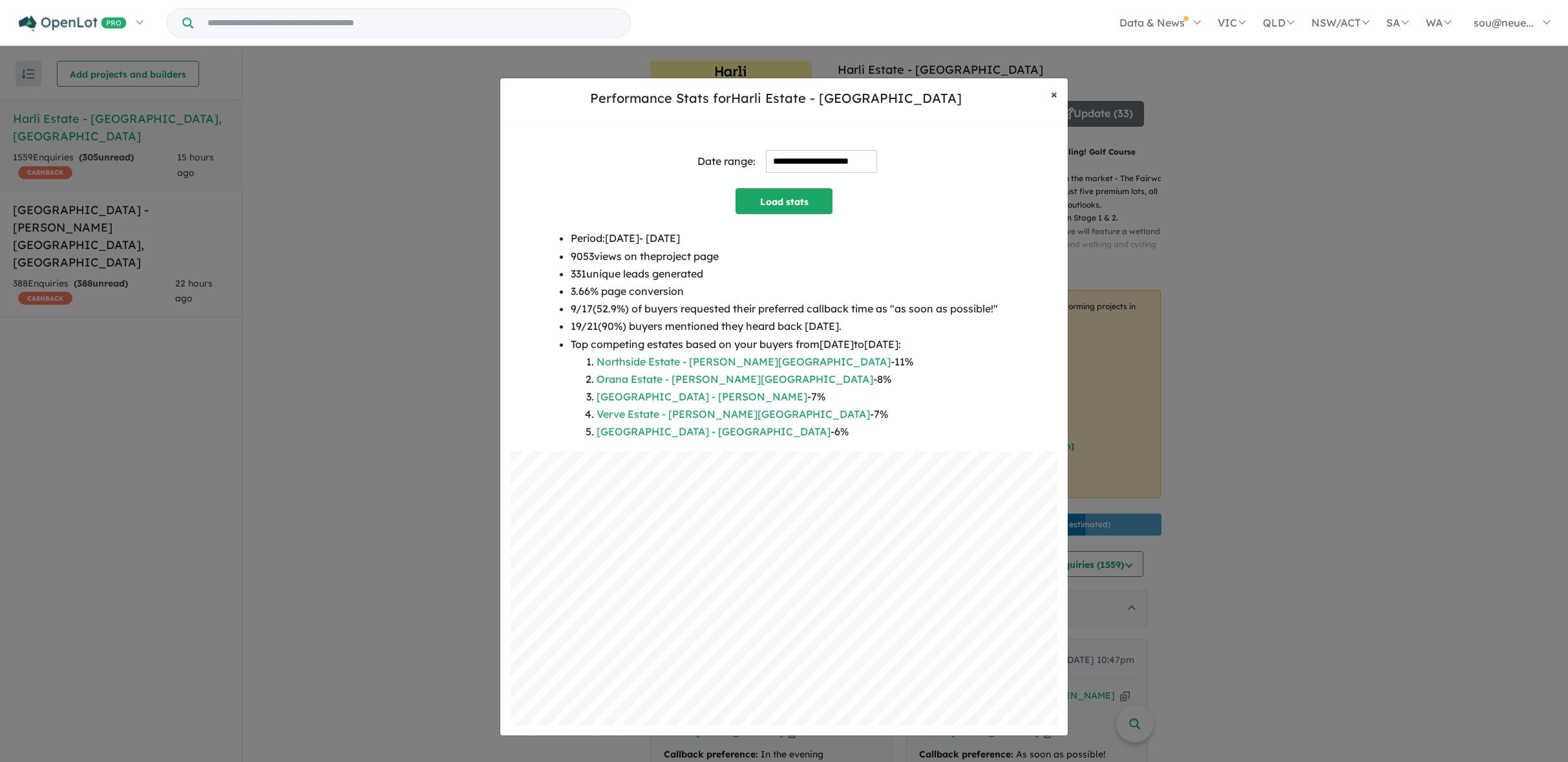
click at [1055, 95] on span "×" at bounding box center [1054, 94] width 6 height 15
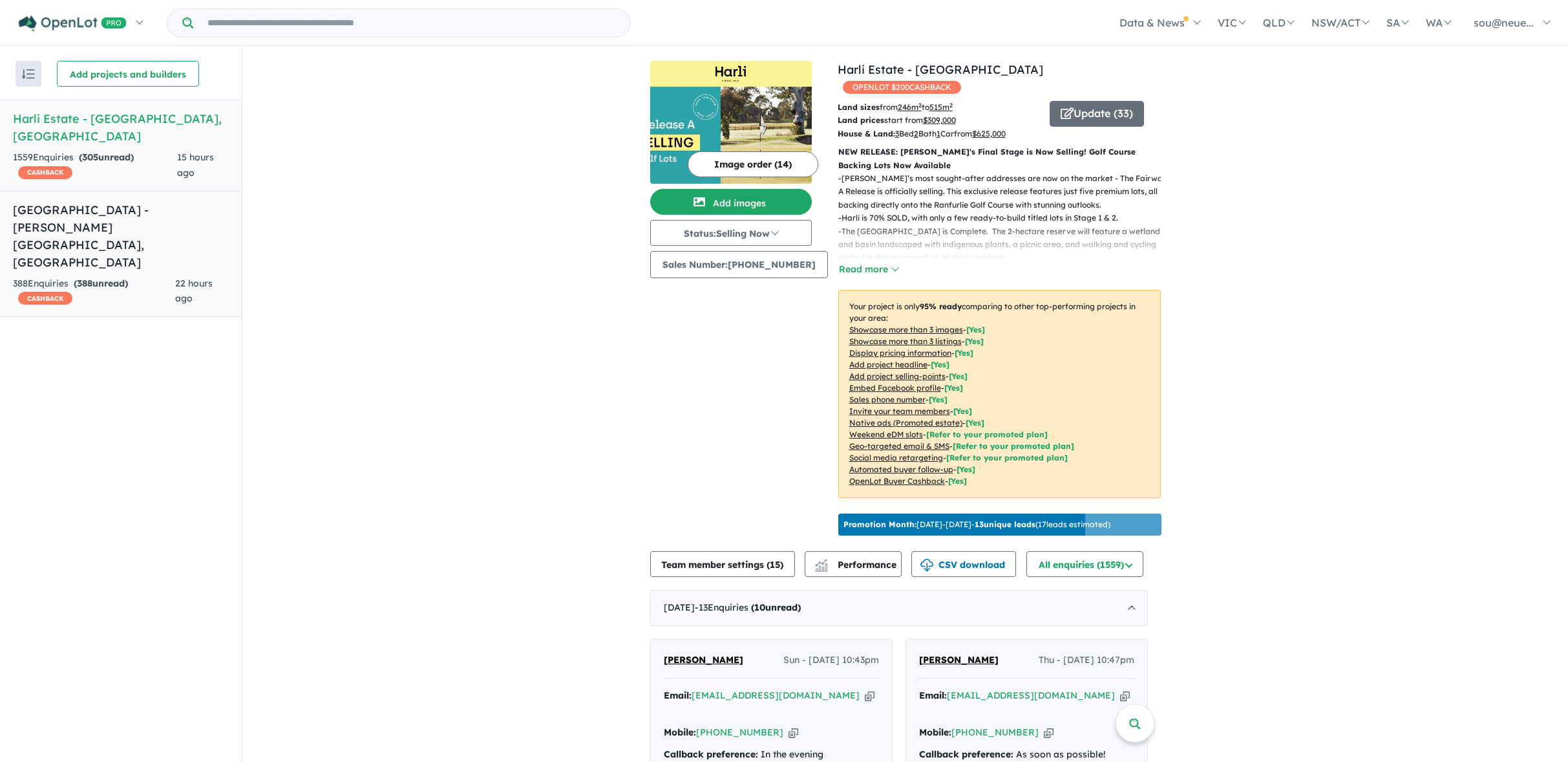
click at [165, 276] on div "388 Enquir ies ( 388 unread) CASHBACK" at bounding box center [94, 291] width 163 height 31
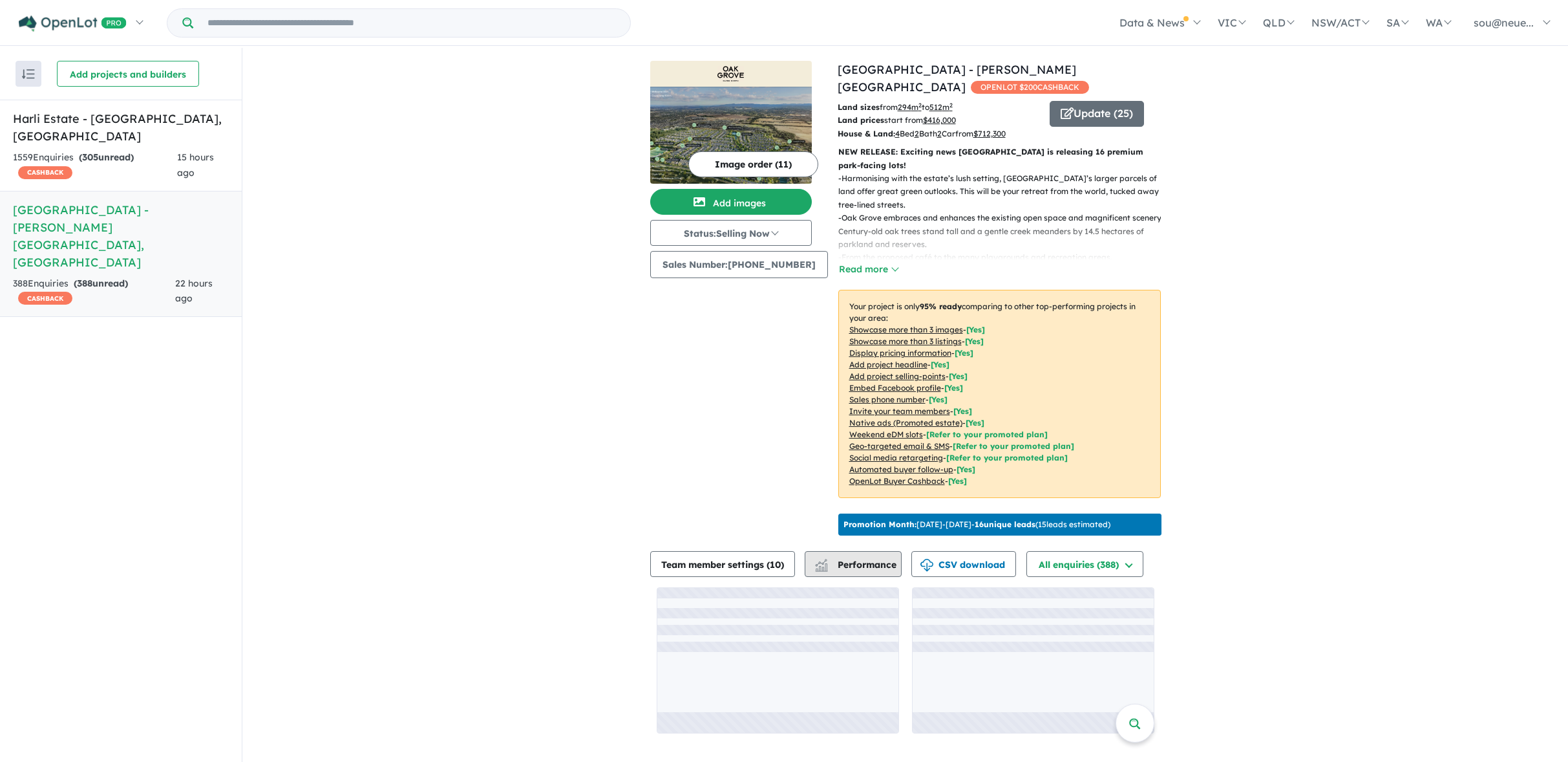
click at [877, 562] on span "Performance" at bounding box center [856, 564] width 80 height 12
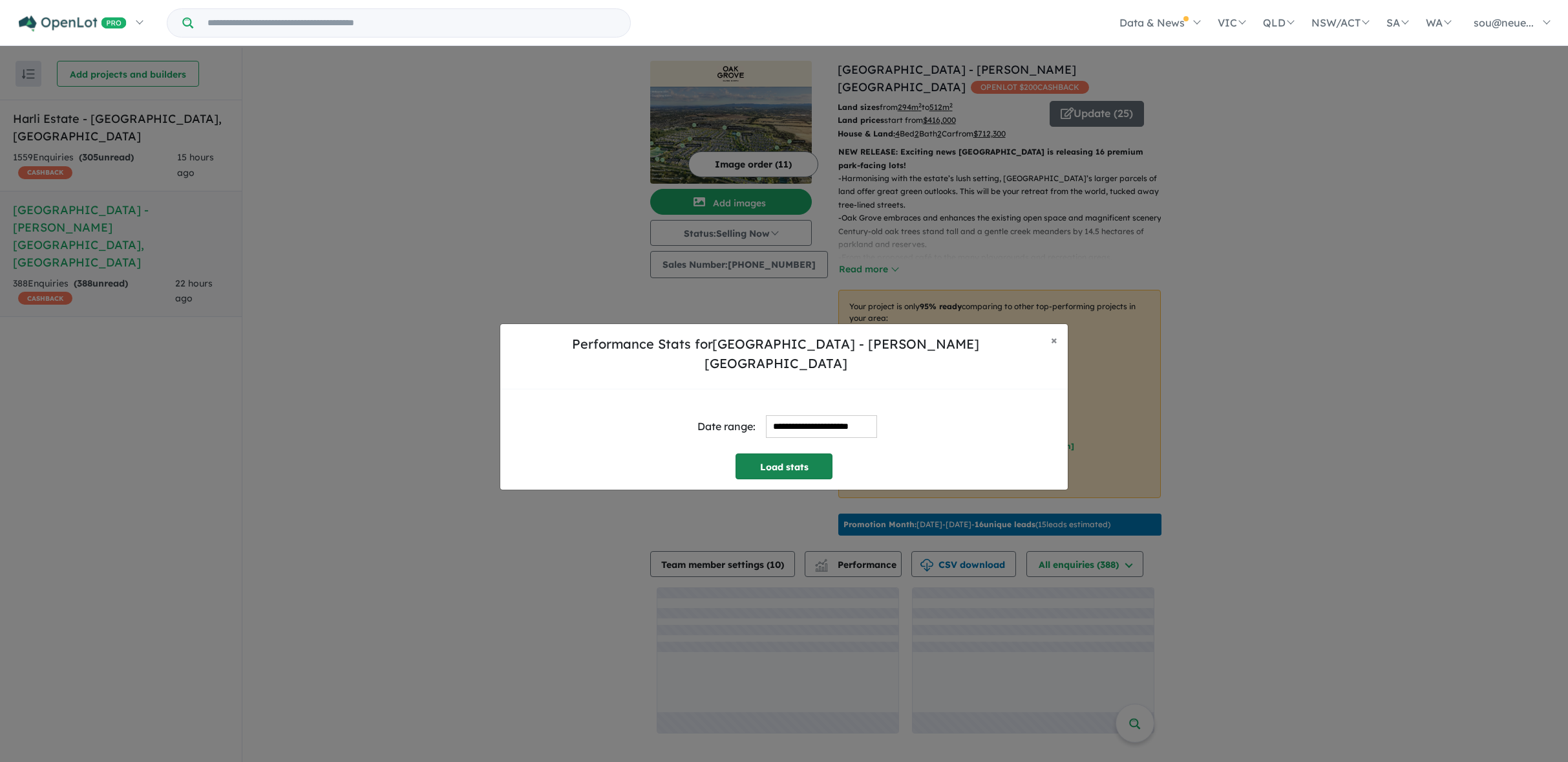
click at [798, 453] on button "Load stats" at bounding box center [784, 466] width 97 height 26
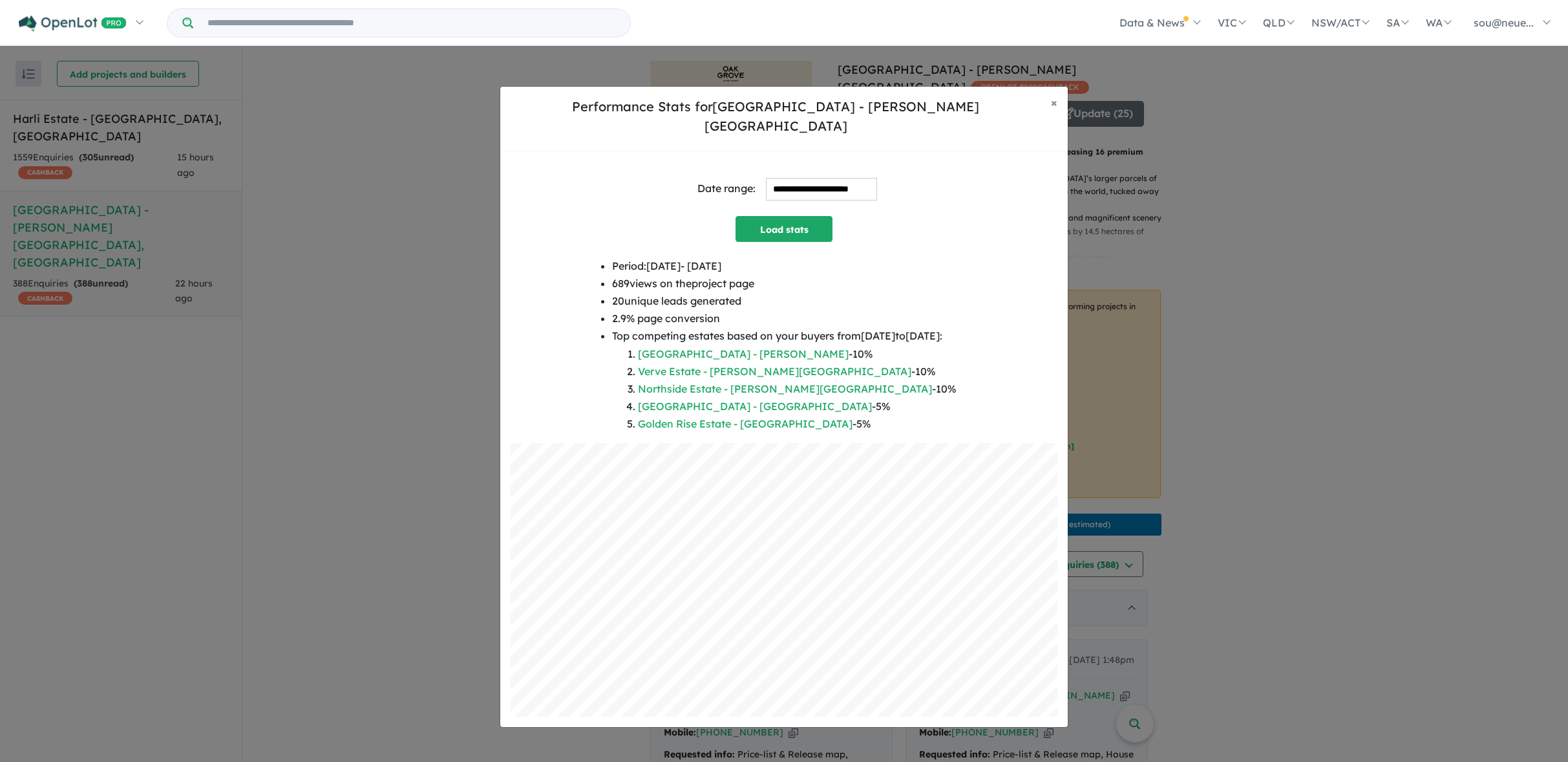
click at [835, 178] on input "**********" at bounding box center [820, 189] width 111 height 23
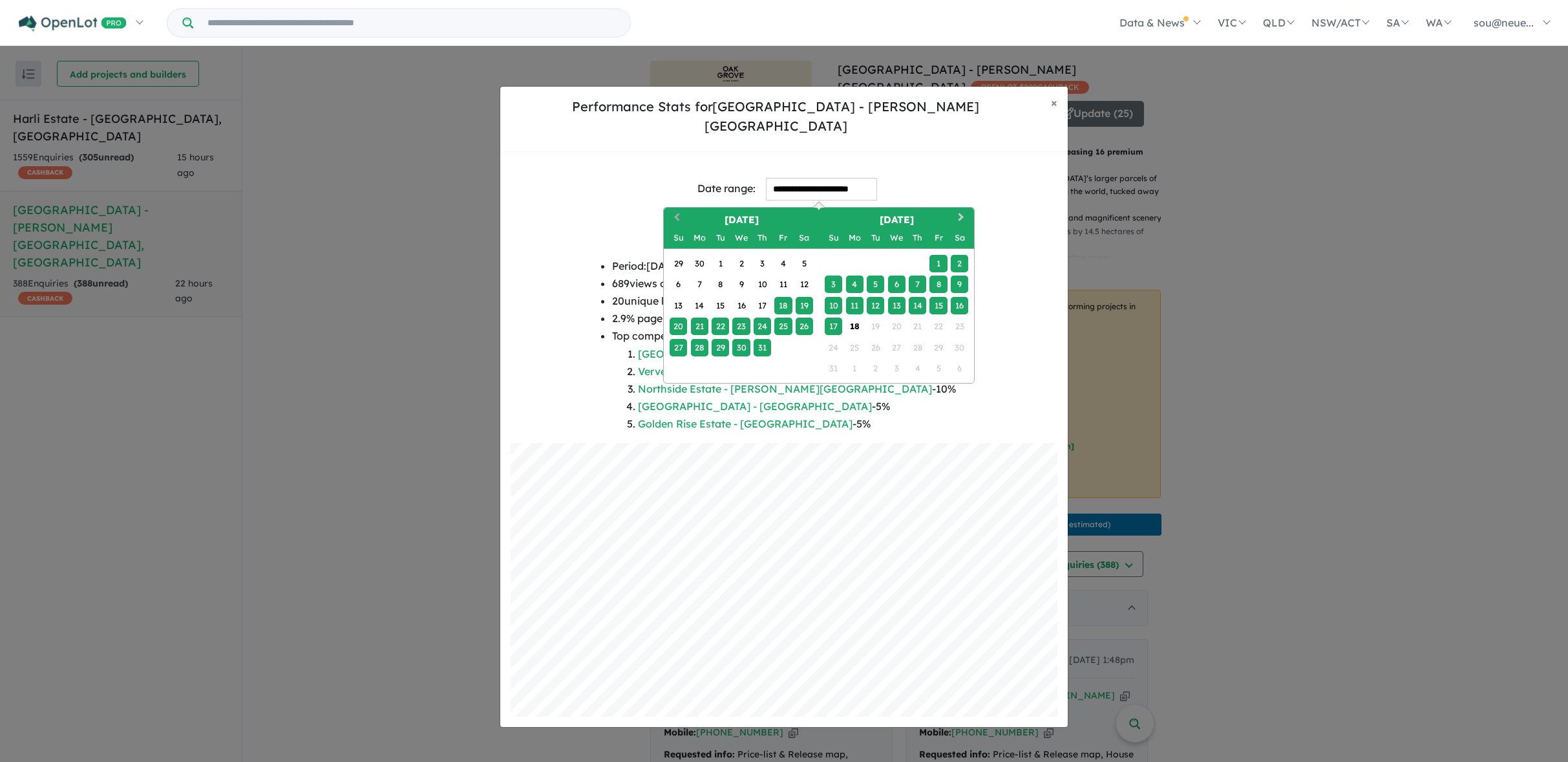
click at [681, 209] on button "Previous Month" at bounding box center [675, 219] width 21 height 21
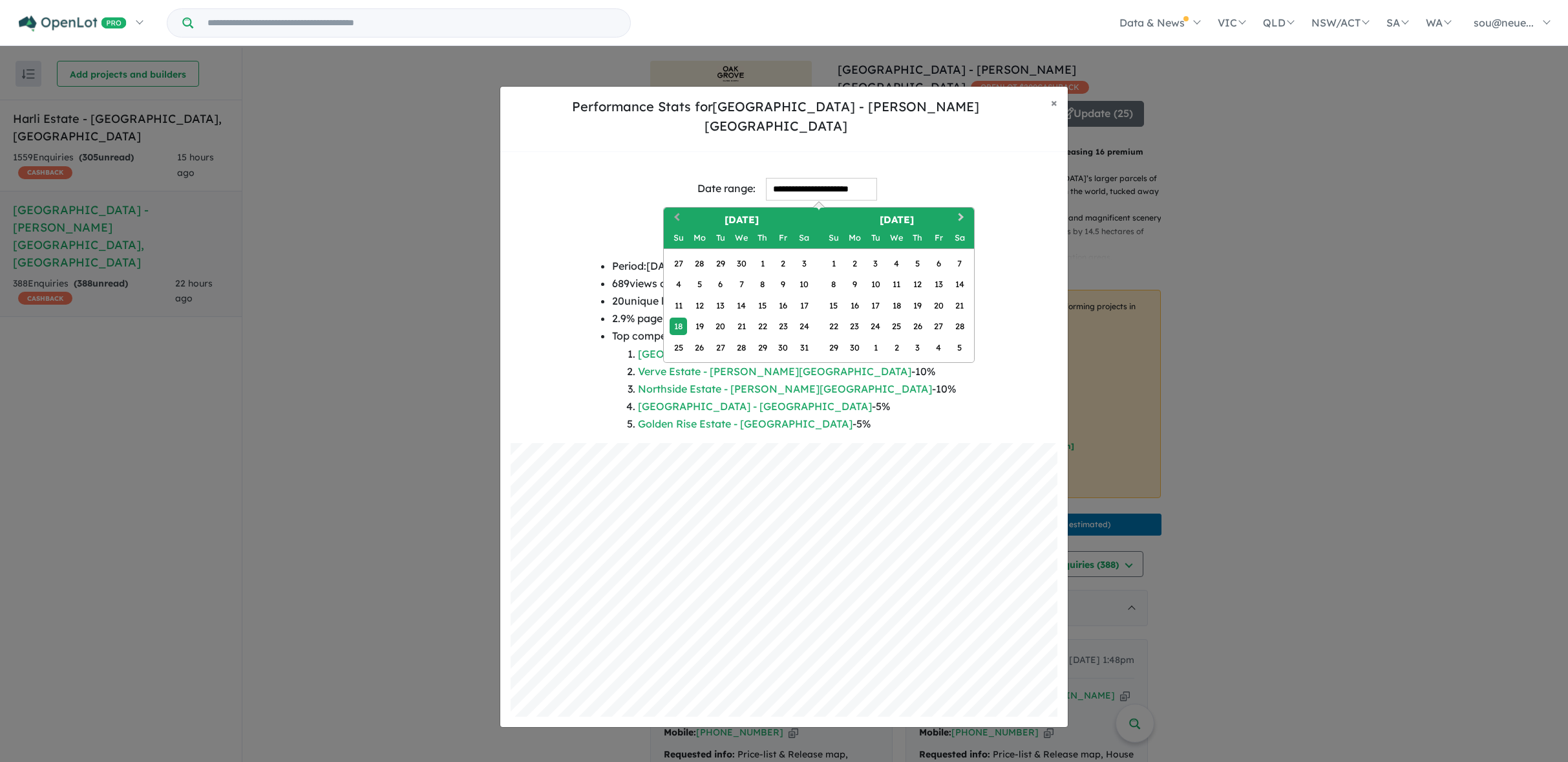
click at [681, 209] on button "Previous Month" at bounding box center [675, 219] width 21 height 21
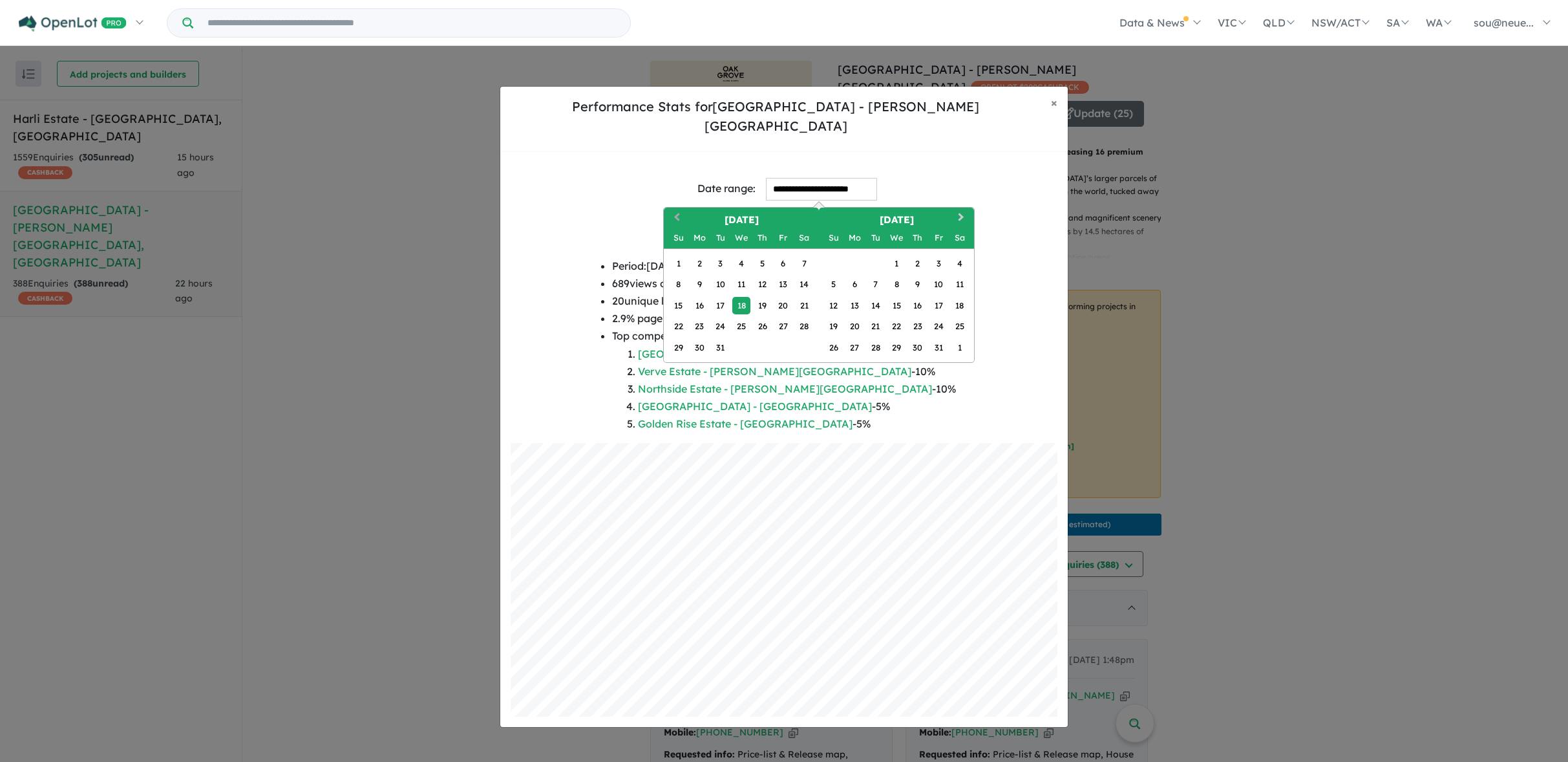
click at [681, 209] on button "Previous Month" at bounding box center [675, 219] width 21 height 21
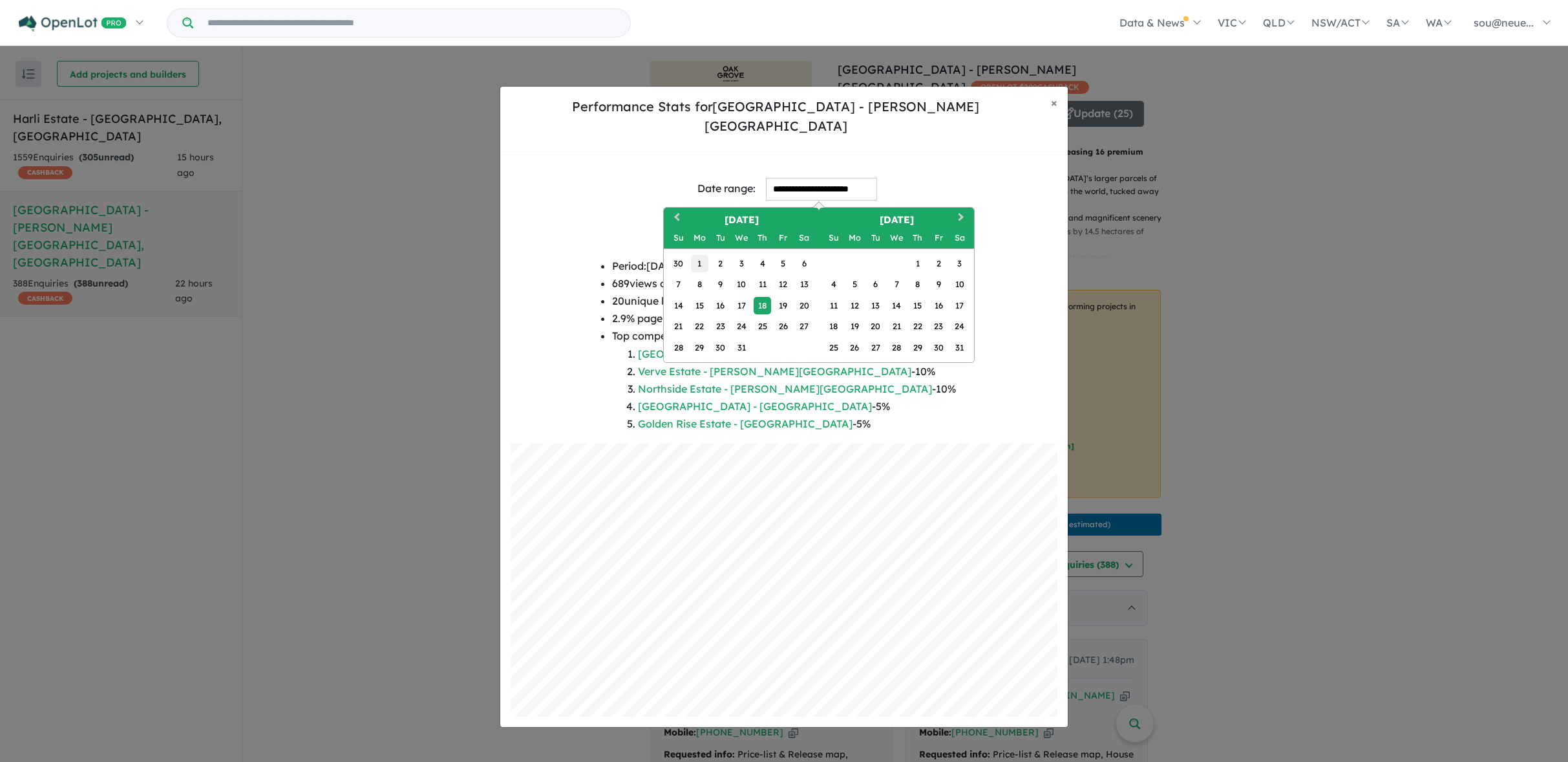
click at [705, 256] on div "1" at bounding box center [699, 263] width 17 height 17
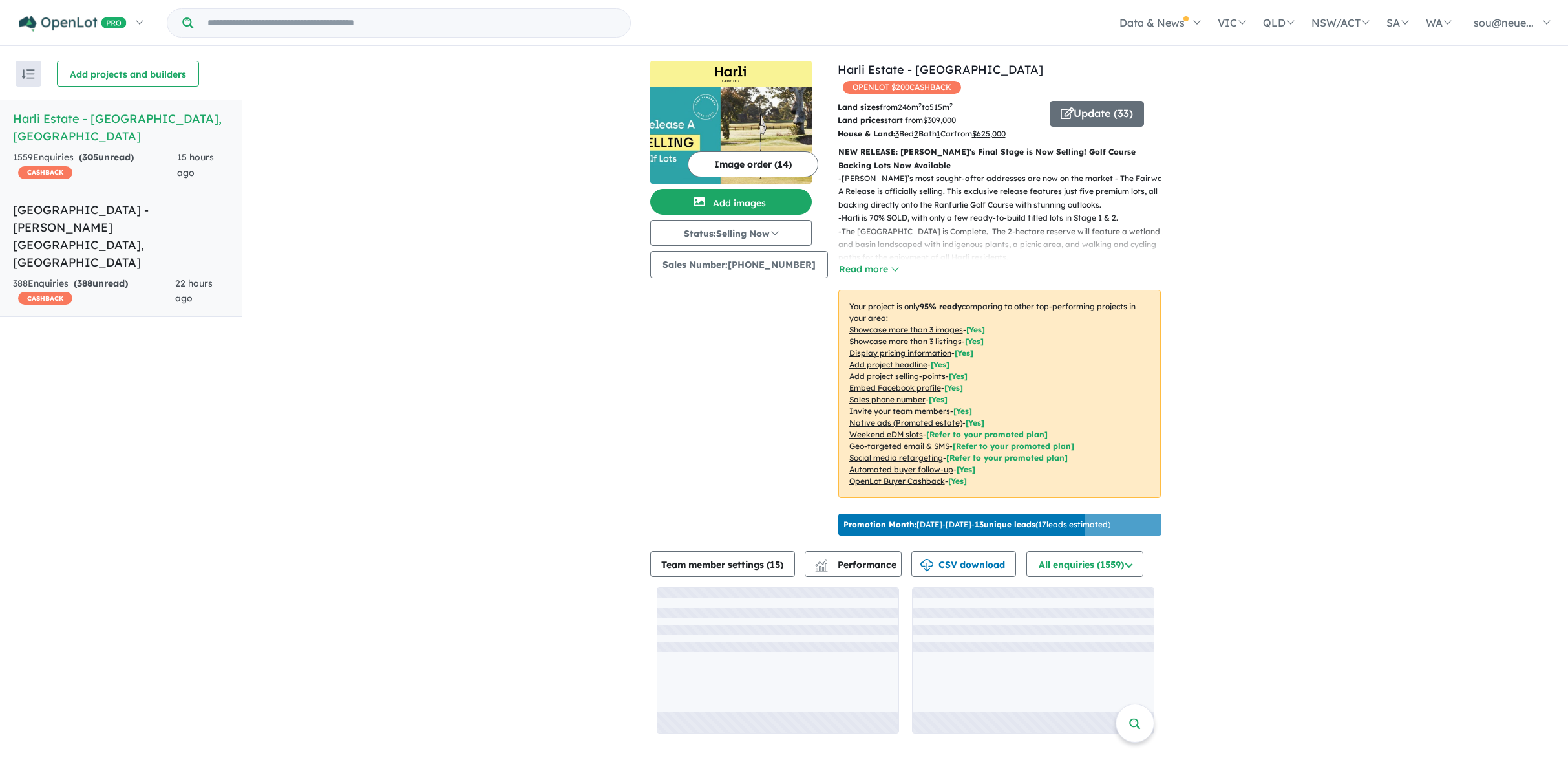
click at [140, 276] on div "388 Enquir ies ( 388 unread) CASHBACK" at bounding box center [94, 291] width 163 height 31
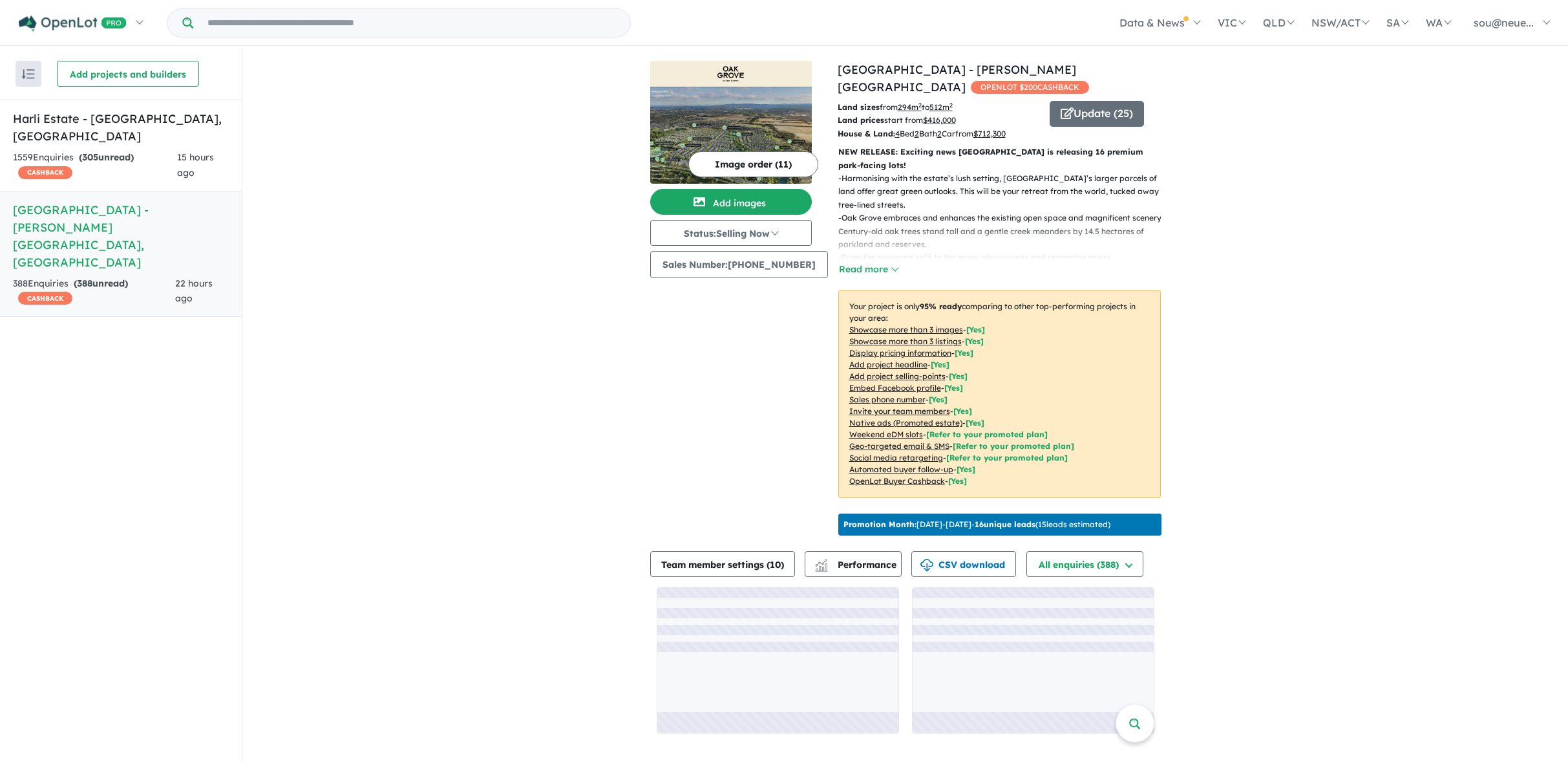
scroll to position [2, 0]
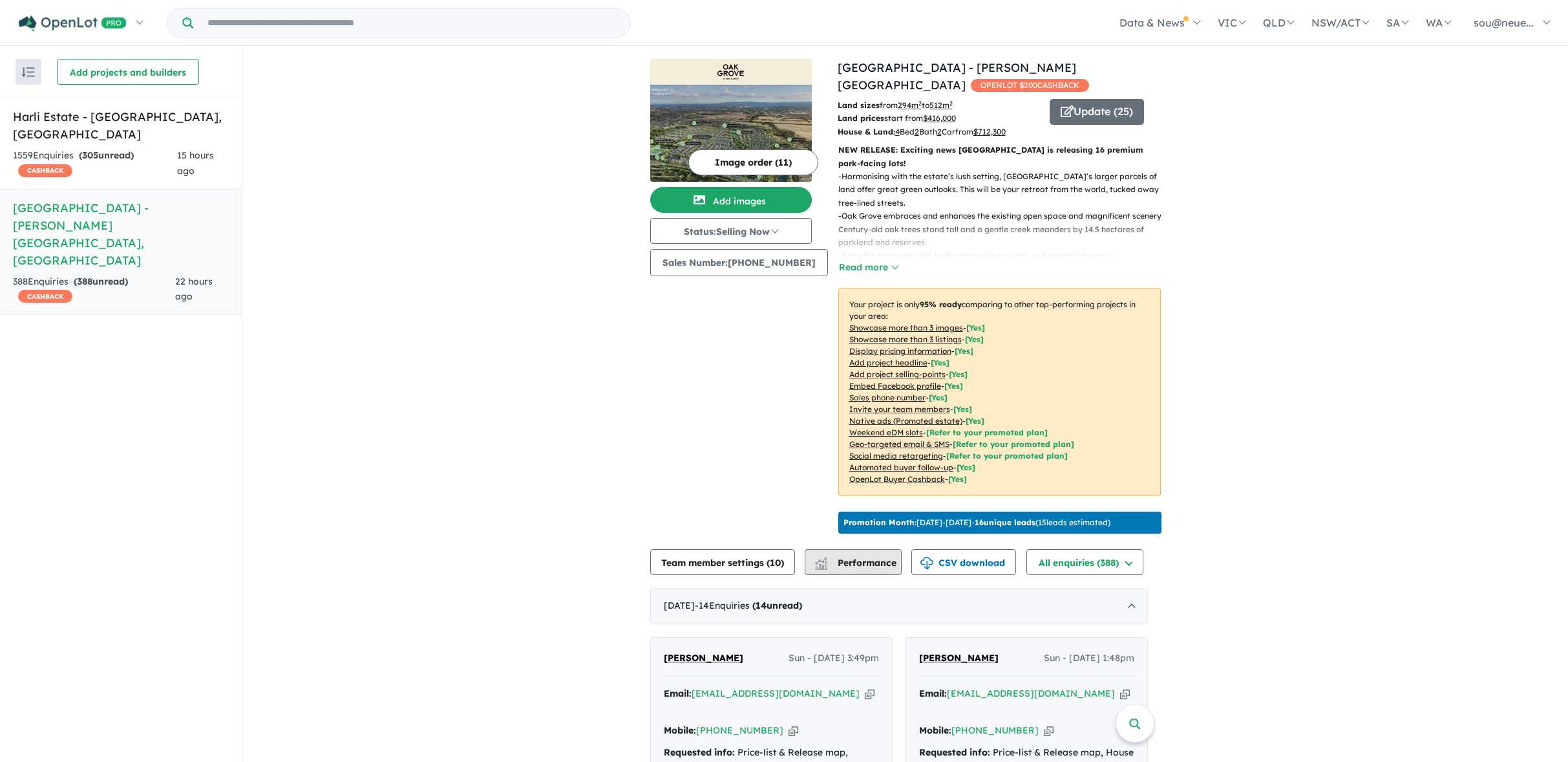
click at [873, 562] on button "Performance" at bounding box center [852, 562] width 97 height 26
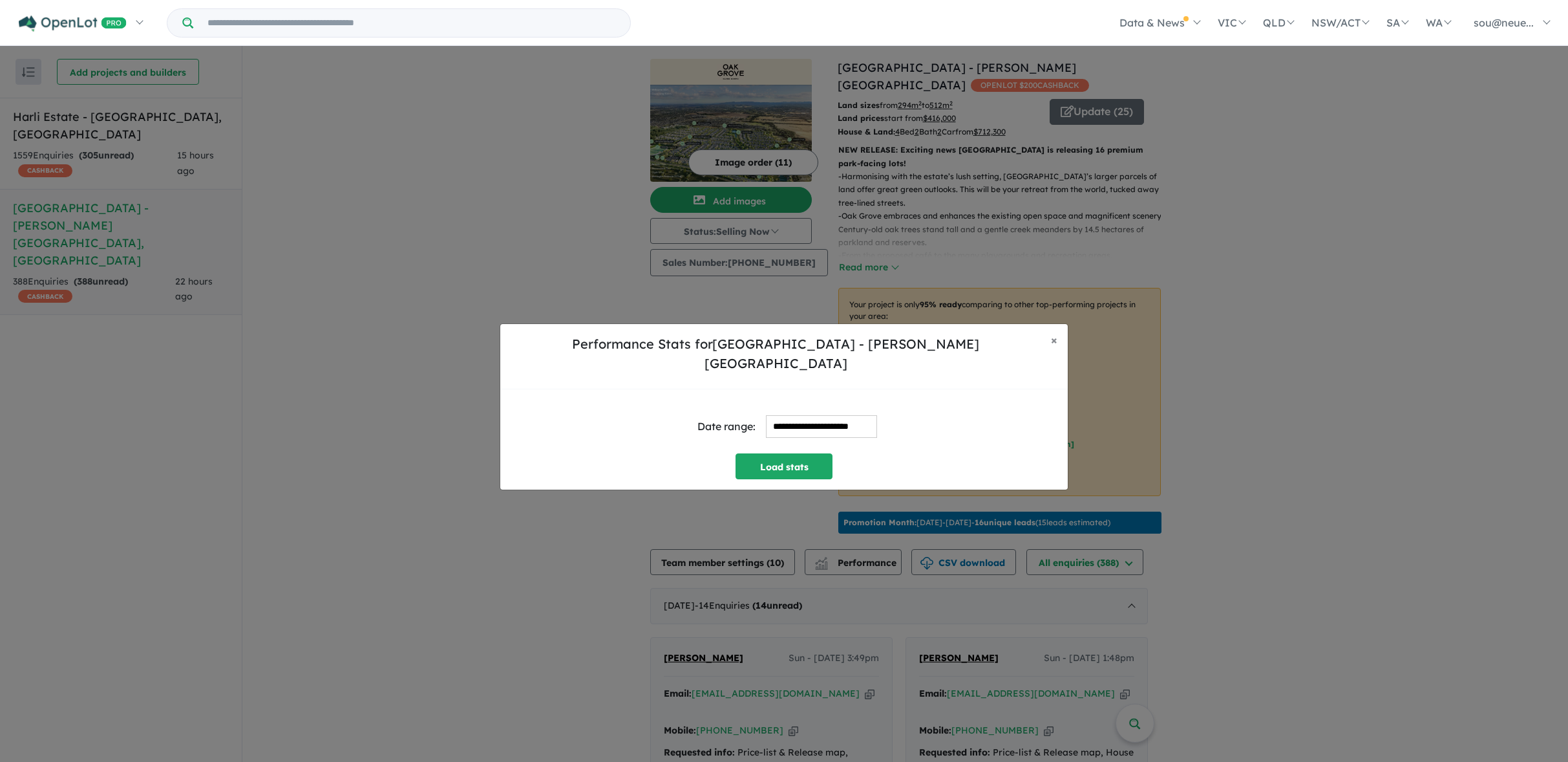
click at [823, 415] on input "**********" at bounding box center [820, 426] width 111 height 23
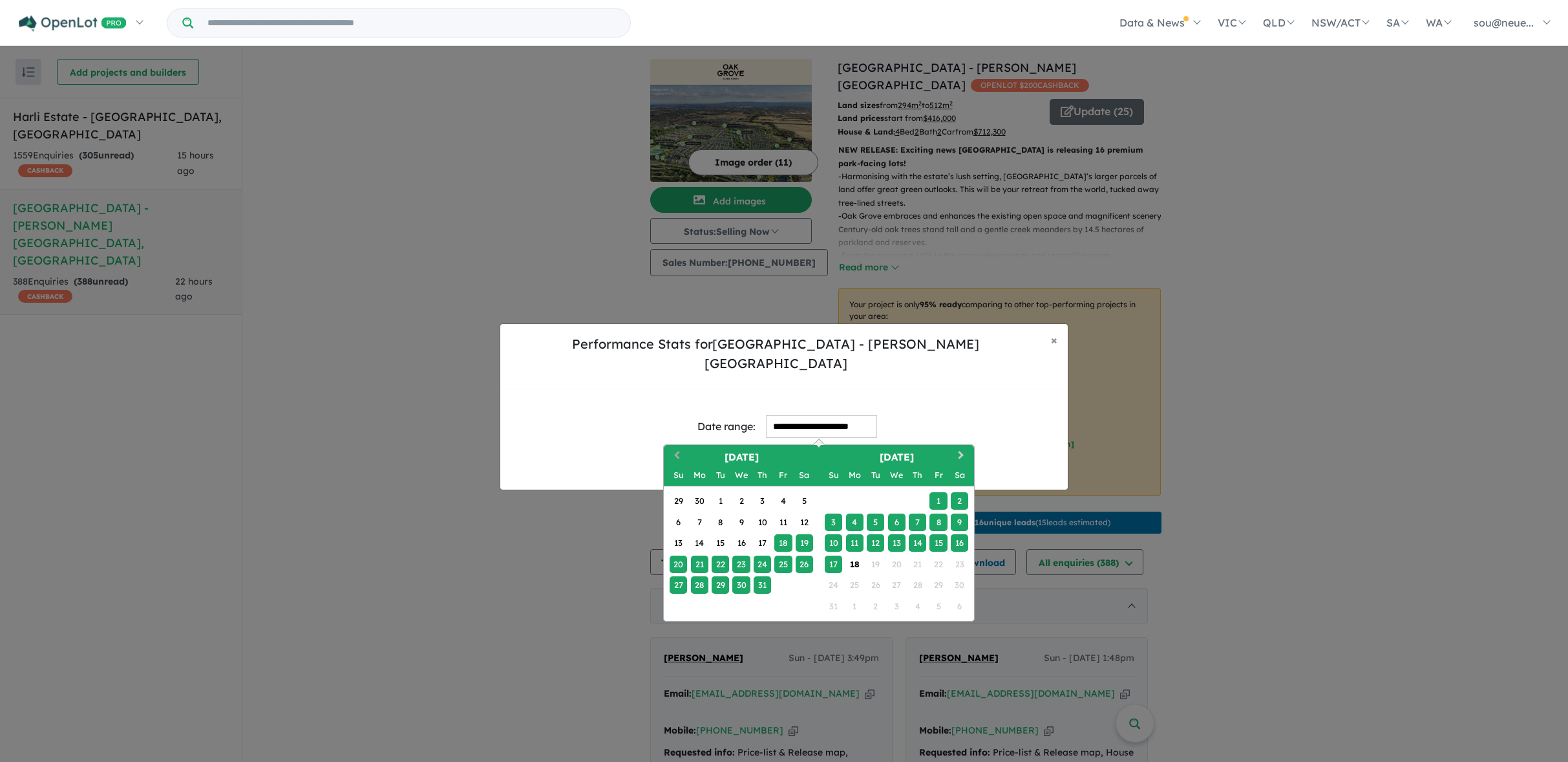
click at [679, 451] on button "Previous Month" at bounding box center [675, 456] width 21 height 21
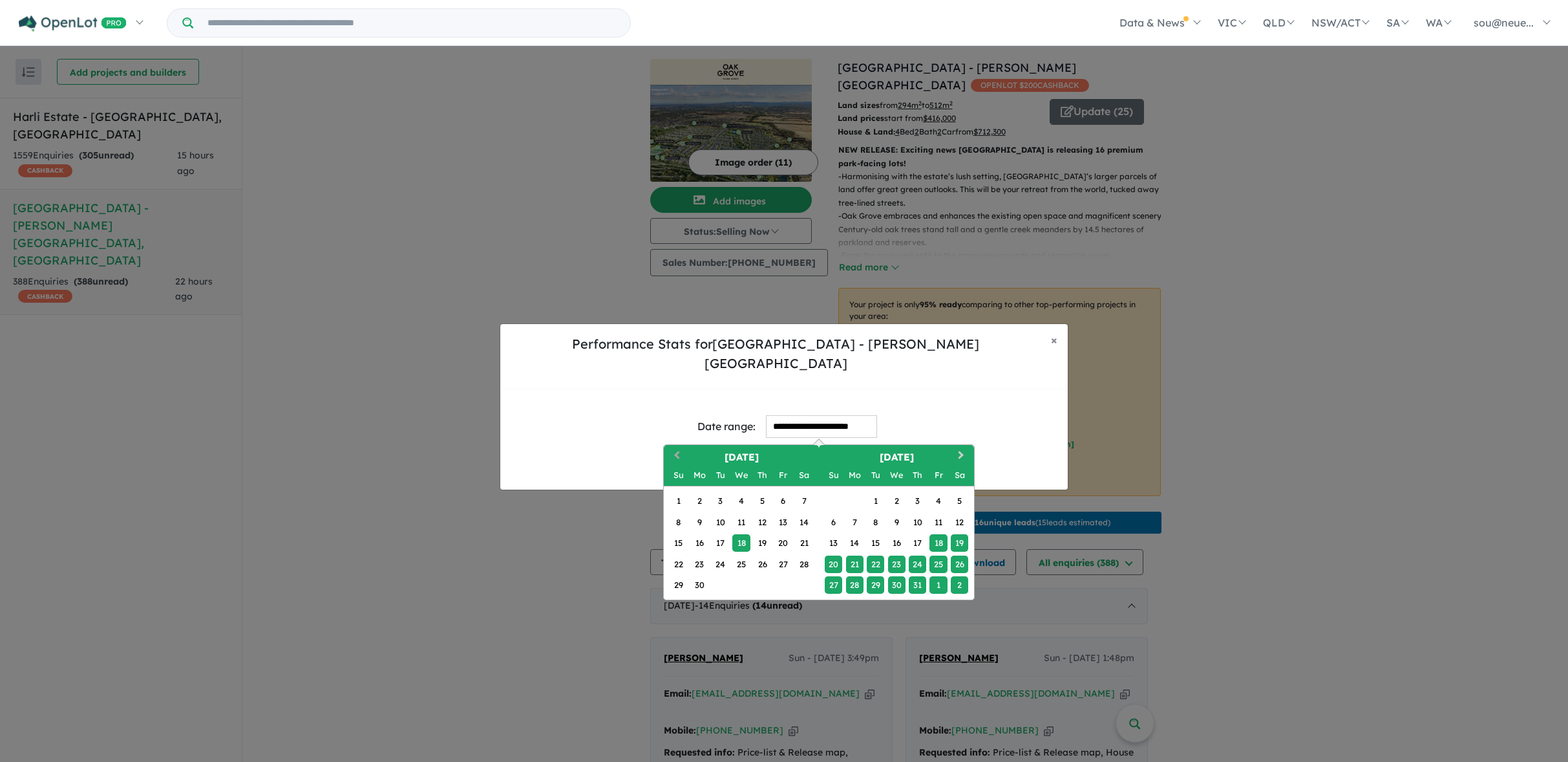
click at [679, 451] on button "Previous Month" at bounding box center [675, 456] width 21 height 21
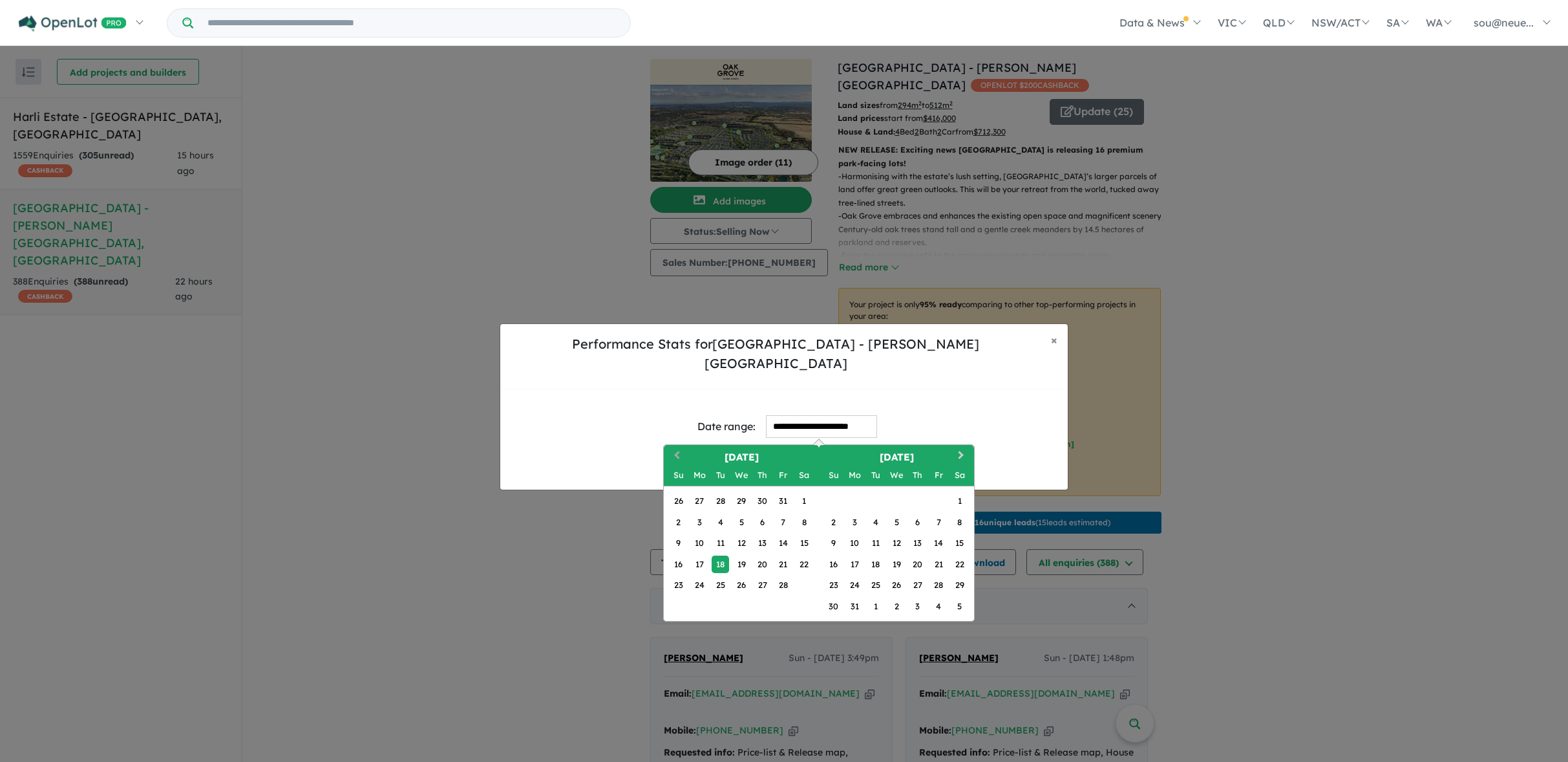
click at [679, 451] on button "Previous Month" at bounding box center [675, 456] width 21 height 21
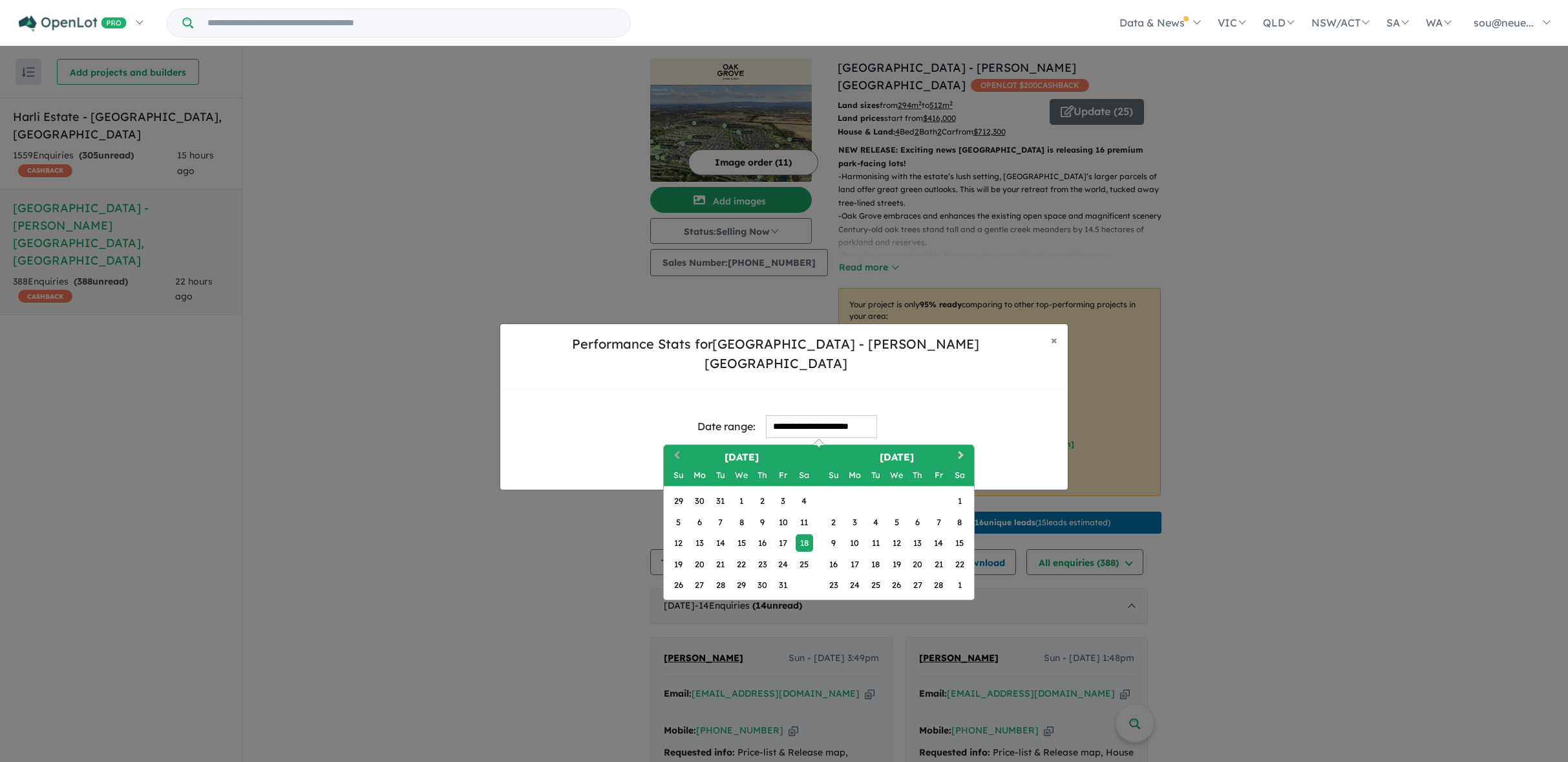
click at [679, 451] on button "Previous Month" at bounding box center [675, 456] width 21 height 21
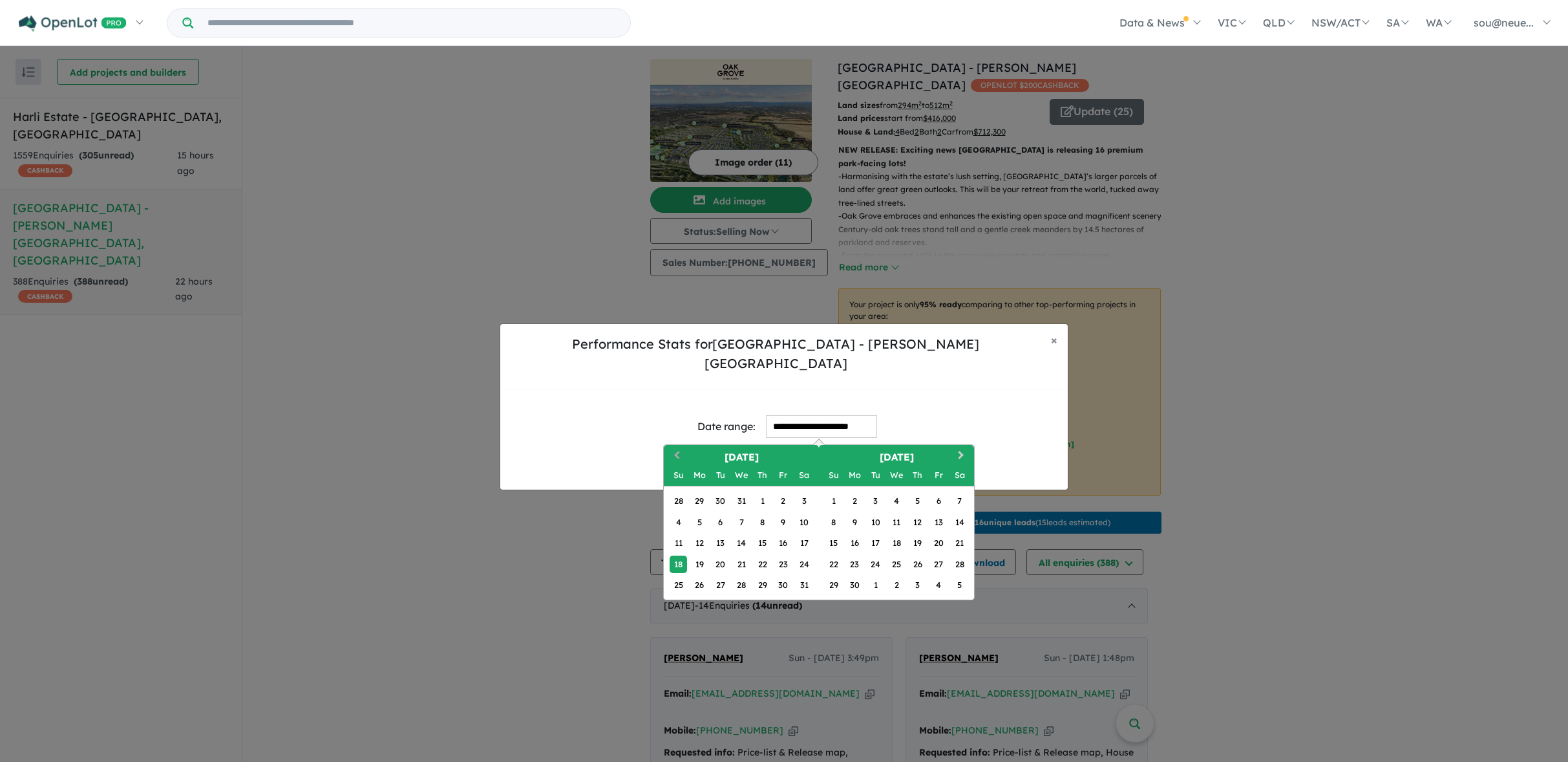
click at [679, 451] on button "Previous Month" at bounding box center [675, 456] width 21 height 21
click at [703, 492] on div "1" at bounding box center [699, 500] width 17 height 17
click at [962, 448] on button "Next Month" at bounding box center [962, 456] width 21 height 21
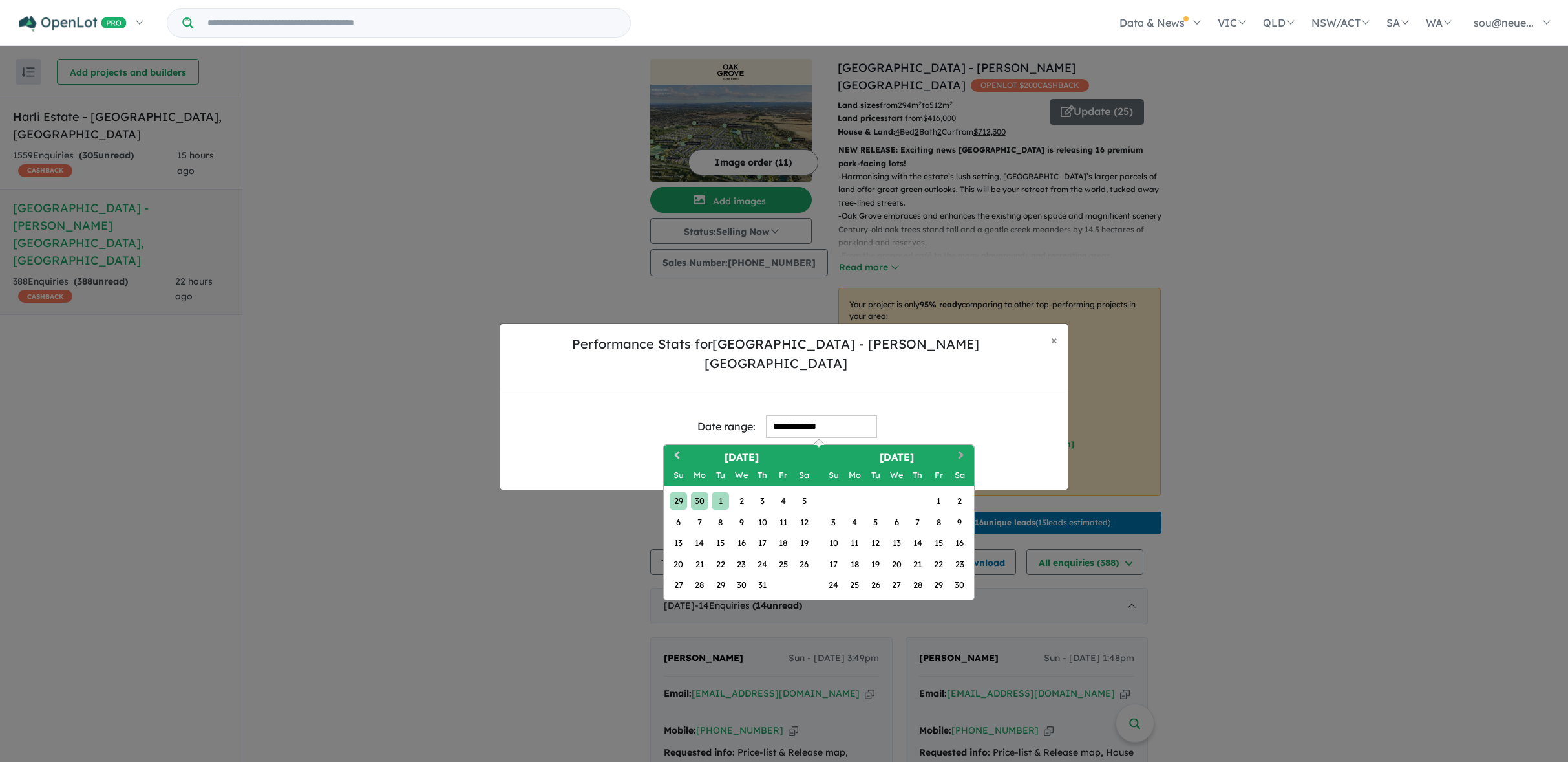
click at [962, 448] on button "Next Month" at bounding box center [962, 456] width 21 height 21
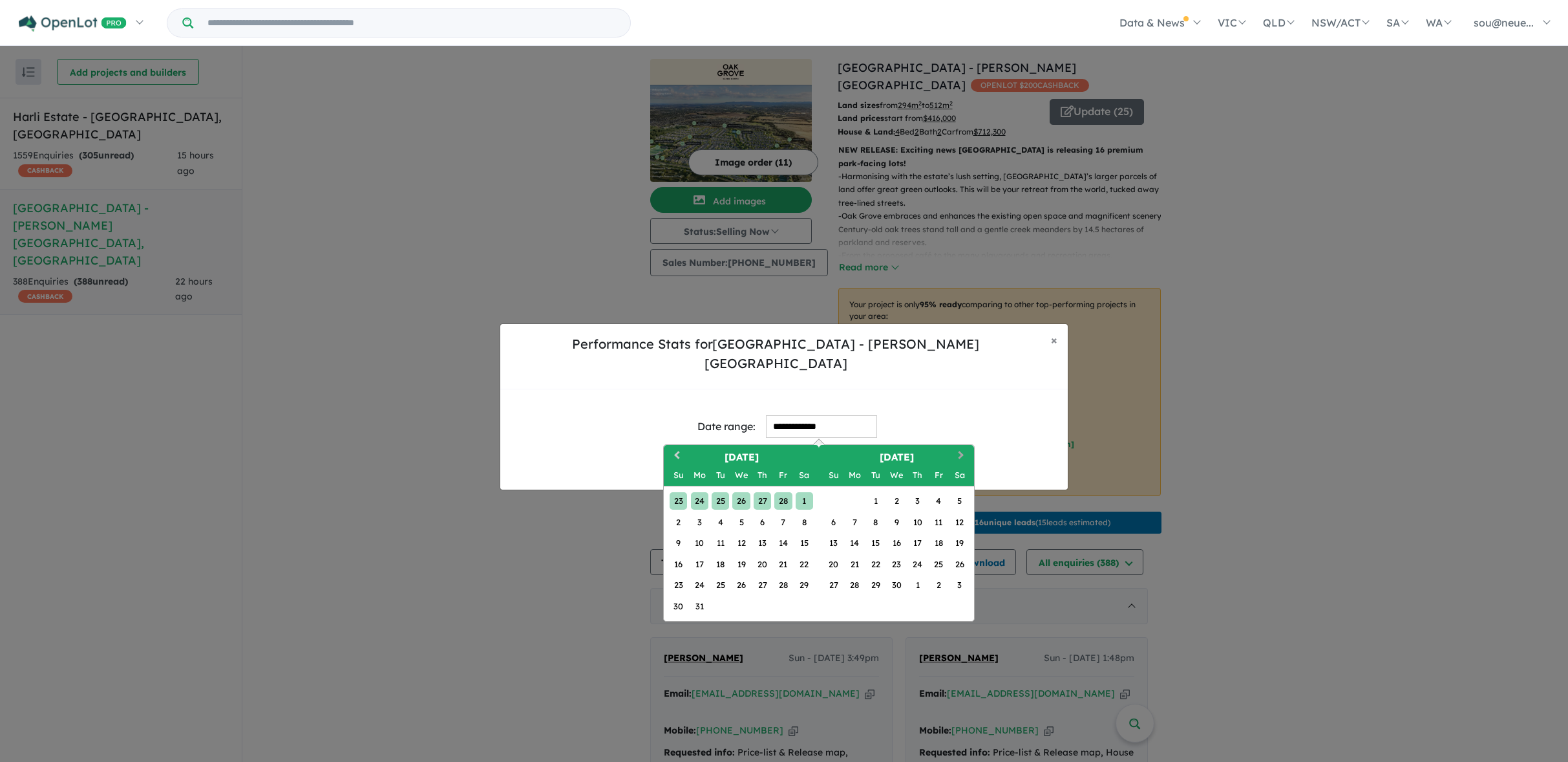
click at [962, 448] on button "Next Month" at bounding box center [962, 456] width 21 height 21
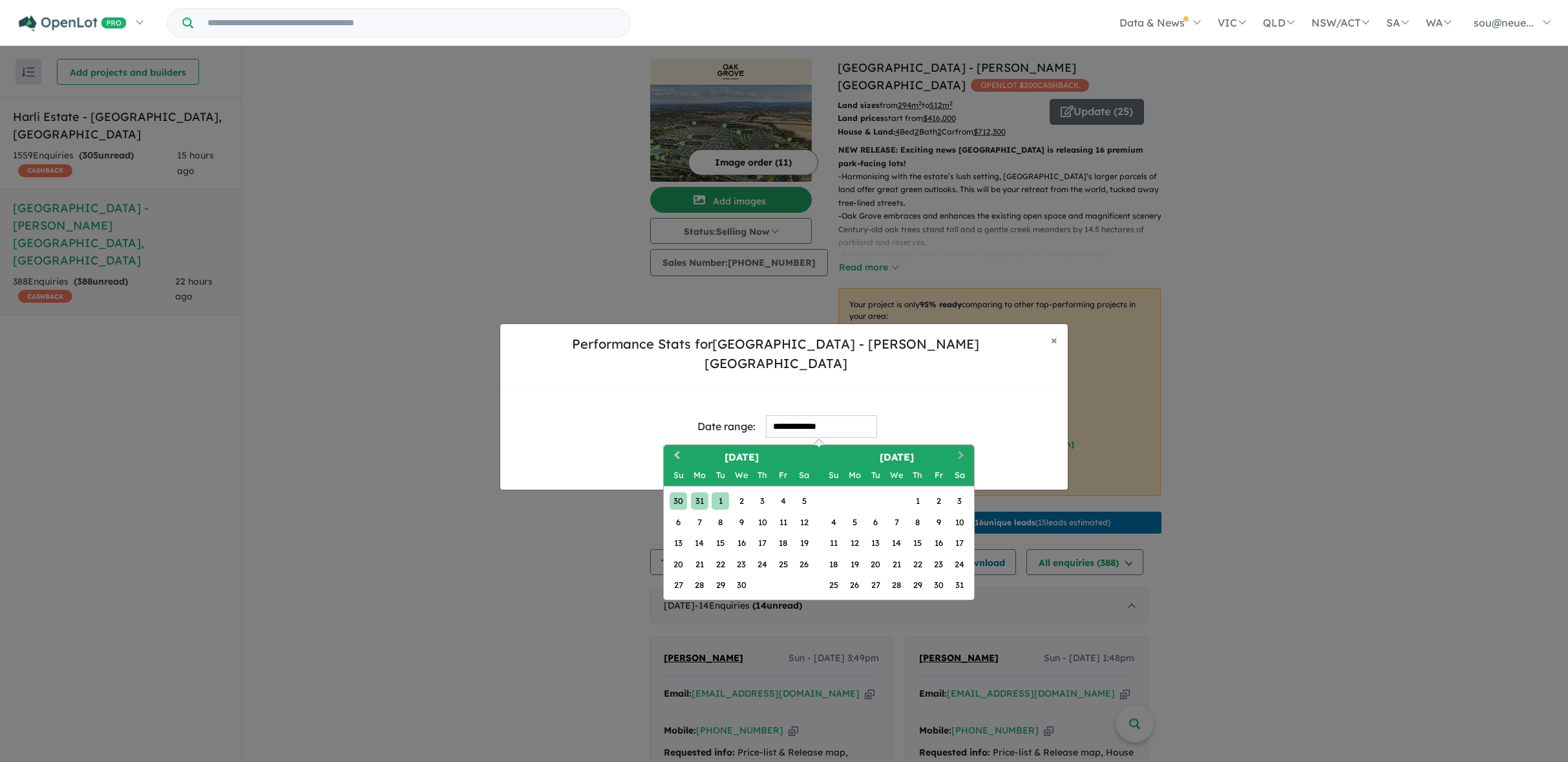
click at [962, 448] on button "Next Month" at bounding box center [962, 456] width 21 height 21
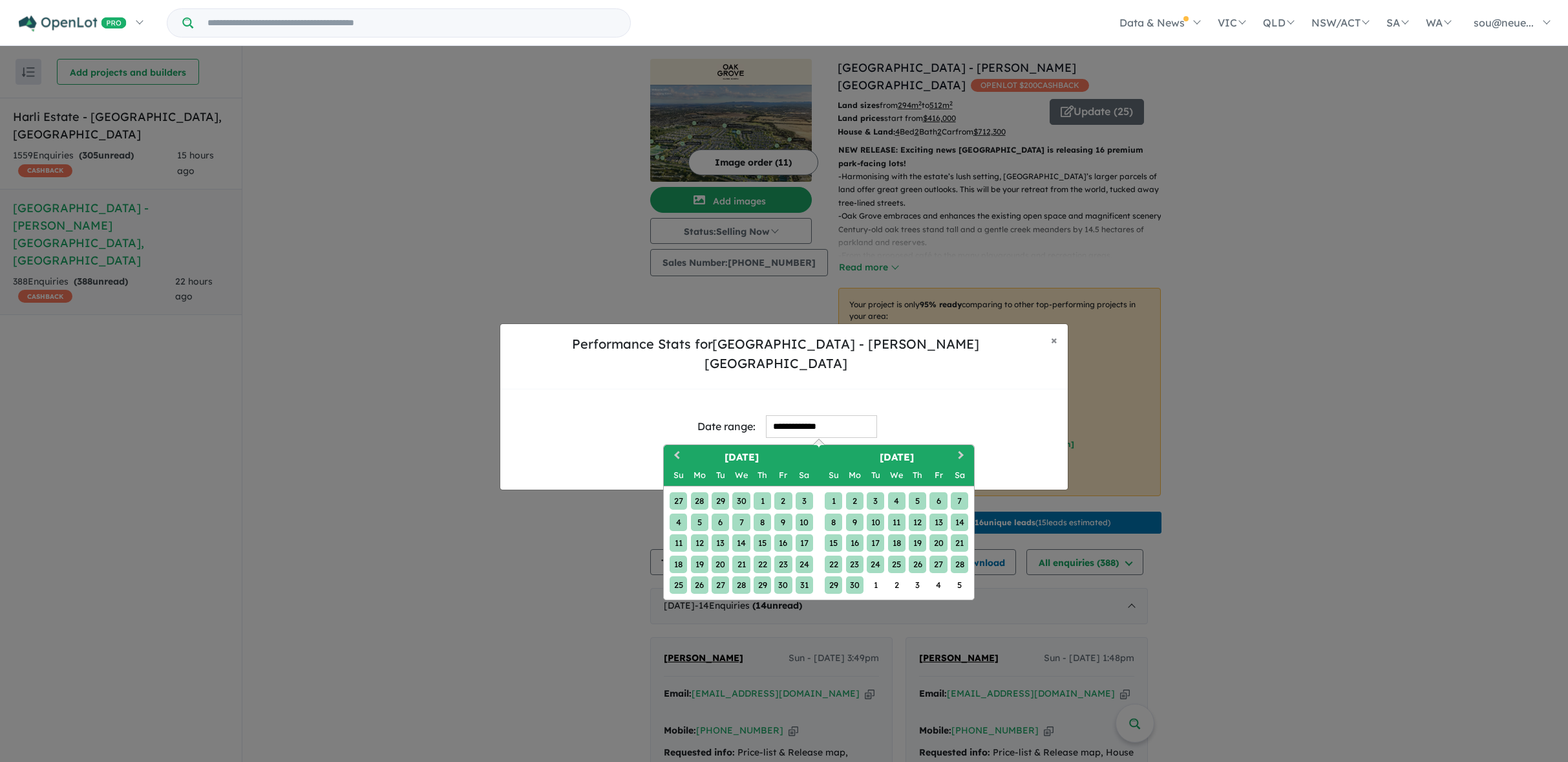
click at [860, 576] on div "30" at bounding box center [854, 584] width 17 height 17
type input "**********"
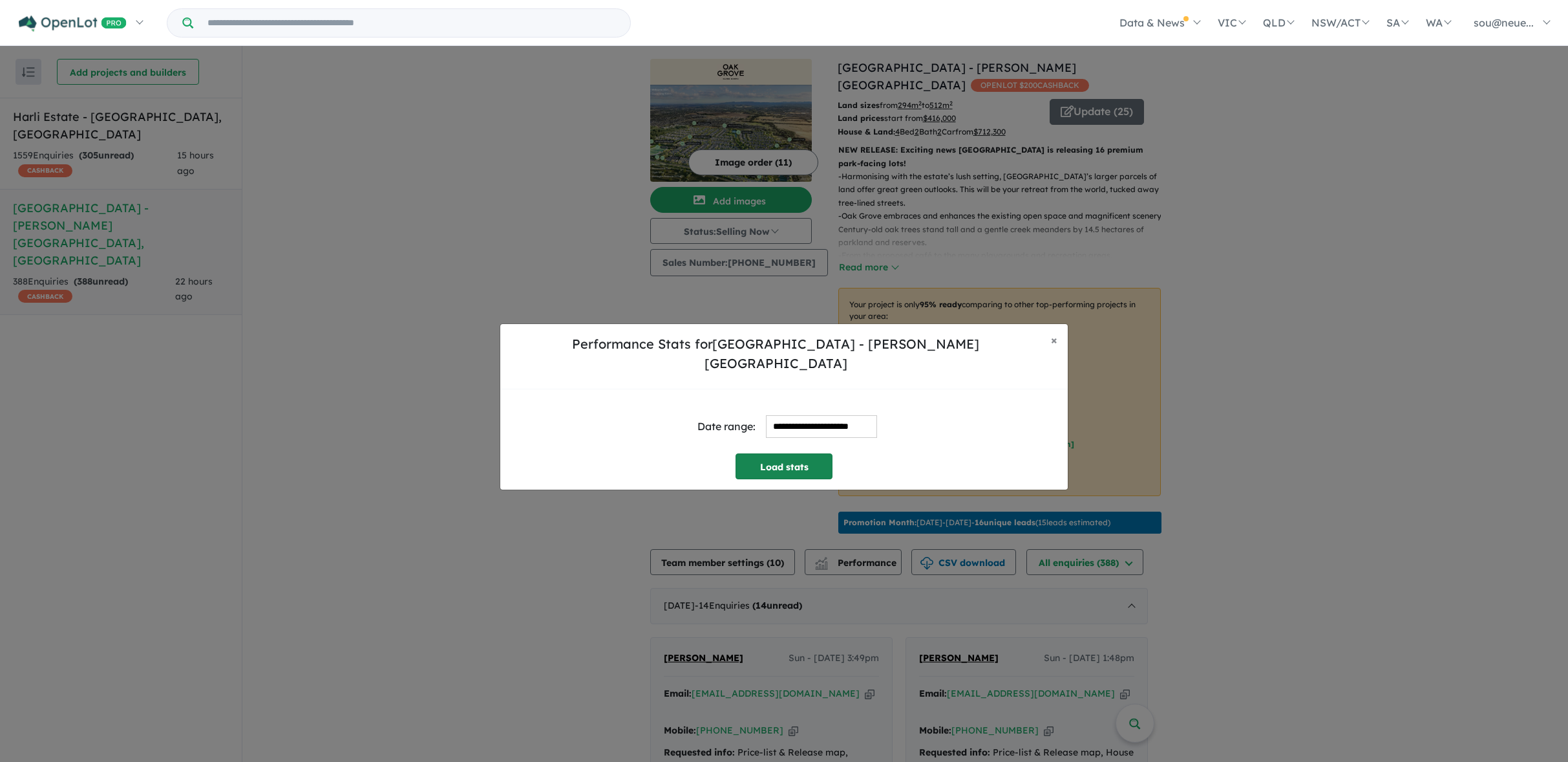
click at [813, 454] on button "Load stats" at bounding box center [784, 466] width 97 height 26
